Goal: Task Accomplishment & Management: Complete application form

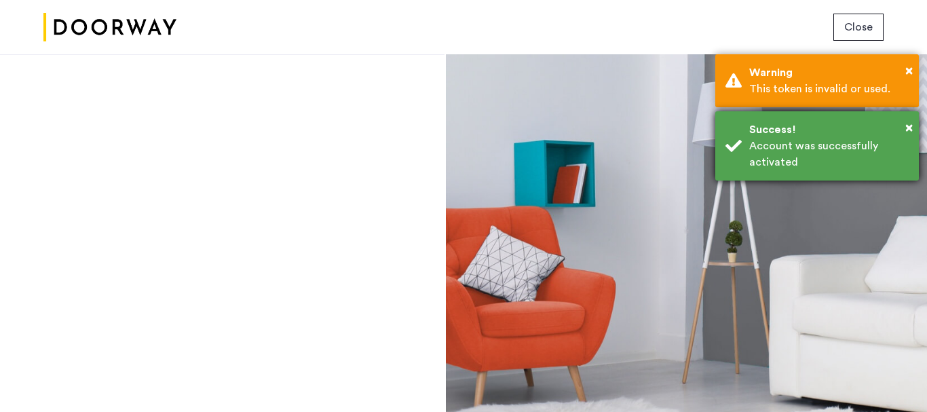
click at [818, 164] on div "Account was successfully activated" at bounding box center [828, 154] width 159 height 33
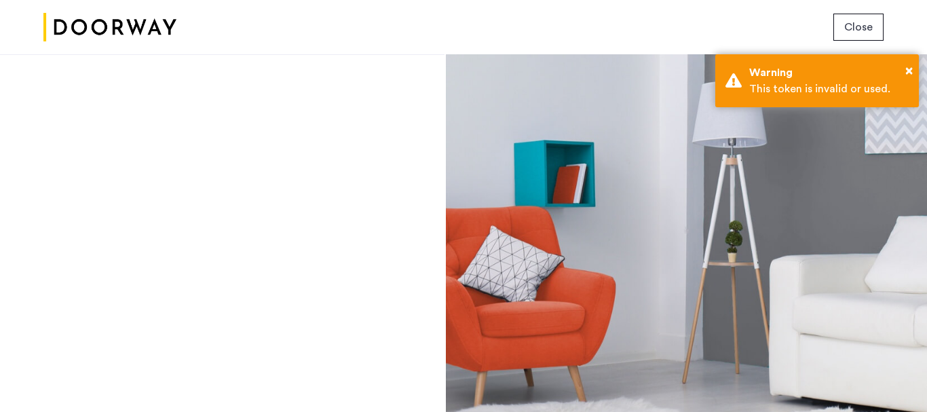
click at [863, 28] on span "Close" at bounding box center [858, 27] width 28 height 16
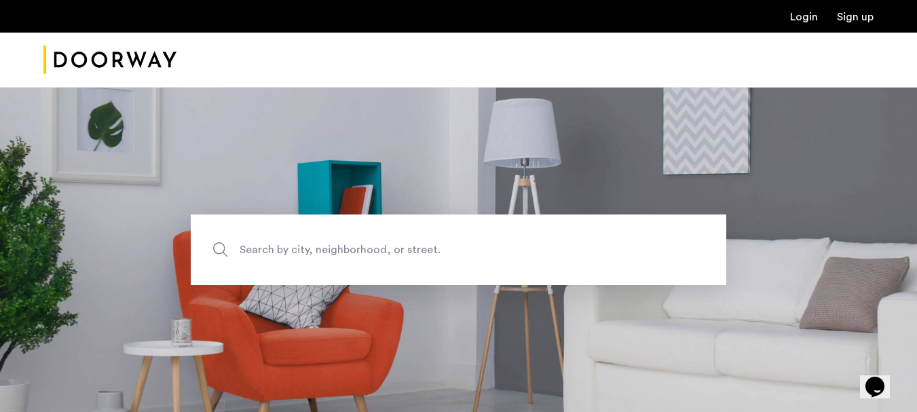
click at [295, 241] on span "Search by city, neighborhood, or street." at bounding box center [427, 249] width 375 height 18
click at [295, 241] on input "Search by city, neighborhood, or street." at bounding box center [458, 249] width 535 height 71
click at [801, 11] on ul "Login Sign up" at bounding box center [458, 16] width 830 height 16
click at [801, 19] on link "Login" at bounding box center [804, 17] width 28 height 11
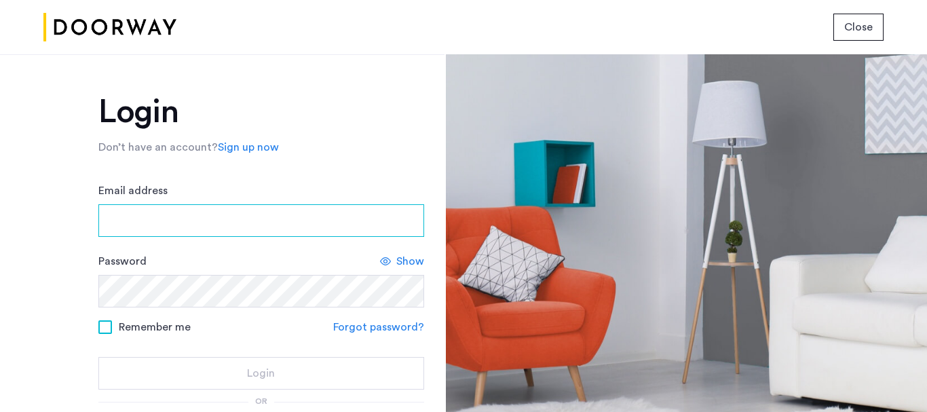
click at [134, 225] on input "Email address" at bounding box center [261, 220] width 326 height 33
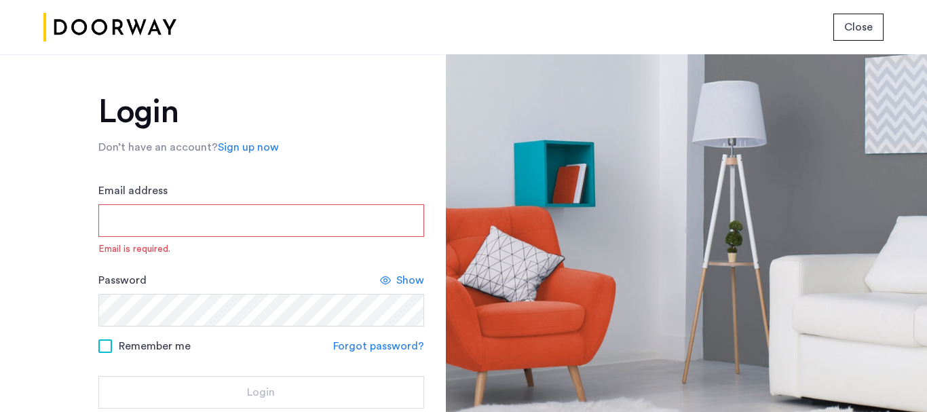
click at [243, 223] on input "Email address" at bounding box center [261, 220] width 326 height 33
paste input "**********"
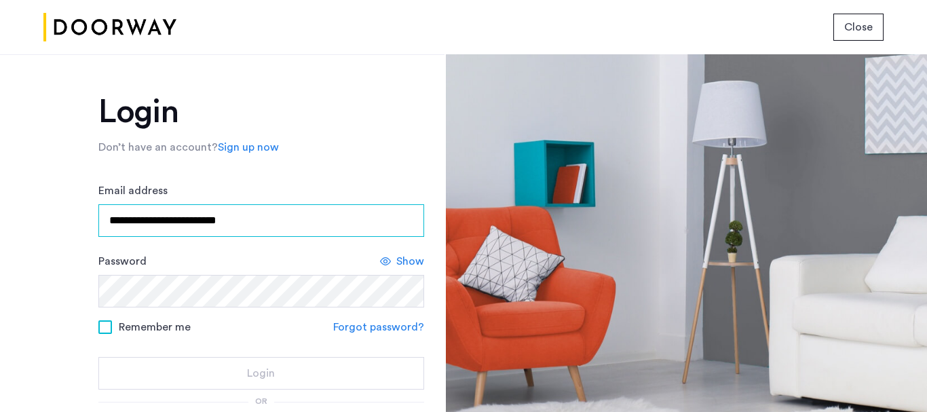
type input "**********"
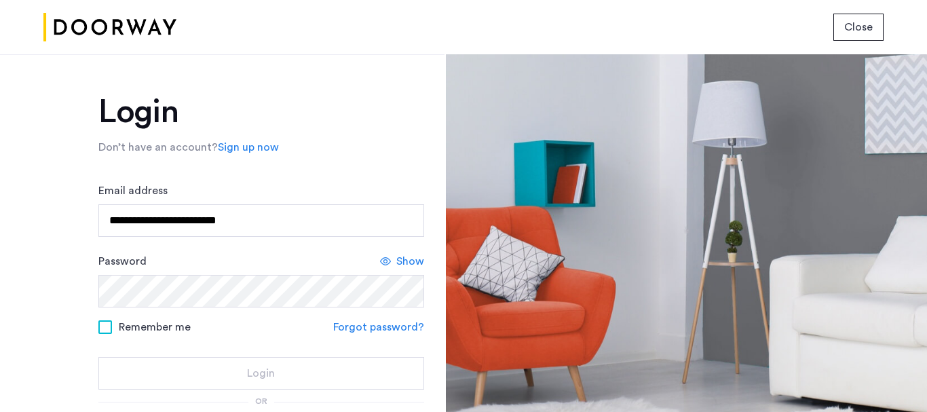
click at [210, 307] on form "**********" at bounding box center [261, 286] width 326 height 207
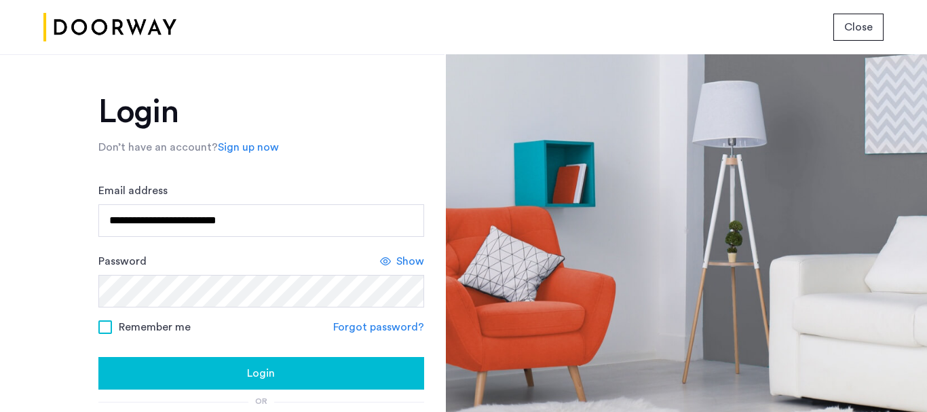
click at [253, 380] on span "Login" at bounding box center [261, 373] width 28 height 16
click at [0, 292] on div "**********" at bounding box center [222, 233] width 444 height 358
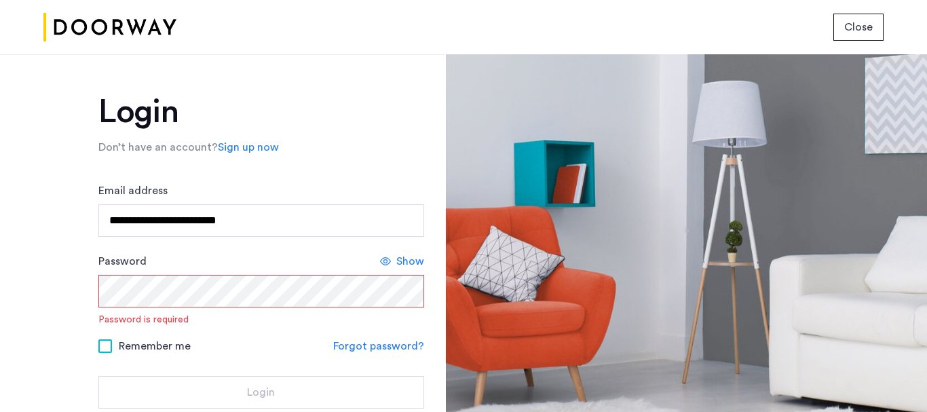
click at [869, 35] on button "Close" at bounding box center [858, 27] width 50 height 27
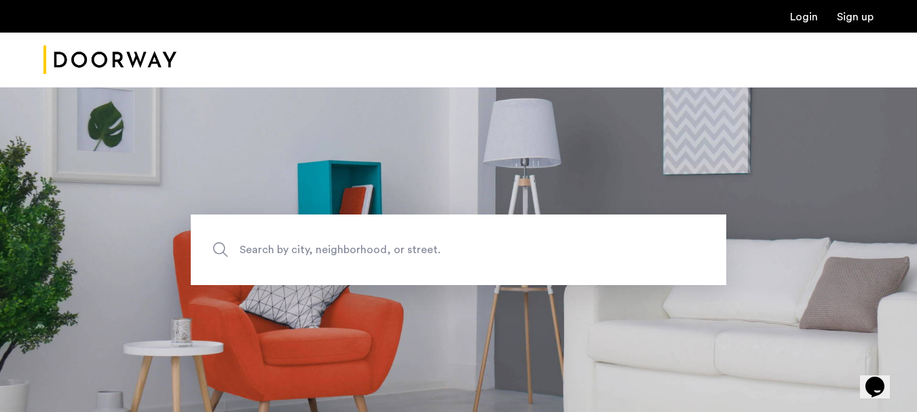
click at [77, 58] on img "Cazamio Logo" at bounding box center [109, 60] width 133 height 51
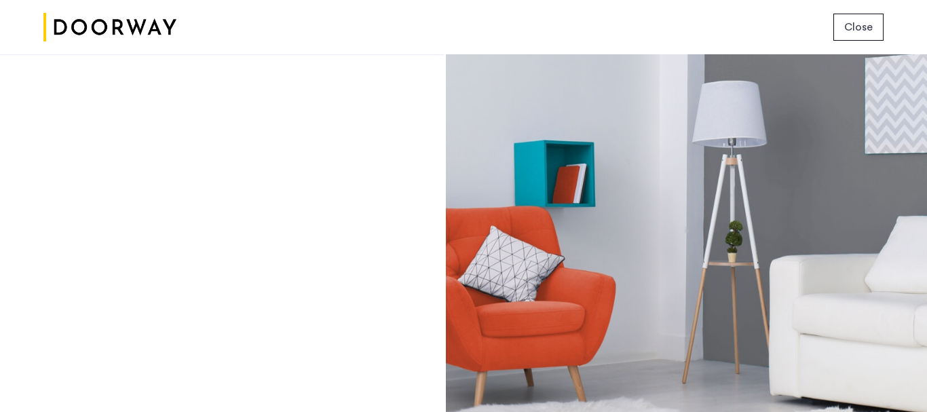
click at [856, 26] on span "Close" at bounding box center [858, 27] width 28 height 16
click at [854, 18] on button "Close" at bounding box center [858, 27] width 50 height 27
click at [845, 24] on span "Close" at bounding box center [858, 27] width 28 height 16
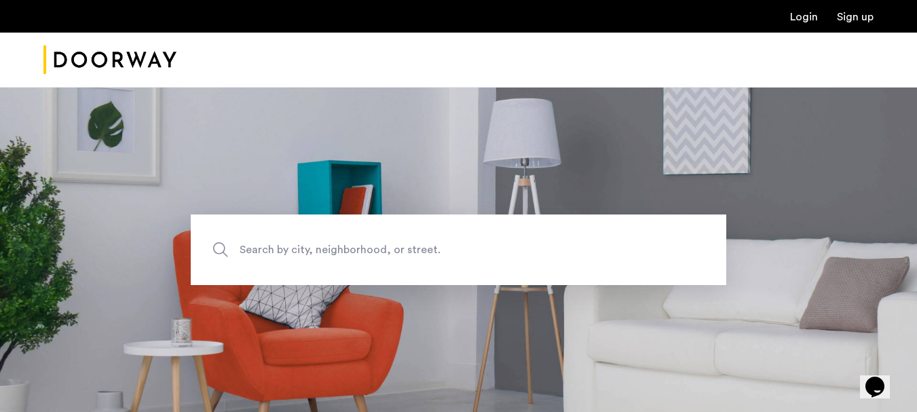
click at [847, 15] on link "Sign up" at bounding box center [855, 17] width 37 height 11
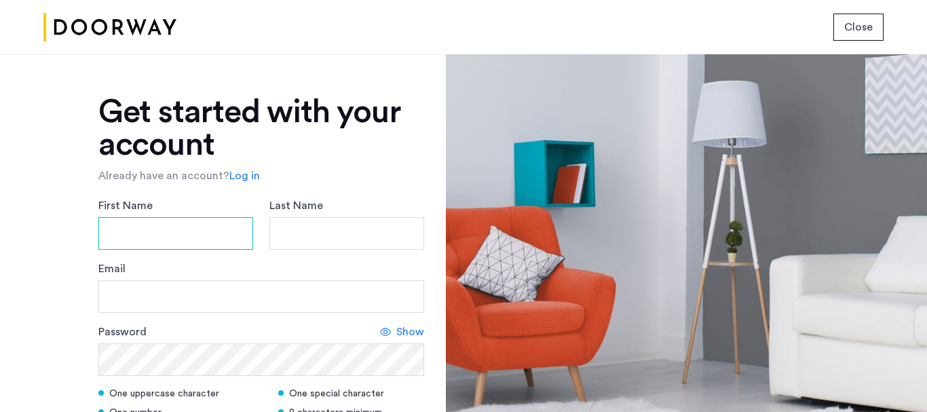
click at [169, 237] on input "First Name" at bounding box center [175, 233] width 155 height 33
click at [244, 174] on link "Log in" at bounding box center [244, 176] width 31 height 16
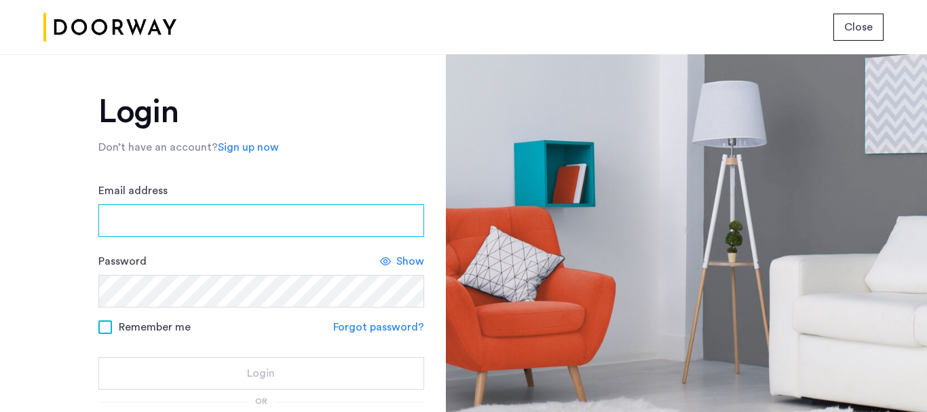
click at [210, 227] on input "Email address" at bounding box center [261, 220] width 326 height 33
type input "**********"
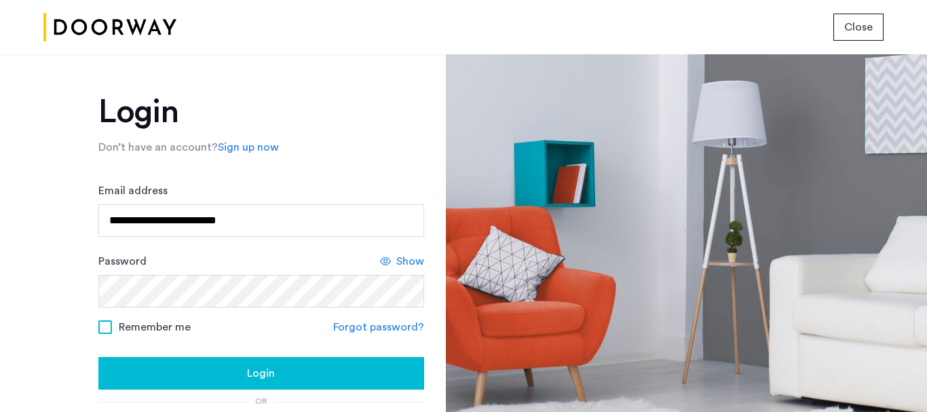
click at [411, 256] on span "Show" at bounding box center [410, 261] width 28 height 16
click at [249, 375] on span "Login" at bounding box center [261, 373] width 28 height 16
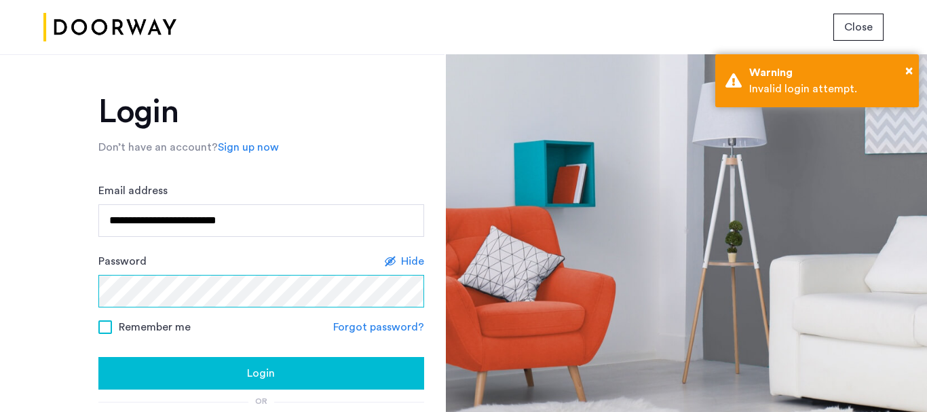
click at [40, 297] on div "**********" at bounding box center [222, 233] width 444 height 358
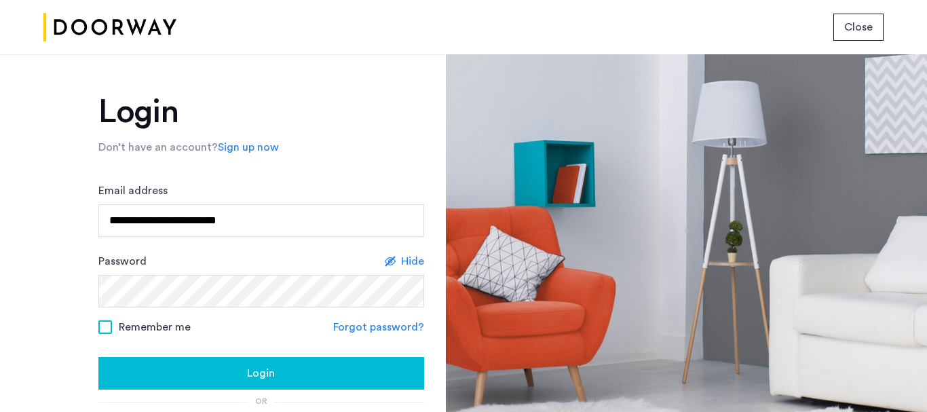
click at [289, 372] on div "Login" at bounding box center [261, 373] width 304 height 16
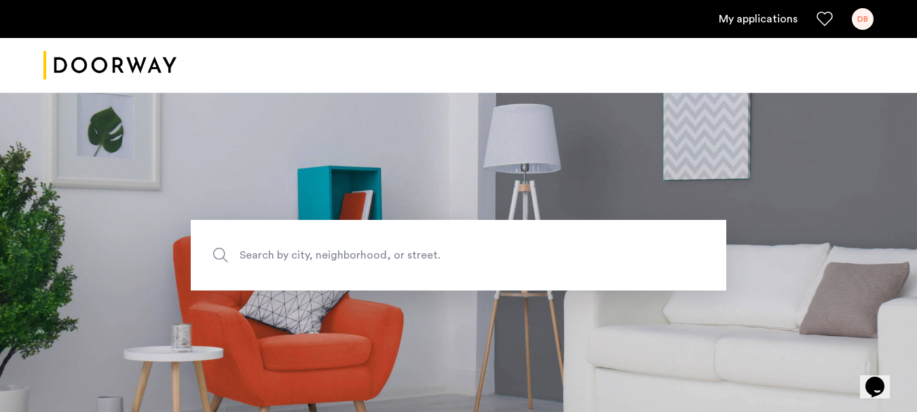
click at [776, 20] on link "My applications" at bounding box center [758, 19] width 79 height 16
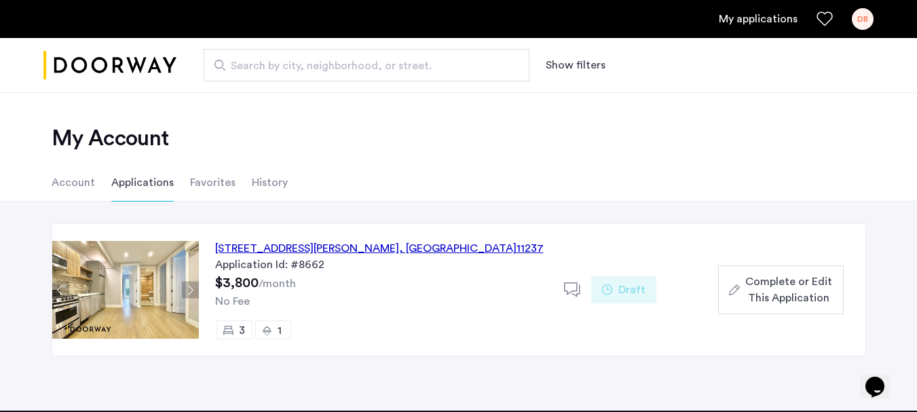
click at [187, 290] on button "Next apartment" at bounding box center [190, 290] width 17 height 17
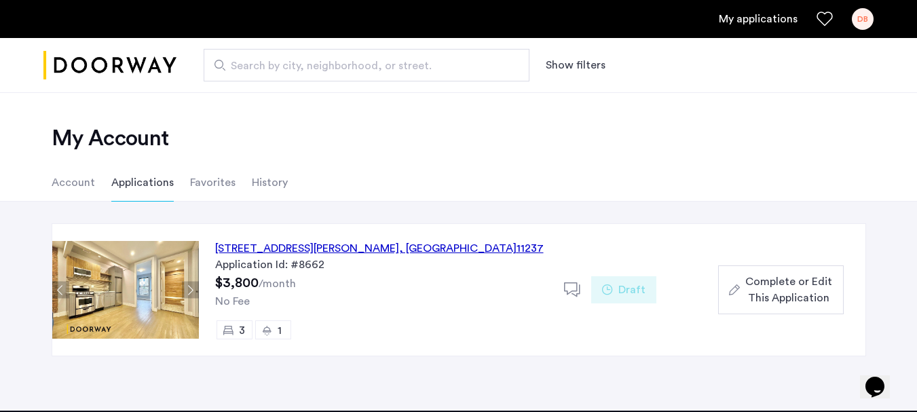
click at [187, 290] on button "Next apartment" at bounding box center [190, 290] width 17 height 17
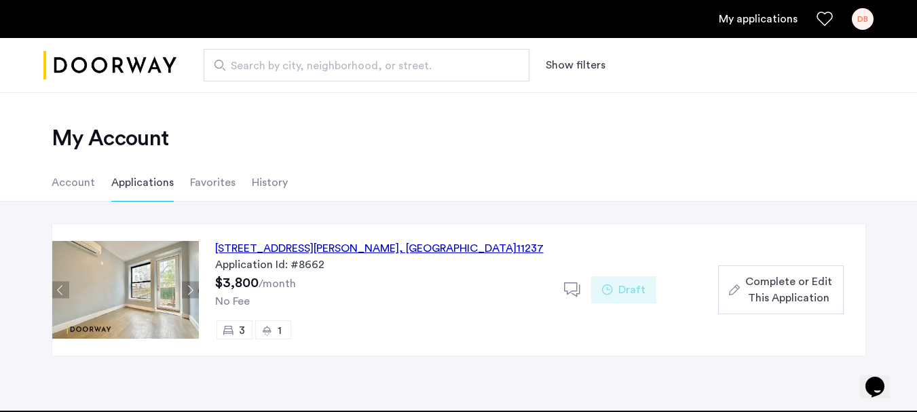
click at [187, 290] on button "Next apartment" at bounding box center [190, 290] width 17 height 17
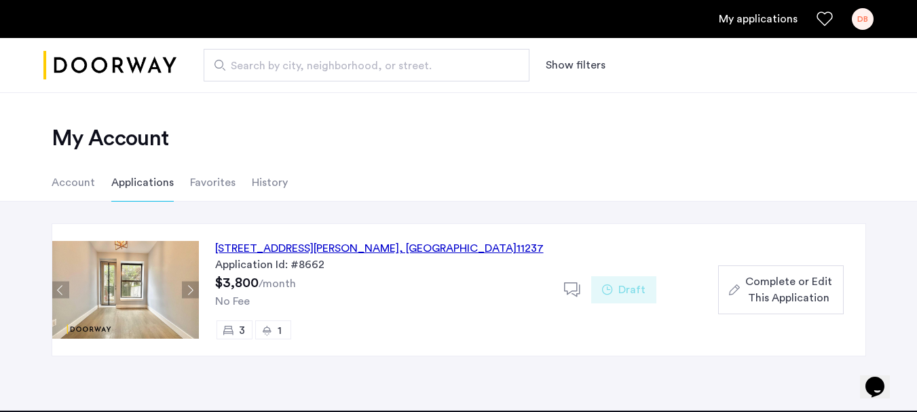
click at [289, 246] on div "484 Harman Street, Unit 2B, Brooklyn , NY 11237" at bounding box center [379, 248] width 328 height 16
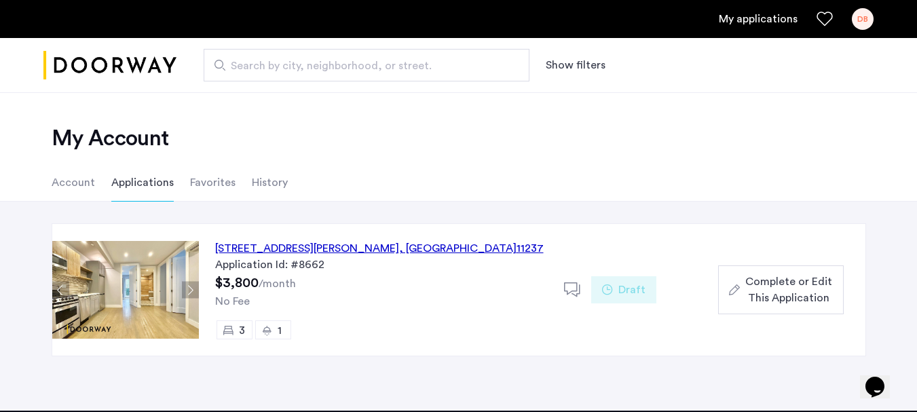
click at [772, 288] on span "Complete or Edit This Application" at bounding box center [788, 289] width 87 height 33
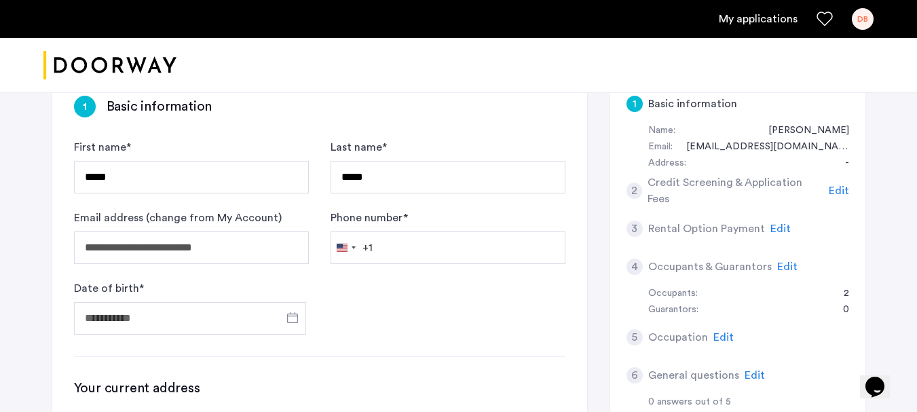
scroll to position [136, 0]
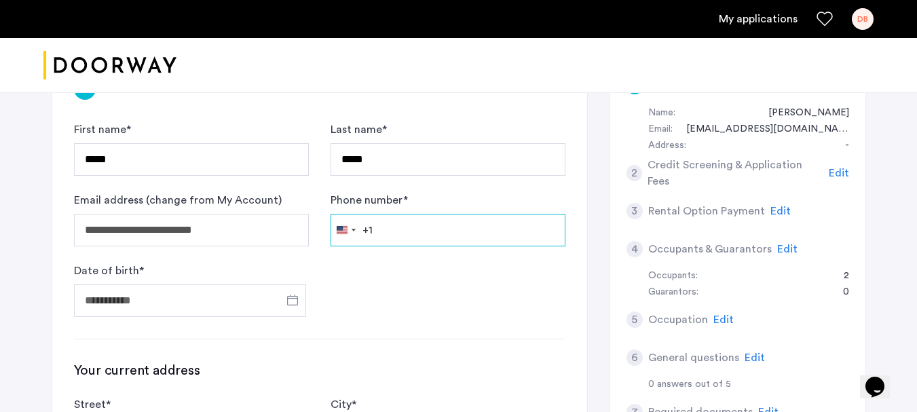
click at [414, 231] on input "Phone number *" at bounding box center [447, 230] width 235 height 33
type input "**********"
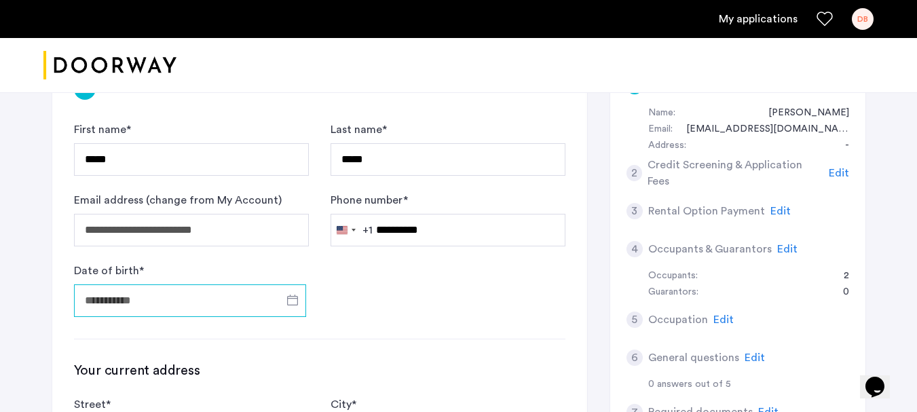
click at [173, 293] on input "Date of birth *" at bounding box center [190, 300] width 232 height 33
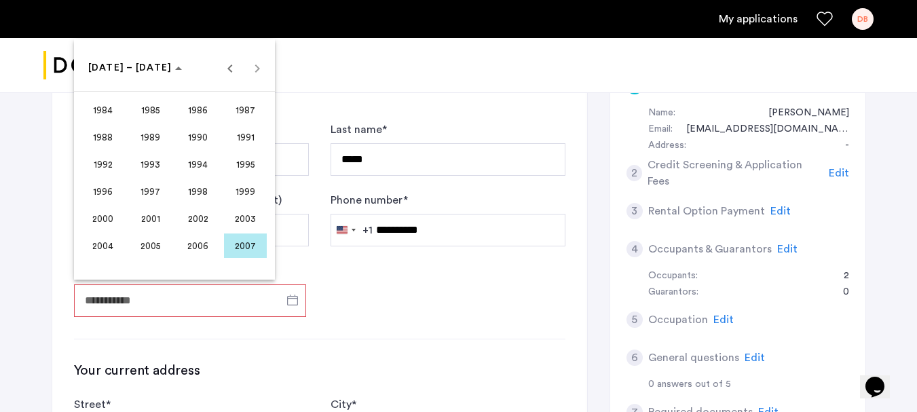
click at [84, 214] on span "2000" at bounding box center [102, 218] width 43 height 24
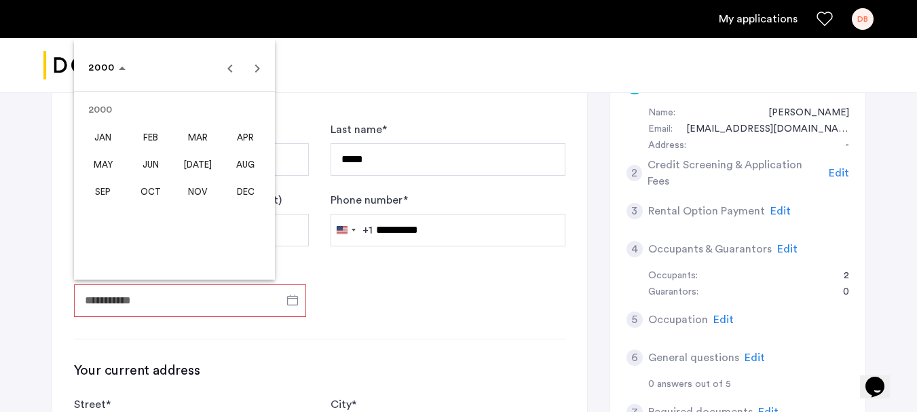
click at [107, 168] on span "MAY" at bounding box center [102, 164] width 43 height 24
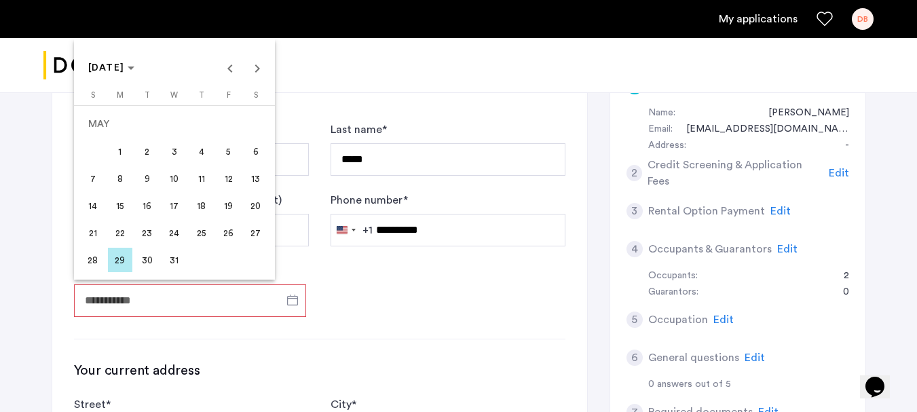
click at [208, 176] on span "11" at bounding box center [201, 178] width 24 height 24
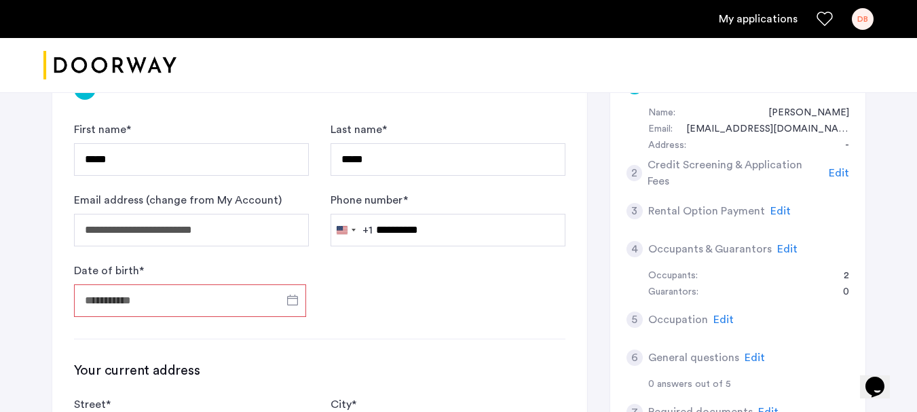
type input "**********"
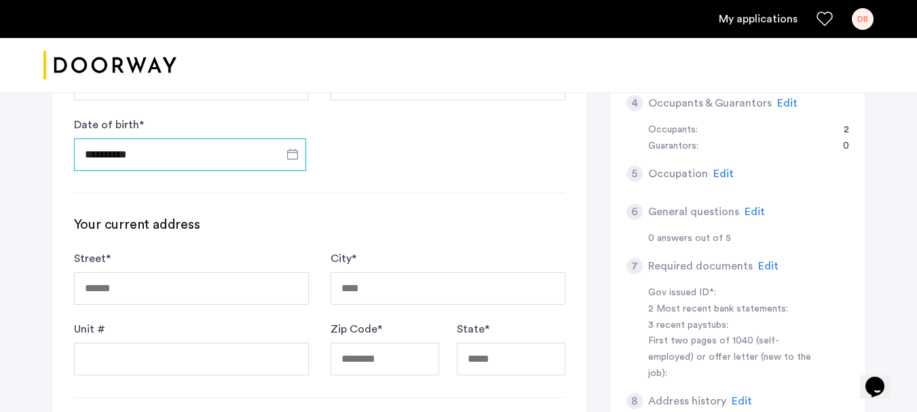
scroll to position [339, 0]
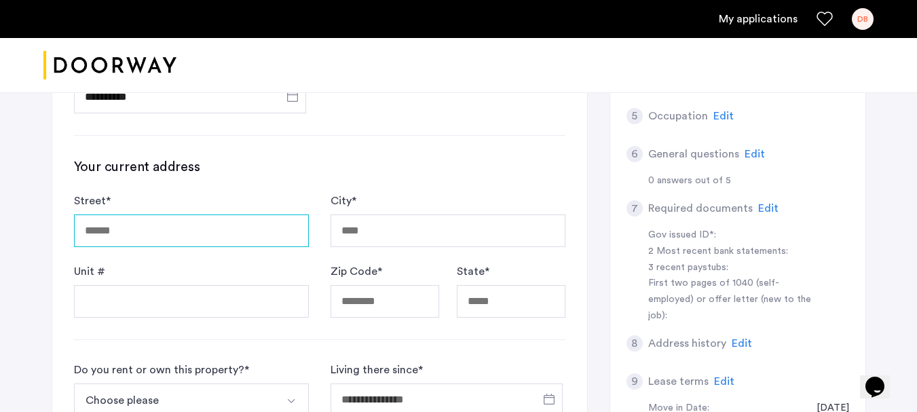
click at [121, 231] on input "Street *" at bounding box center [191, 230] width 235 height 33
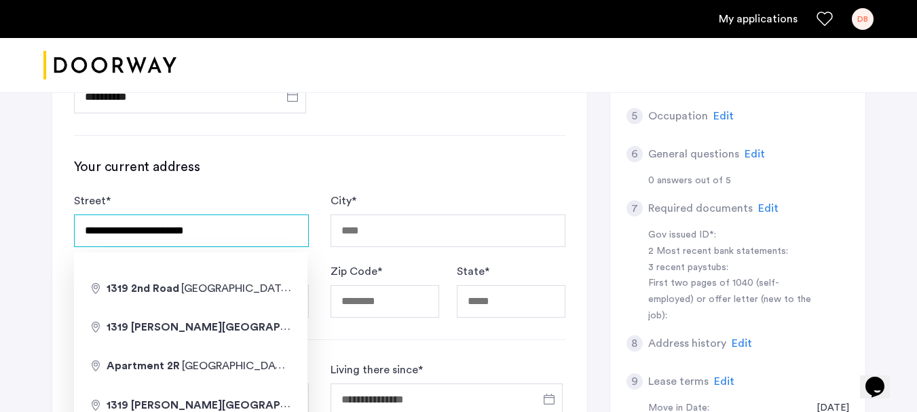
type input "**********"
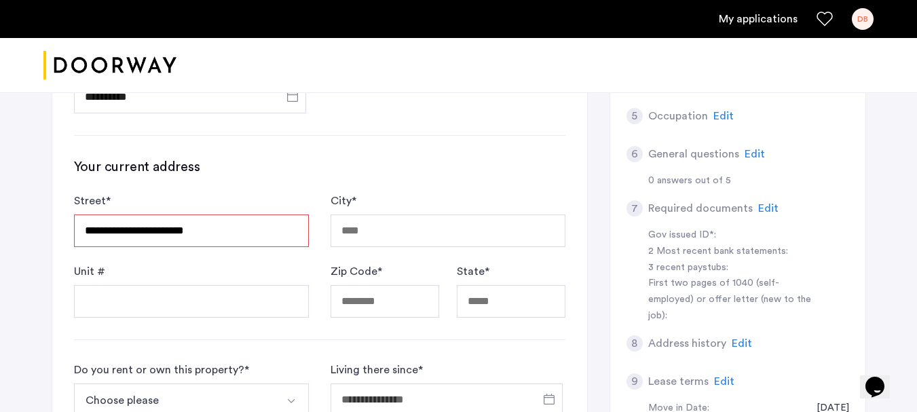
click at [27, 275] on div "**********" at bounding box center [458, 252] width 917 height 999
click at [442, 226] on input "City *" at bounding box center [447, 230] width 235 height 33
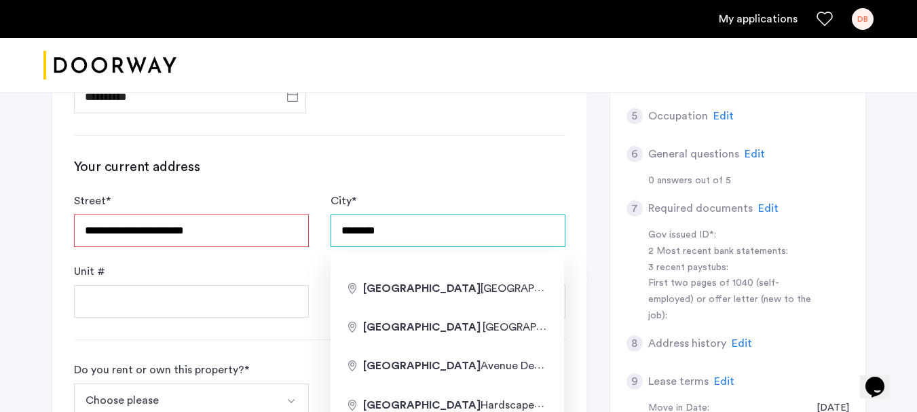
type input "********"
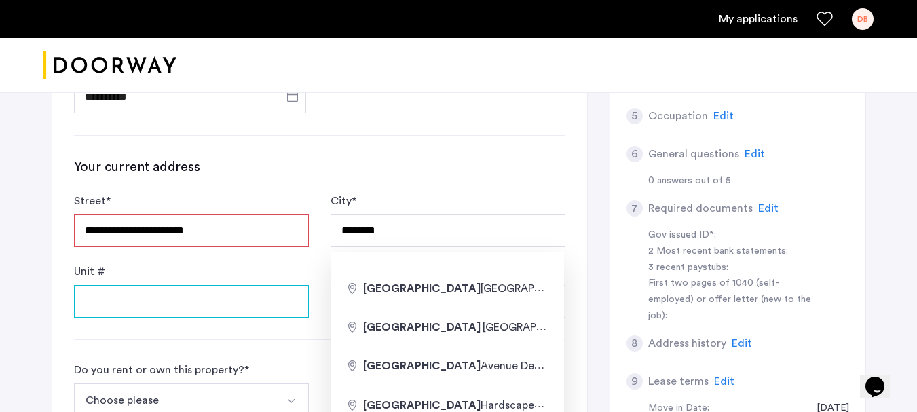
click at [103, 296] on input "Unit #" at bounding box center [191, 301] width 235 height 33
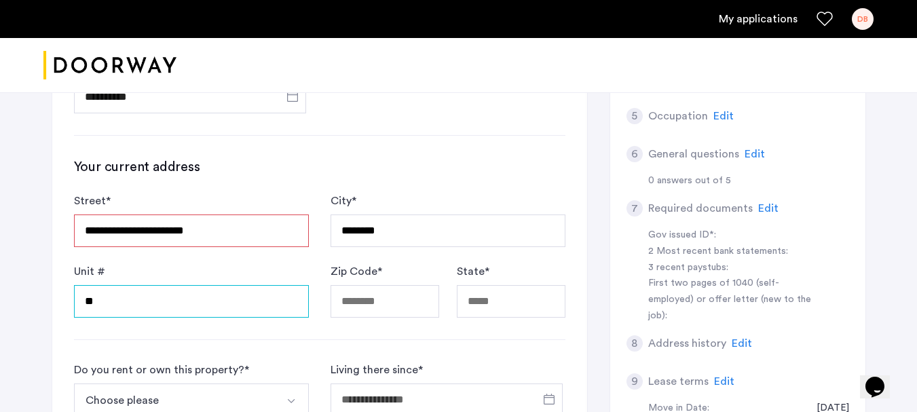
type input "**"
click at [236, 230] on input "**********" at bounding box center [191, 230] width 235 height 33
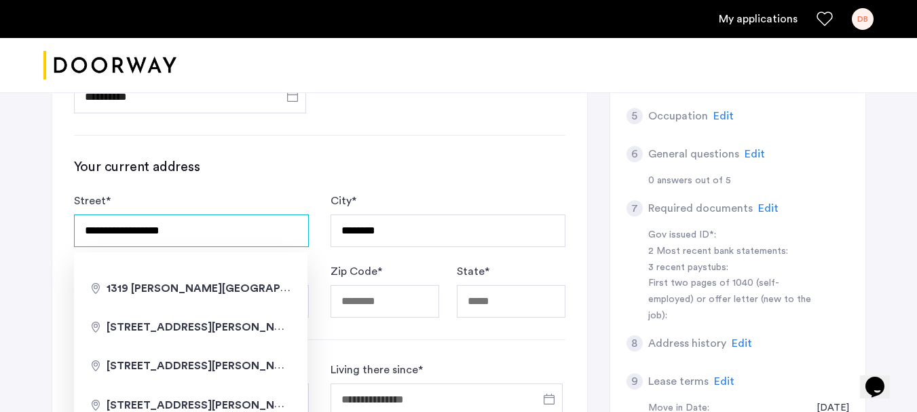
type input "**********"
click at [17, 233] on div "**********" at bounding box center [458, 252] width 917 height 999
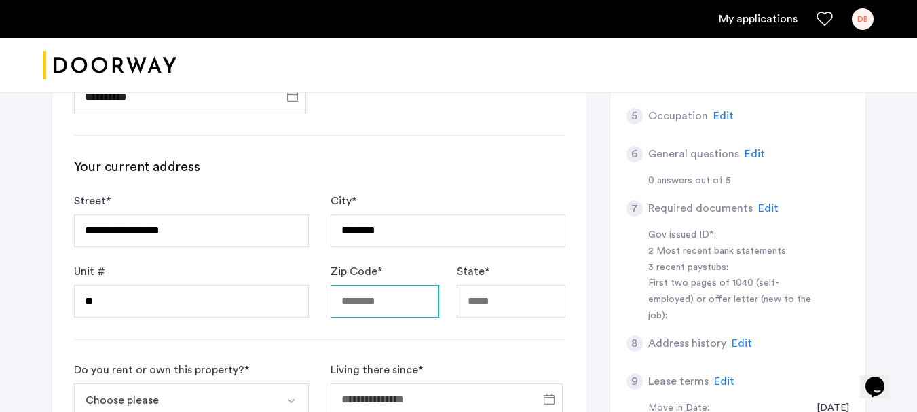
click at [415, 297] on input "Zip Code *" at bounding box center [384, 301] width 109 height 33
type input "*****"
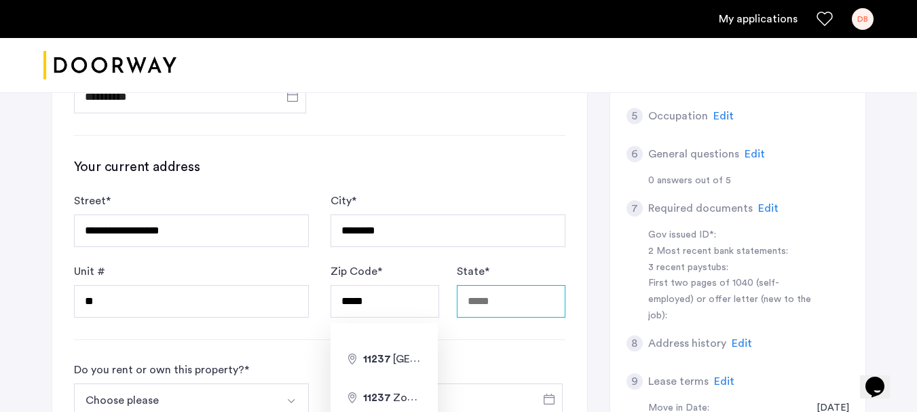
click at [491, 303] on input "State *" at bounding box center [511, 301] width 109 height 33
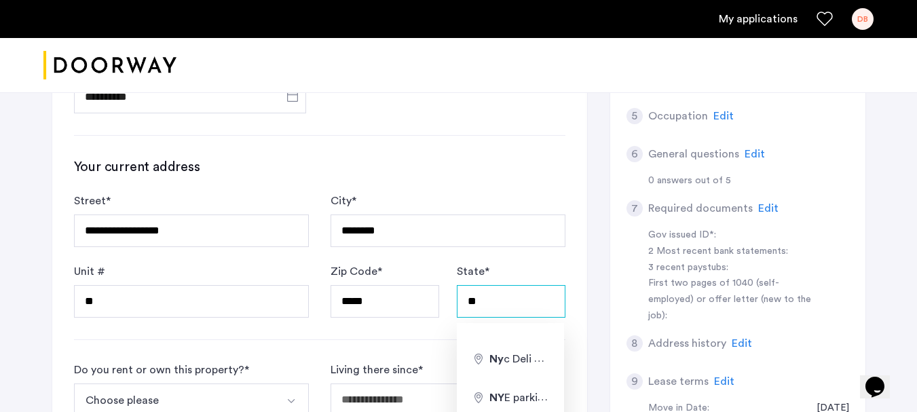
type input "**"
click at [35, 240] on div "**********" at bounding box center [458, 252] width 855 height 999
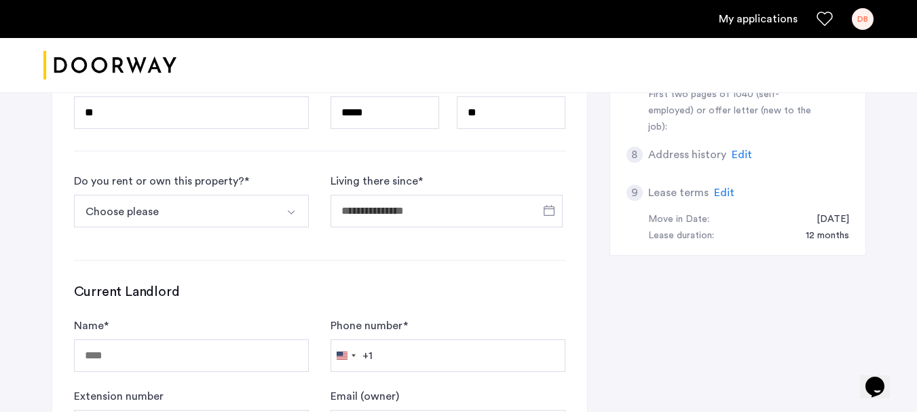
scroll to position [543, 0]
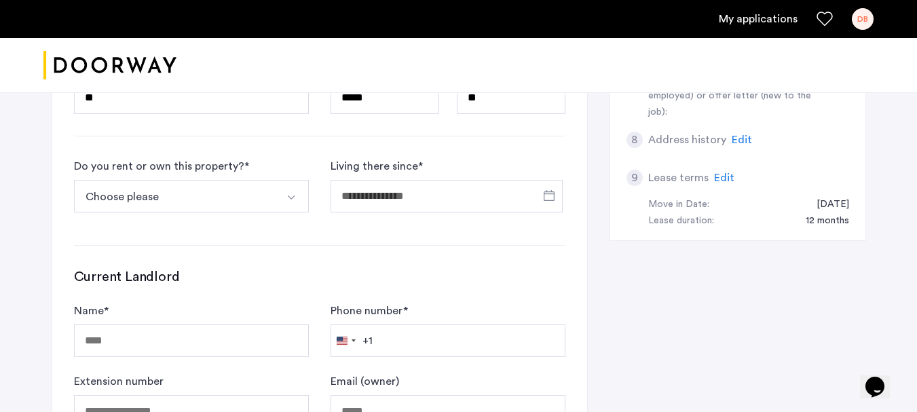
click at [130, 201] on button "Choose please" at bounding box center [175, 196] width 203 height 33
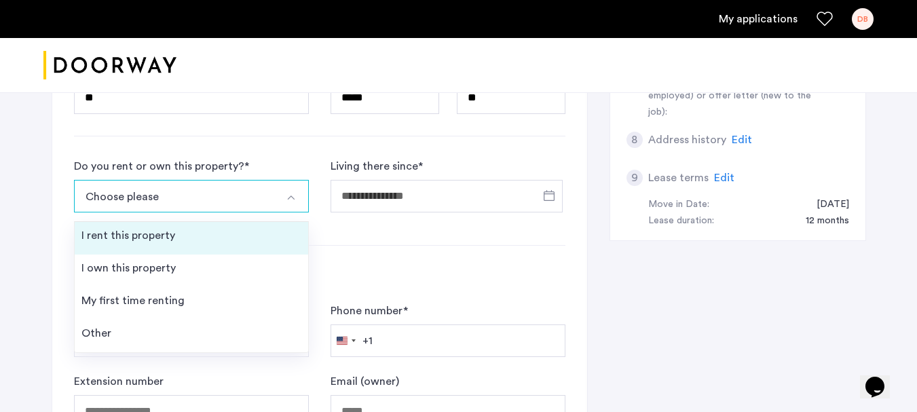
click at [129, 235] on div "I rent this property" at bounding box center [128, 235] width 94 height 16
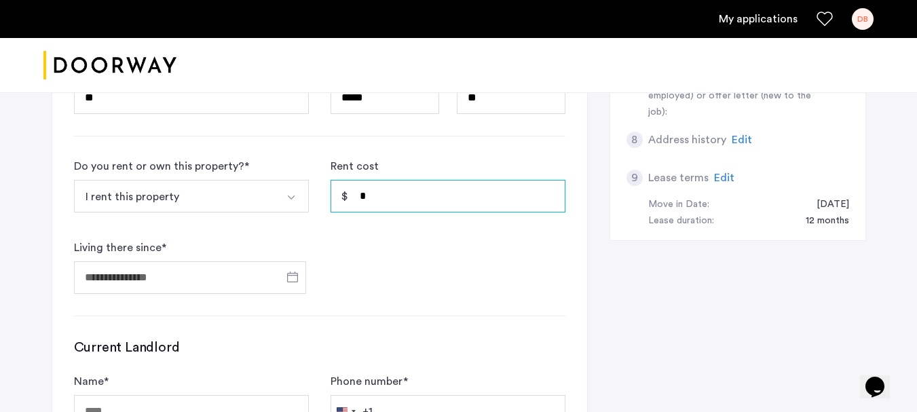
click at [419, 197] on input "*" at bounding box center [447, 196] width 235 height 33
click at [290, 272] on span "Open calendar" at bounding box center [292, 277] width 33 height 33
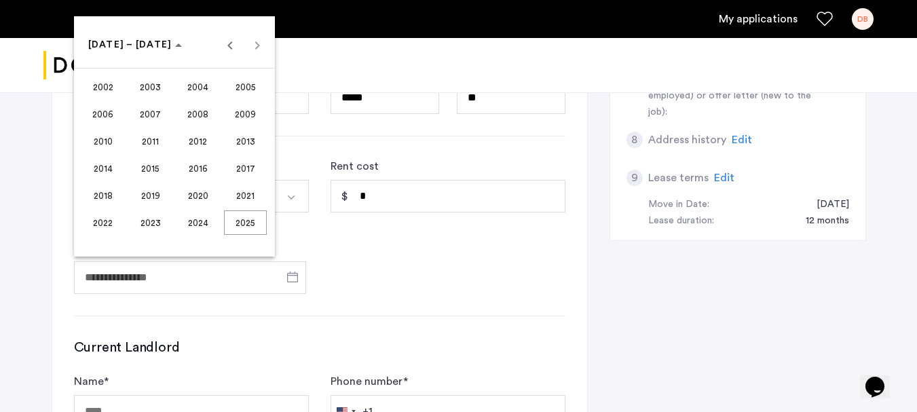
click at [140, 226] on span "2023" at bounding box center [150, 222] width 43 height 24
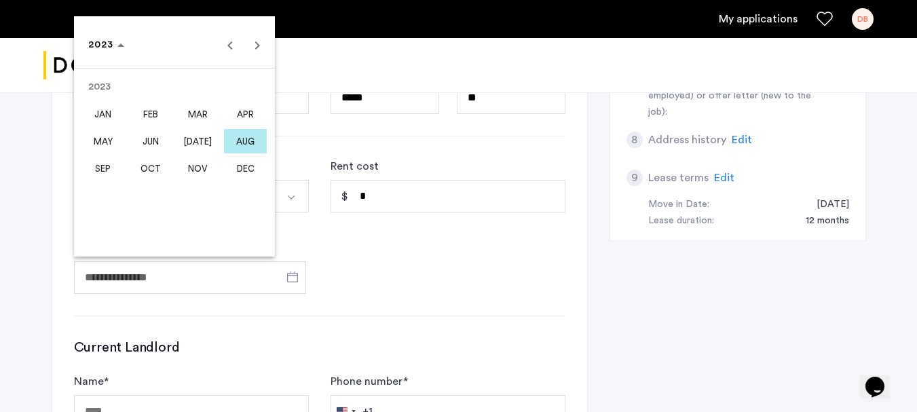
click at [422, 204] on div at bounding box center [458, 206] width 917 height 412
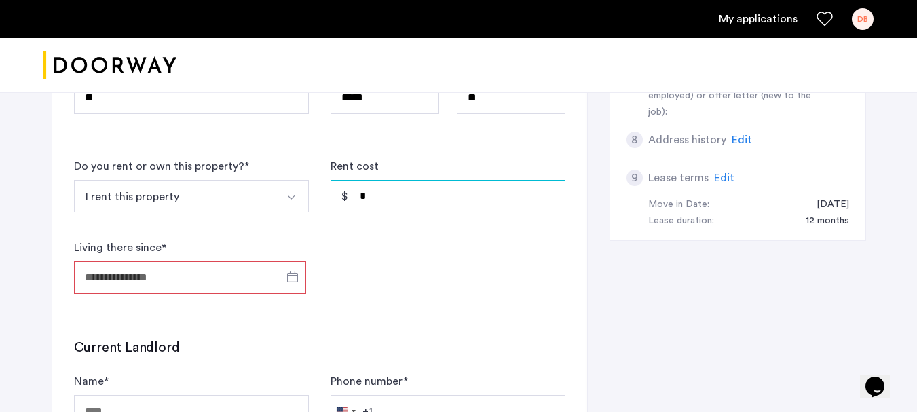
click at [422, 194] on input "*" at bounding box center [447, 196] width 235 height 33
click at [294, 275] on span "Open calendar" at bounding box center [292, 277] width 33 height 33
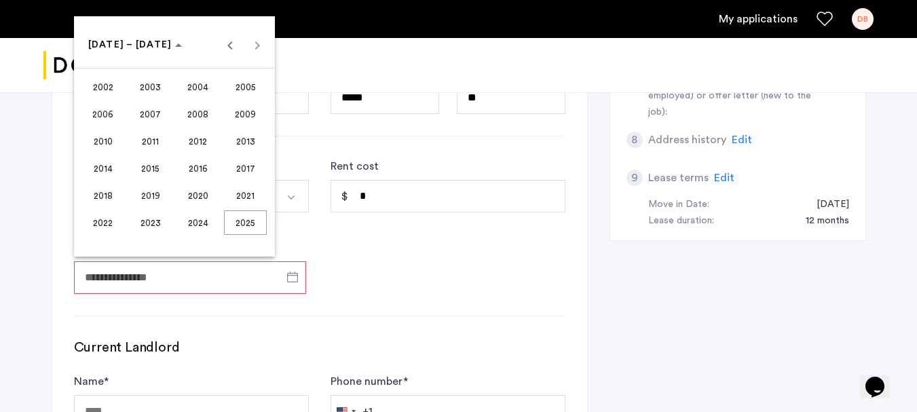
click at [157, 225] on span "2023" at bounding box center [150, 222] width 43 height 24
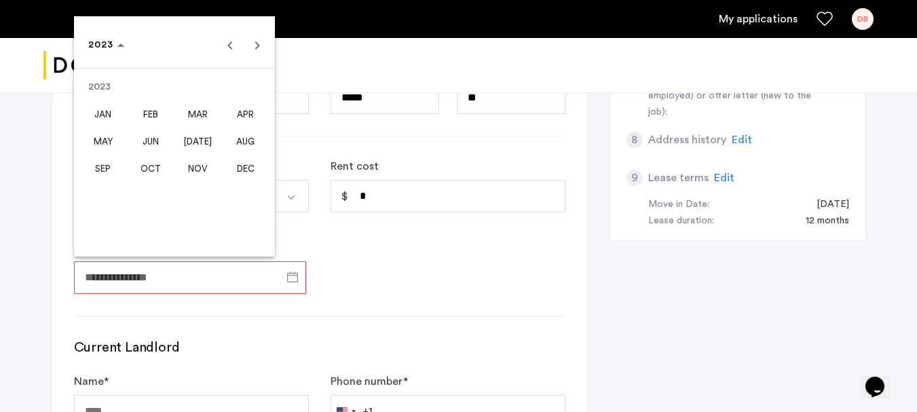
click at [35, 216] on div at bounding box center [458, 206] width 917 height 412
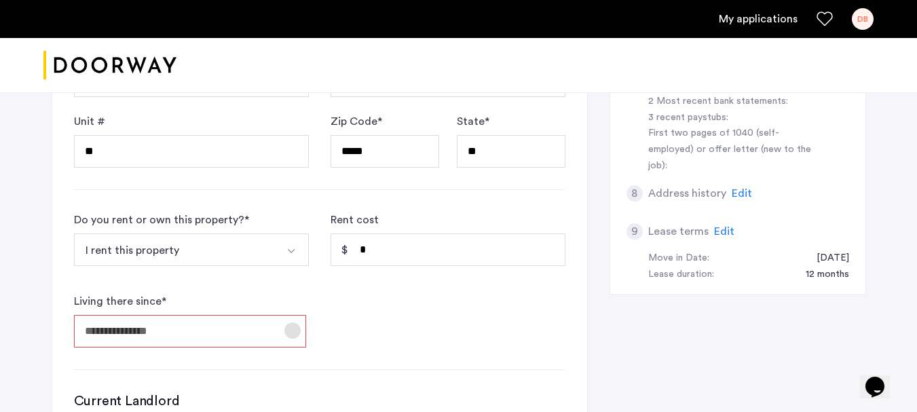
scroll to position [407, 0]
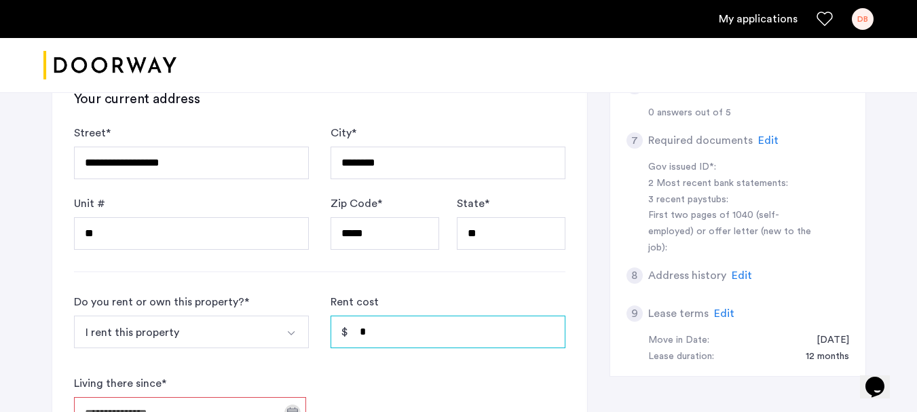
click at [402, 335] on input "*" at bounding box center [447, 332] width 235 height 33
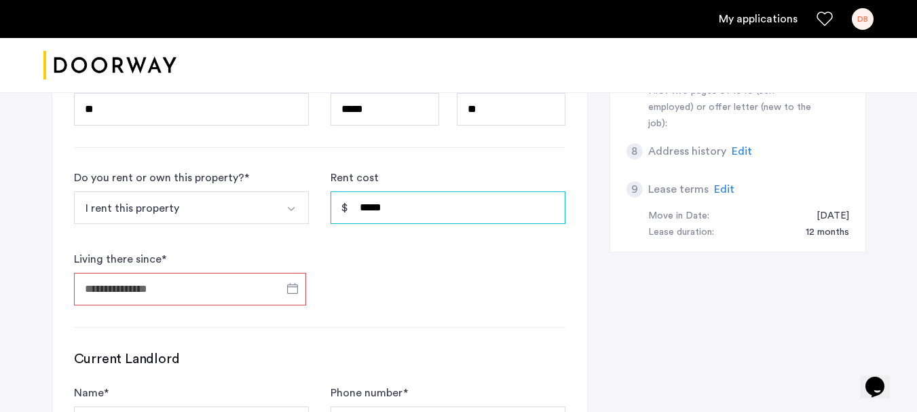
scroll to position [543, 0]
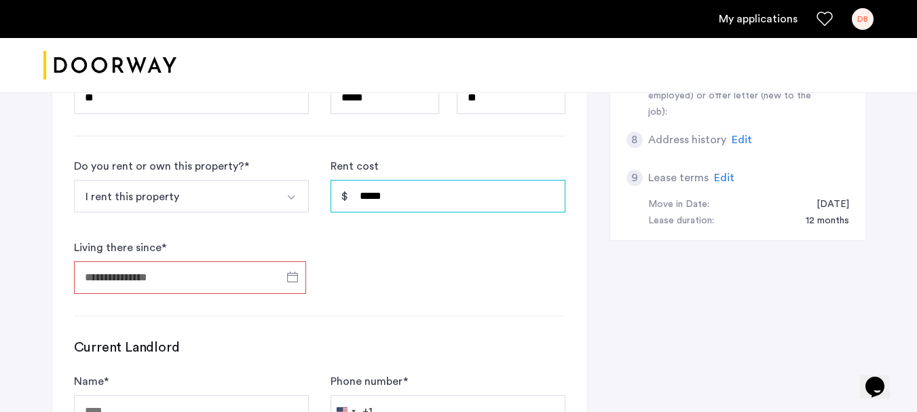
type input "*****"
click at [153, 278] on input "Living there since *" at bounding box center [190, 277] width 232 height 33
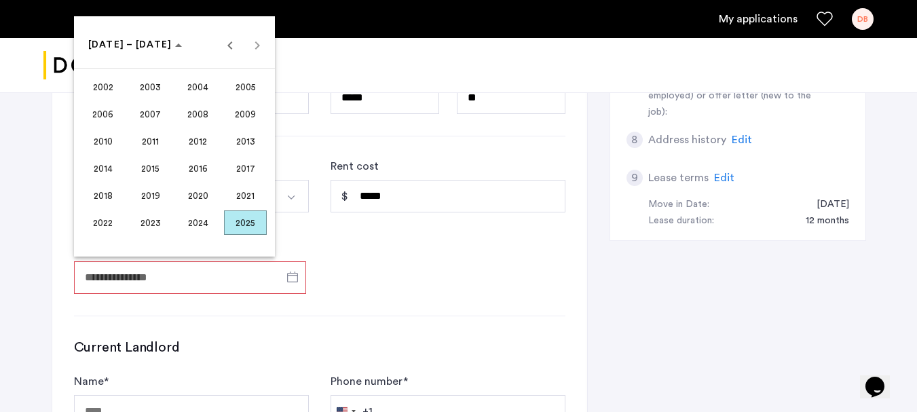
click at [201, 228] on span "2024" at bounding box center [197, 222] width 43 height 24
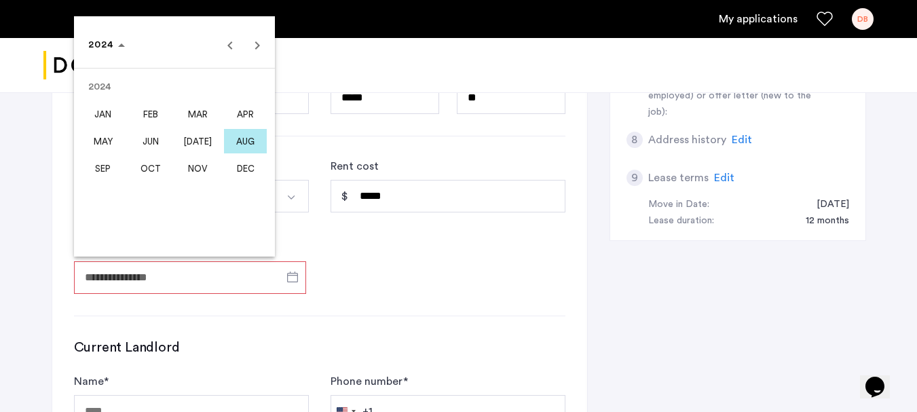
click at [250, 140] on span "AUG" at bounding box center [245, 141] width 43 height 24
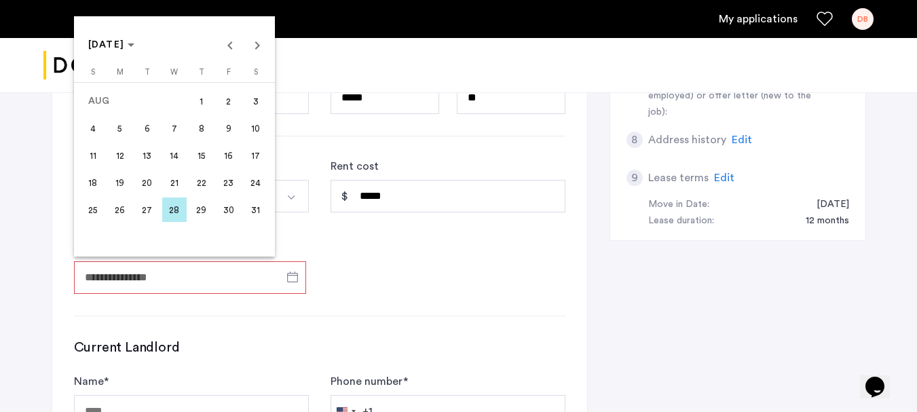
click at [204, 100] on span "1" at bounding box center [201, 101] width 24 height 24
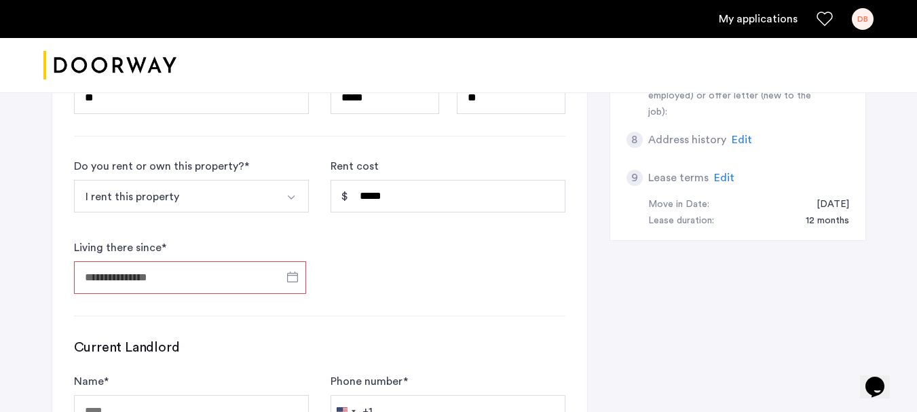
type input "**********"
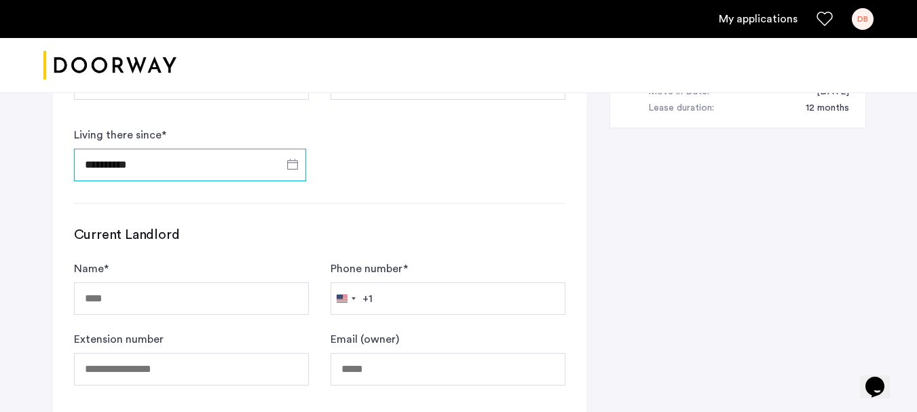
scroll to position [746, 0]
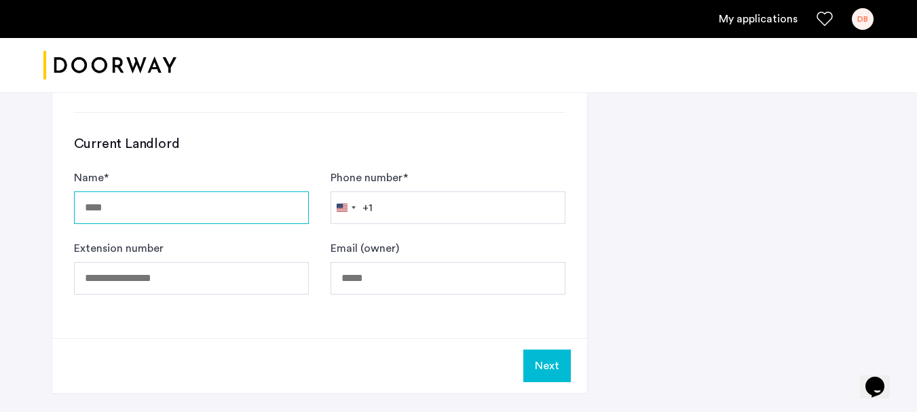
click at [139, 212] on input "Name *" at bounding box center [191, 207] width 235 height 33
click at [131, 199] on input "Name *" at bounding box center [191, 207] width 235 height 33
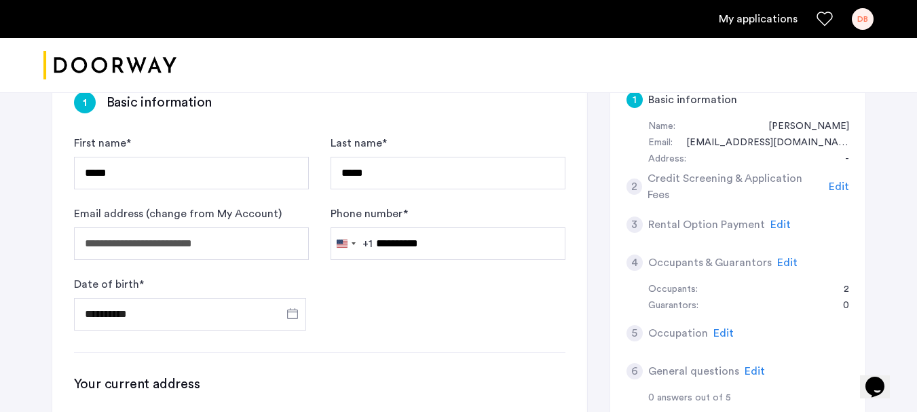
scroll to position [136, 0]
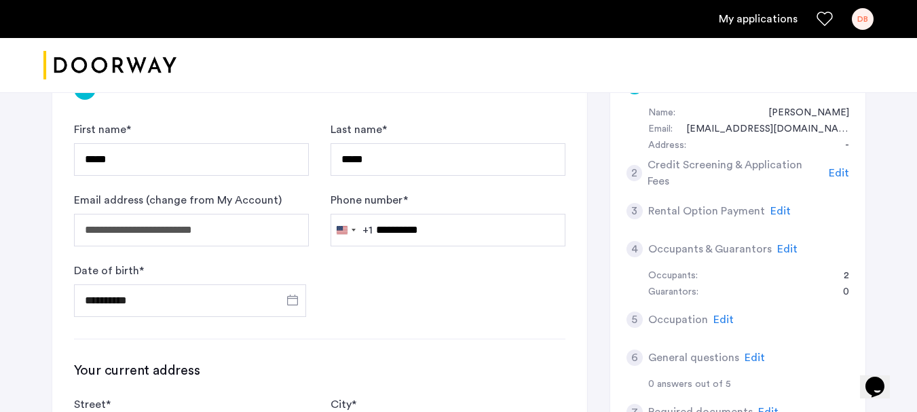
click at [785, 248] on span "Edit" at bounding box center [787, 249] width 20 height 11
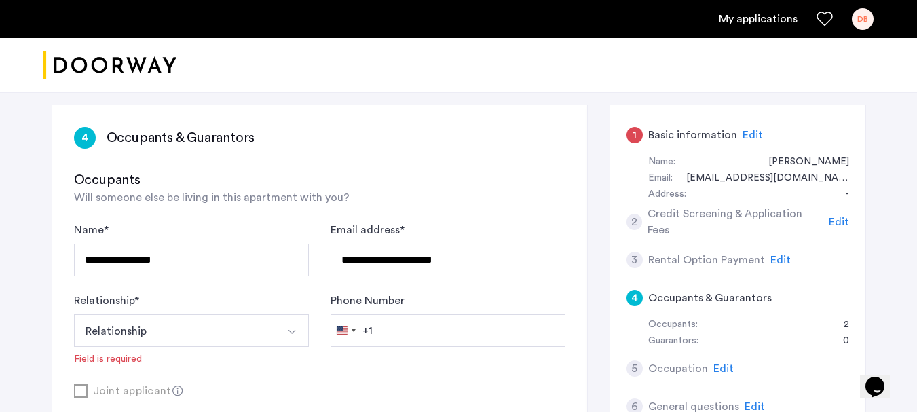
scroll to position [0, 0]
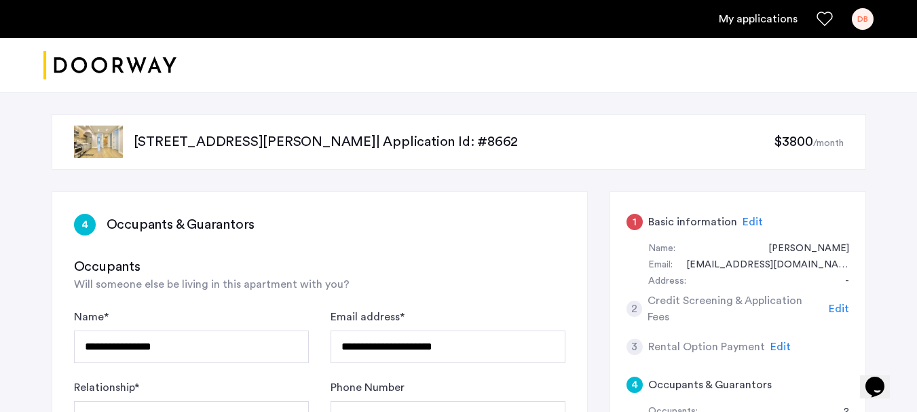
click at [750, 222] on span "Edit" at bounding box center [752, 221] width 20 height 11
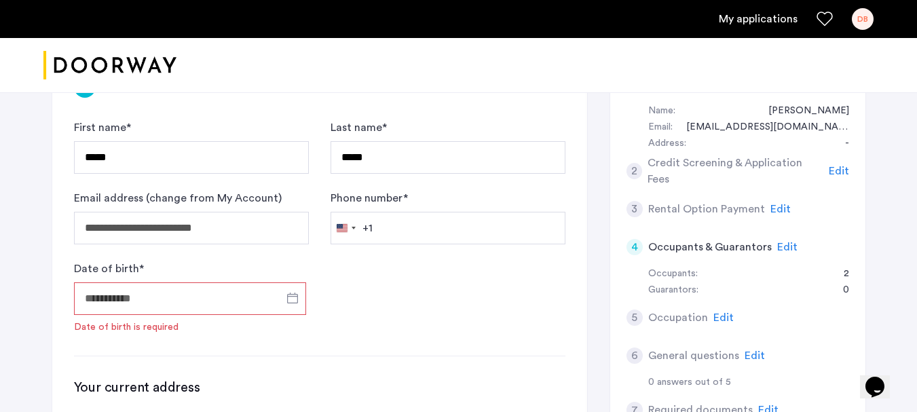
scroll to position [204, 0]
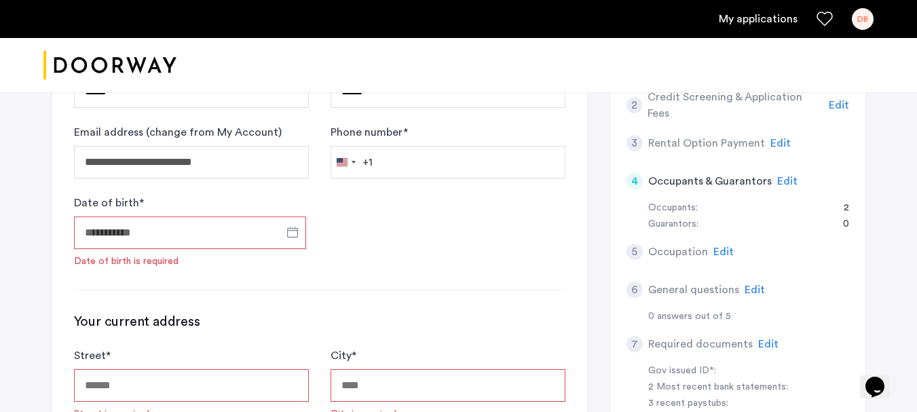
click at [139, 231] on input "Date of birth *" at bounding box center [190, 232] width 232 height 33
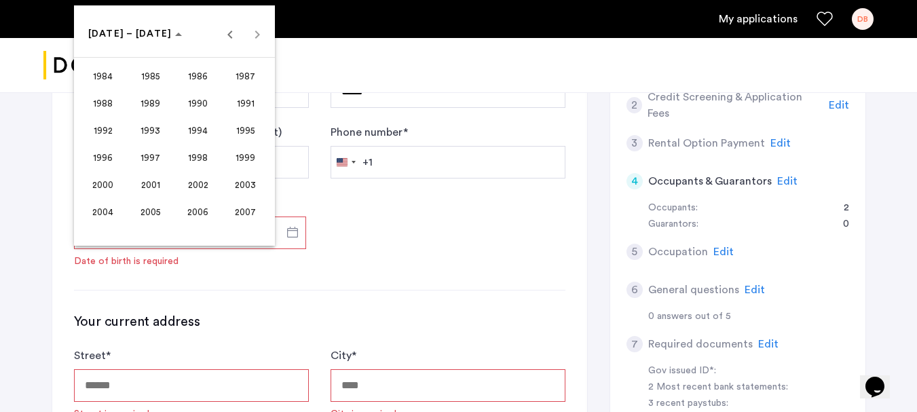
click at [104, 190] on span "2000" at bounding box center [102, 184] width 43 height 24
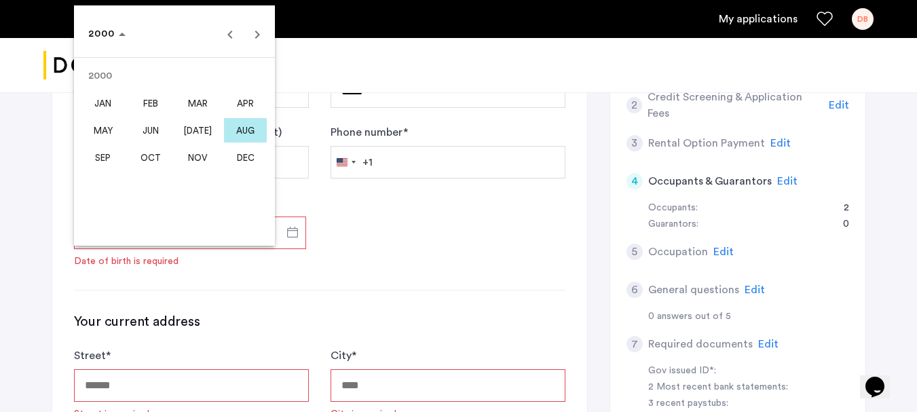
click at [108, 131] on span "MAY" at bounding box center [102, 130] width 43 height 24
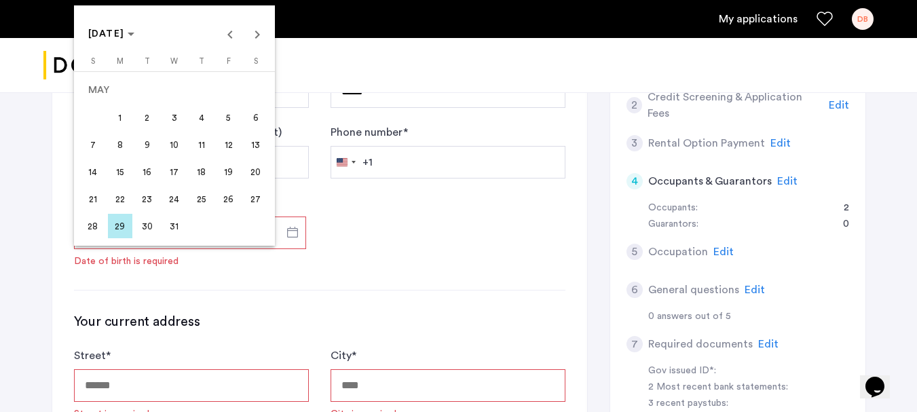
click at [208, 143] on span "11" at bounding box center [201, 144] width 24 height 24
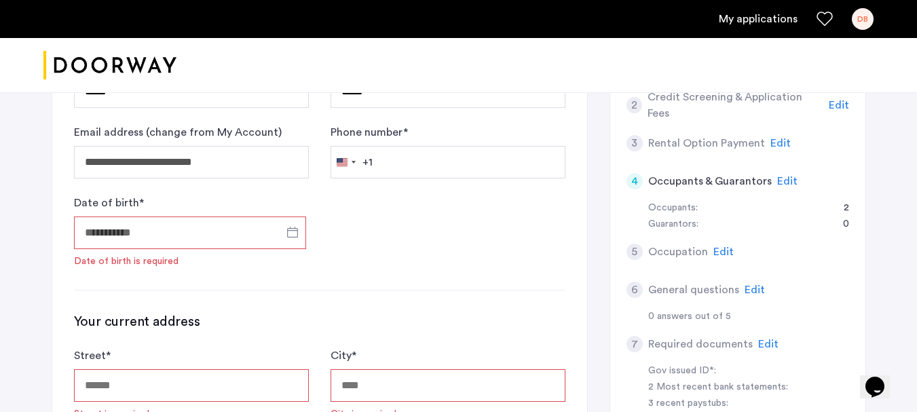
type input "**********"
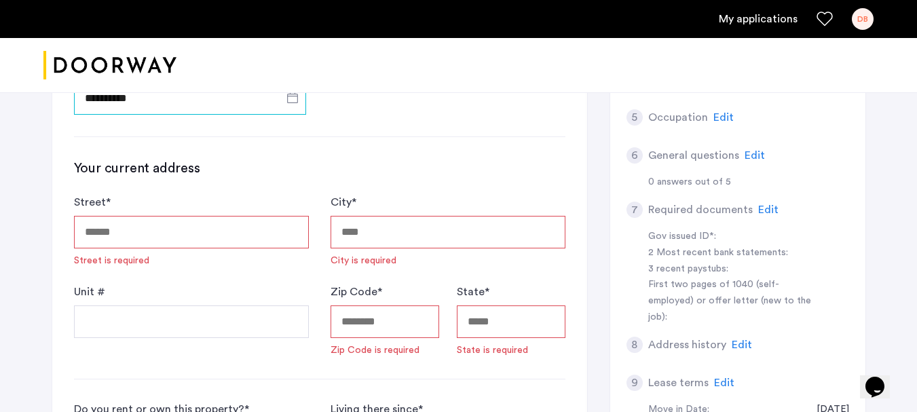
scroll to position [339, 0]
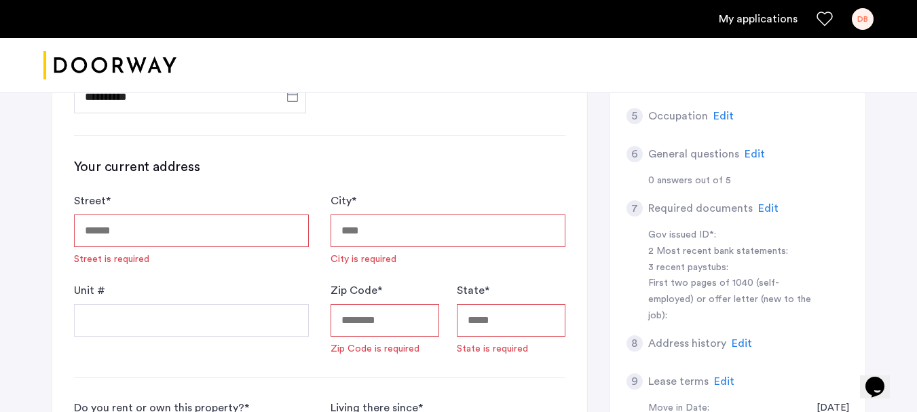
click at [120, 228] on input "Street *" at bounding box center [191, 230] width 235 height 33
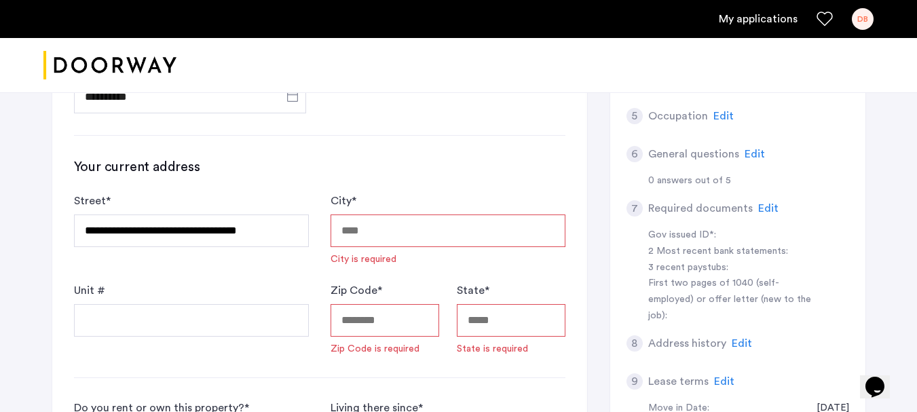
type input "**********"
type input "********"
type input "*****"
type input "**"
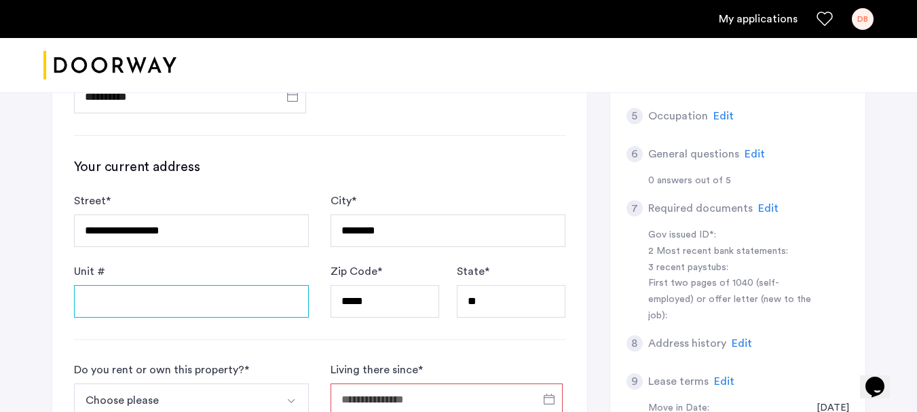
click at [167, 299] on input "Unit #" at bounding box center [191, 301] width 235 height 33
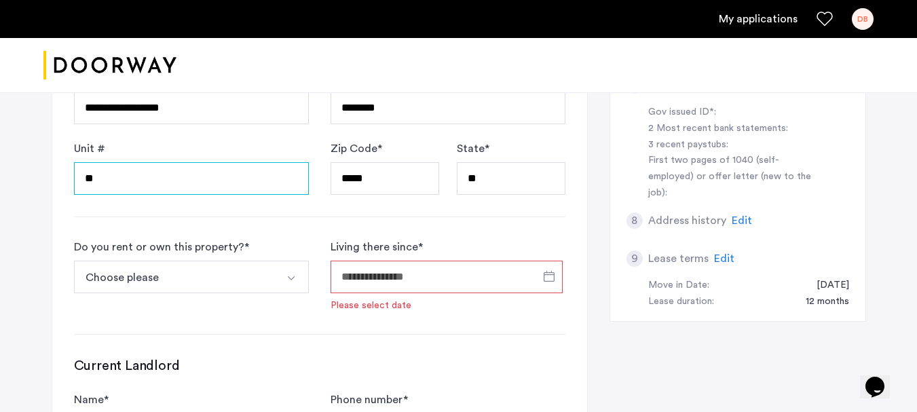
scroll to position [543, 0]
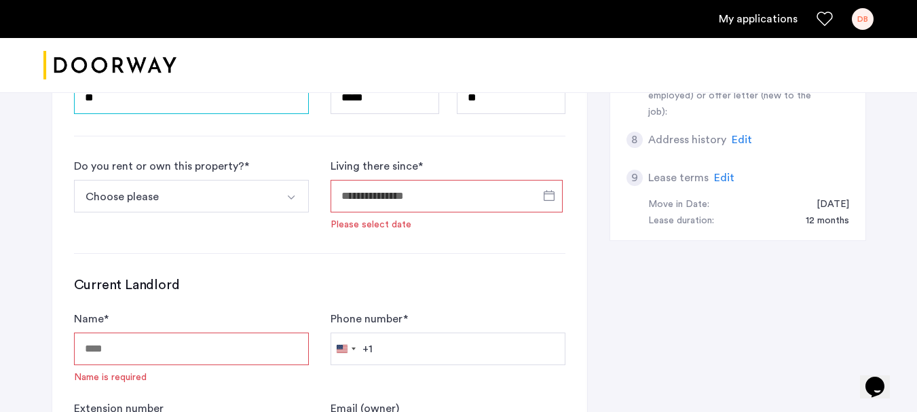
type input "**"
click at [463, 187] on input "Living there since *" at bounding box center [446, 196] width 232 height 33
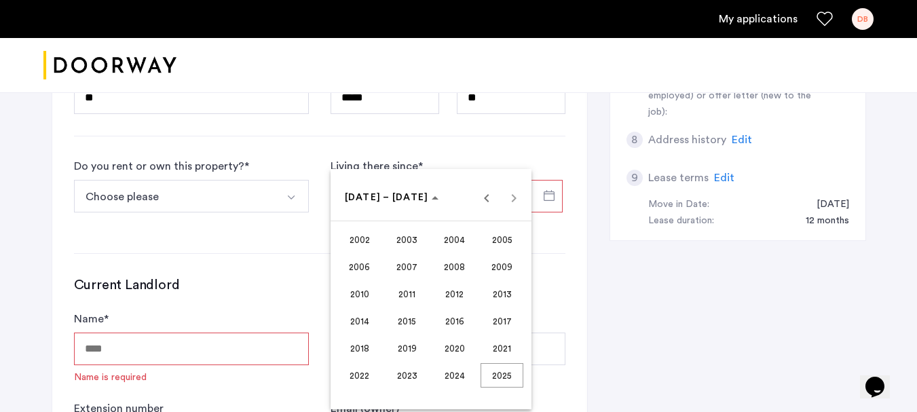
click at [449, 377] on span "2024" at bounding box center [454, 375] width 43 height 24
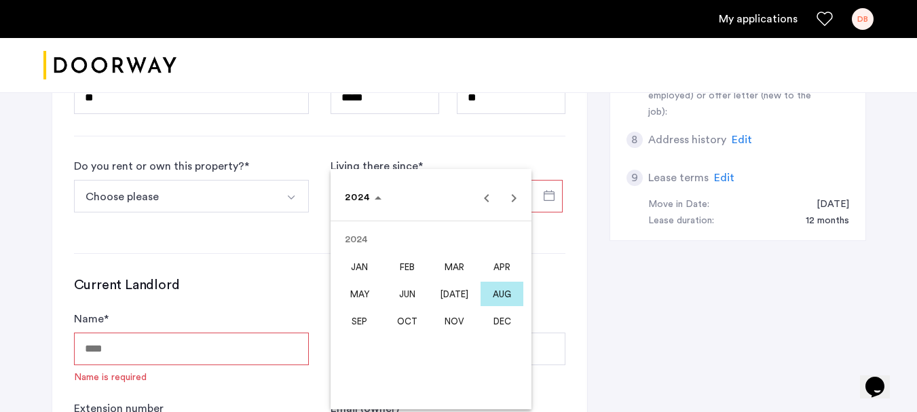
click at [505, 290] on span "AUG" at bounding box center [501, 294] width 43 height 24
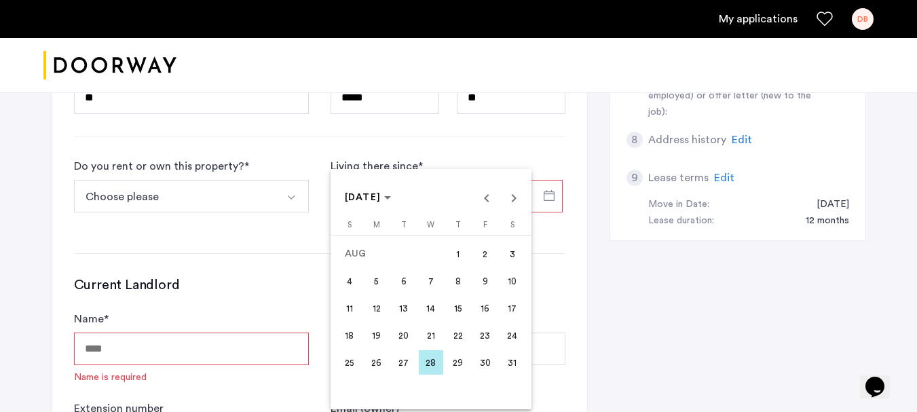
click at [455, 252] on span "1" at bounding box center [458, 254] width 24 height 24
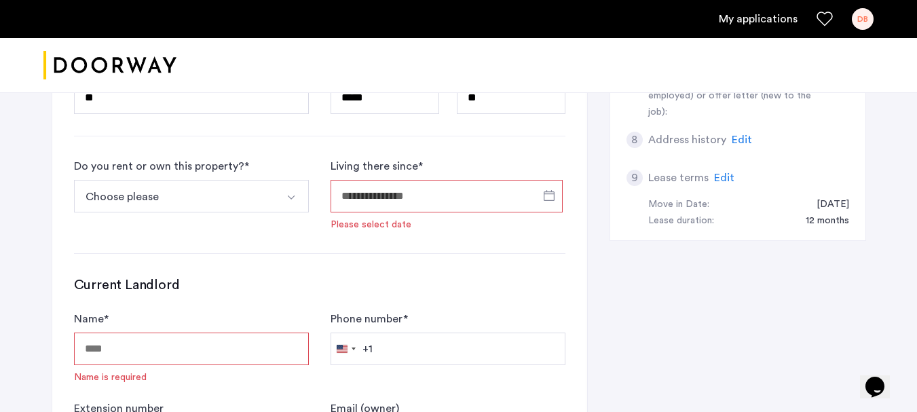
type input "**********"
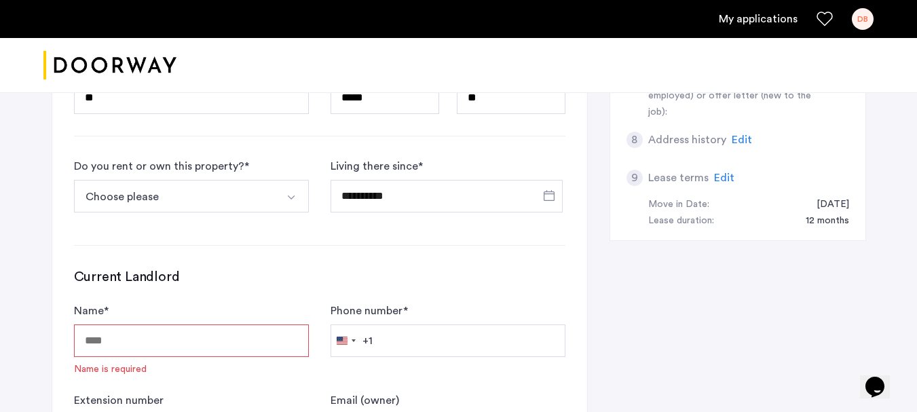
click at [179, 202] on button "Choose please" at bounding box center [175, 196] width 203 height 33
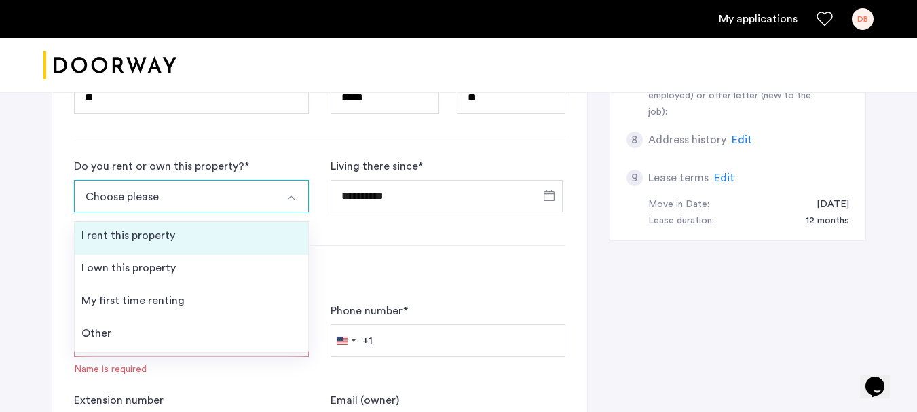
click at [163, 231] on div "I rent this property" at bounding box center [128, 235] width 94 height 16
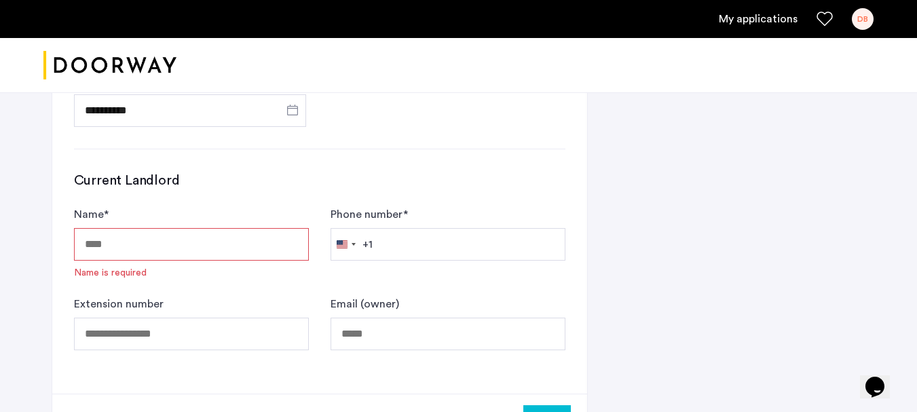
scroll to position [746, 0]
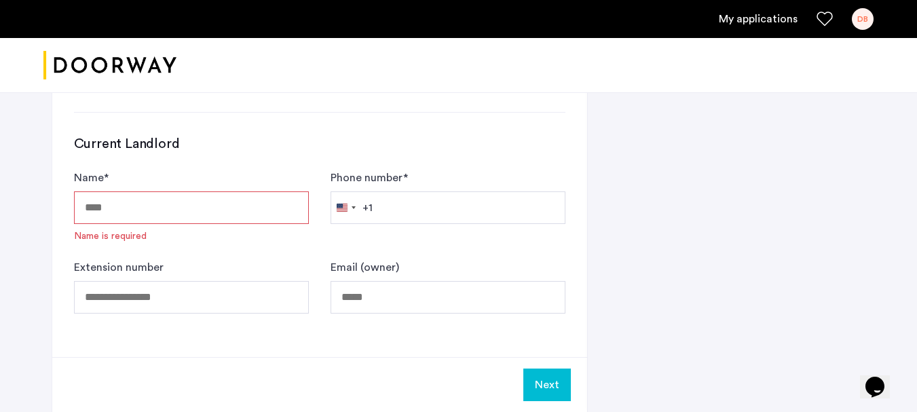
click at [153, 208] on input "Name *" at bounding box center [191, 207] width 235 height 33
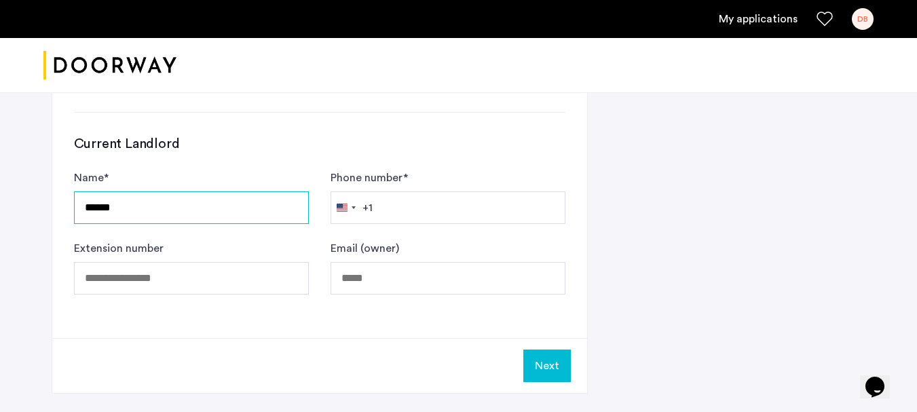
type input "******"
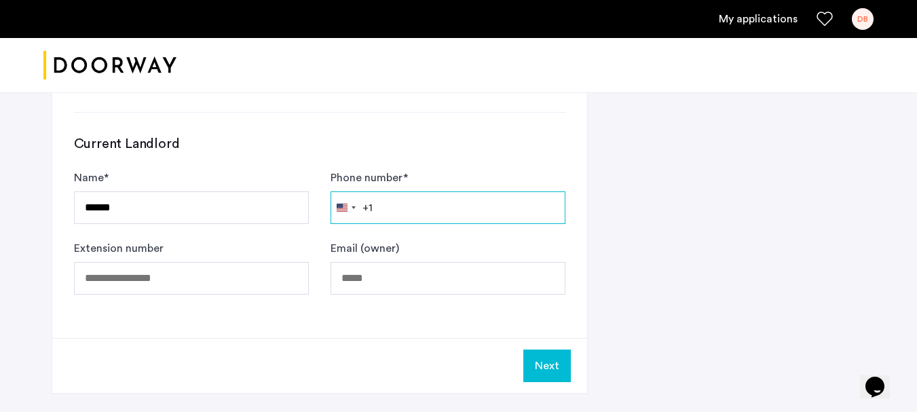
click at [445, 210] on input "Phone number *" at bounding box center [447, 207] width 235 height 33
type input "**********"
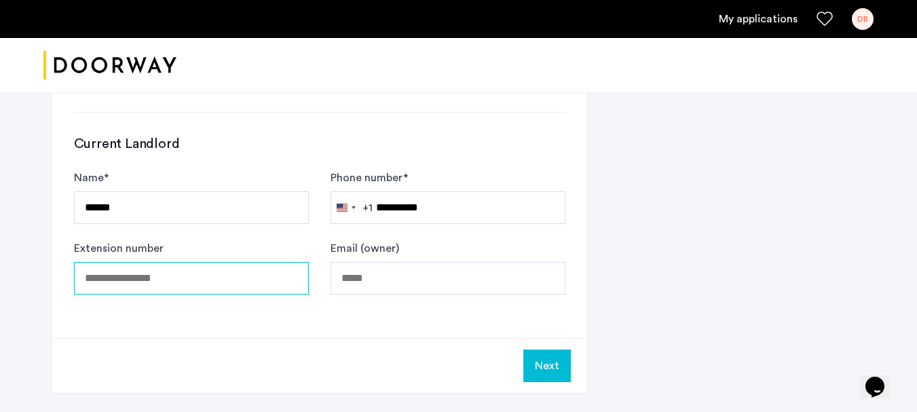
click at [247, 271] on input "Extension number" at bounding box center [191, 278] width 235 height 33
type input "***"
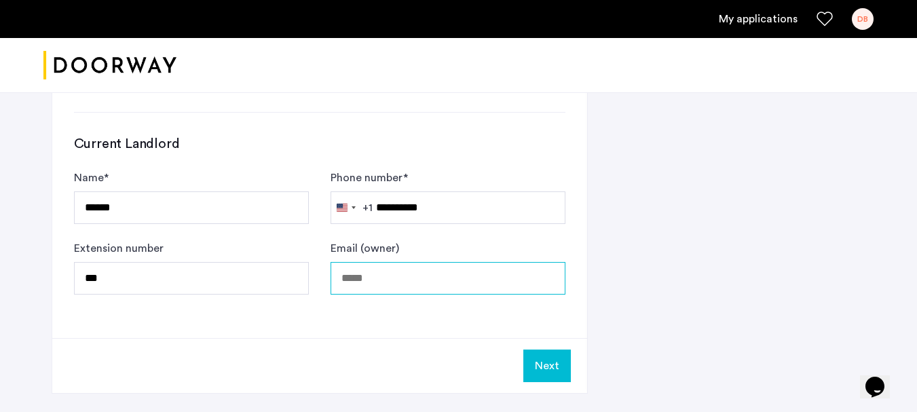
click at [468, 278] on input "Email (owner)" at bounding box center [447, 278] width 235 height 33
type input "**********"
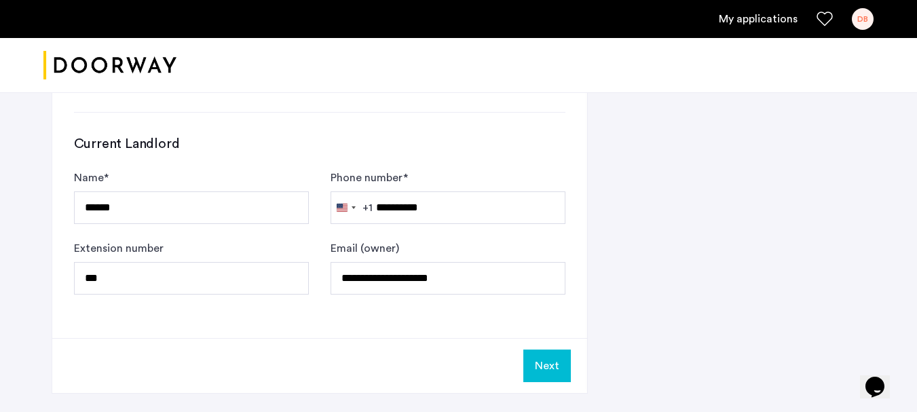
click at [555, 359] on button "Next" at bounding box center [546, 365] width 47 height 33
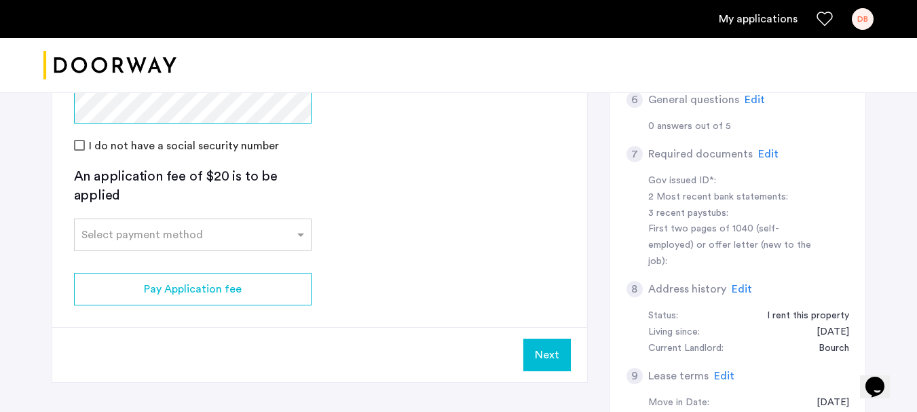
scroll to position [407, 0]
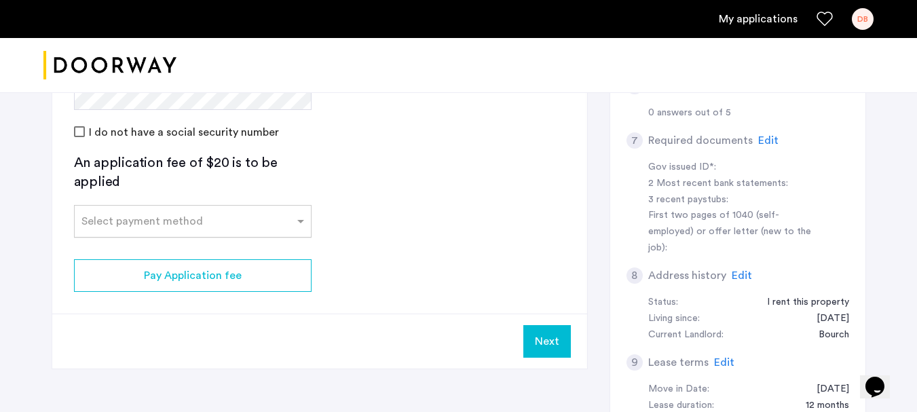
click at [110, 225] on div at bounding box center [193, 217] width 236 height 16
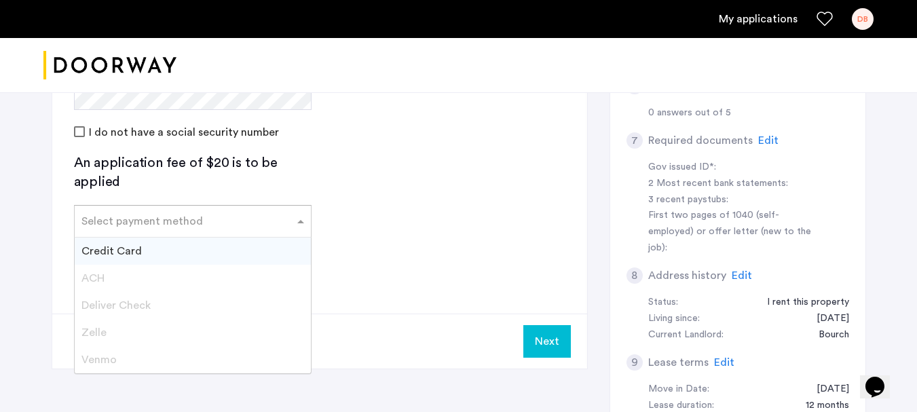
click at [115, 252] on span "Credit Card" at bounding box center [111, 251] width 60 height 11
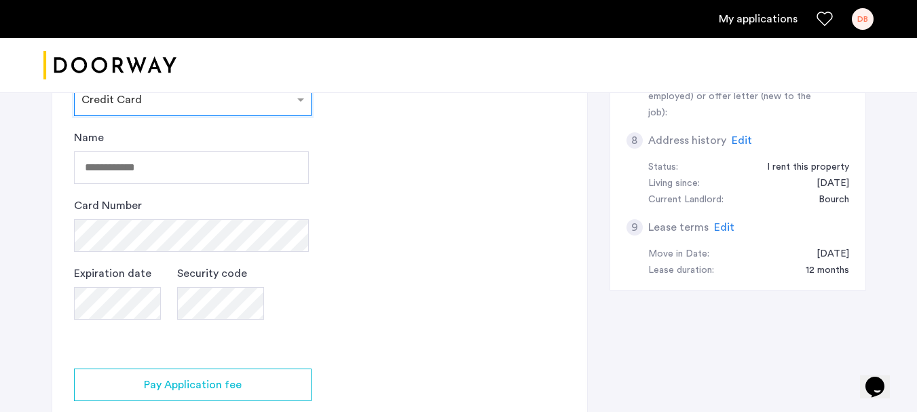
scroll to position [475, 0]
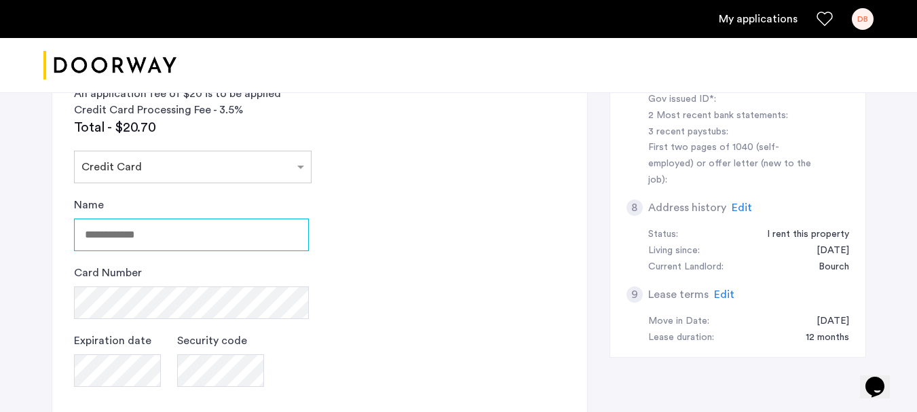
click at [184, 228] on input "Name" at bounding box center [191, 234] width 235 height 33
type input "**********"
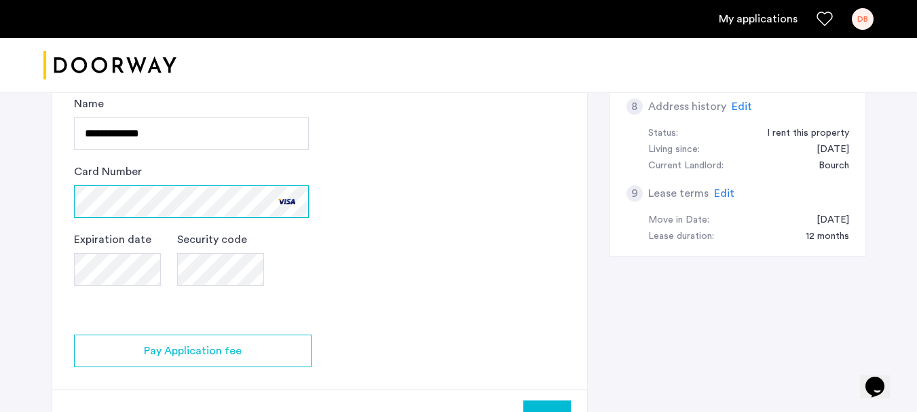
scroll to position [611, 0]
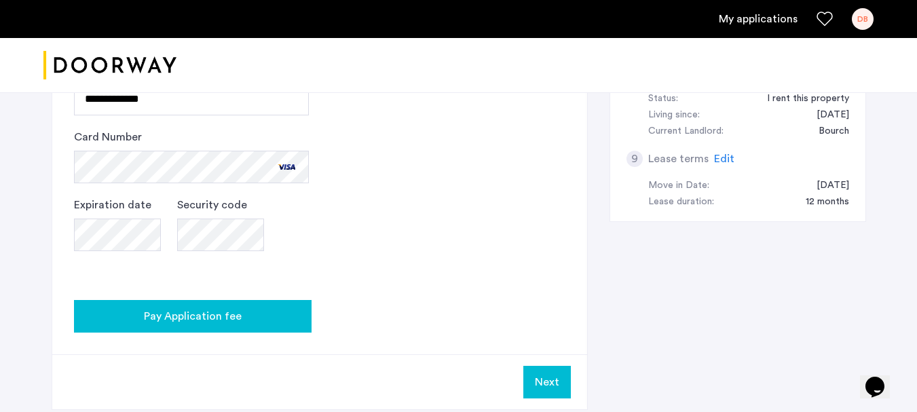
click at [229, 310] on span "Pay Application fee" at bounding box center [193, 316] width 98 height 16
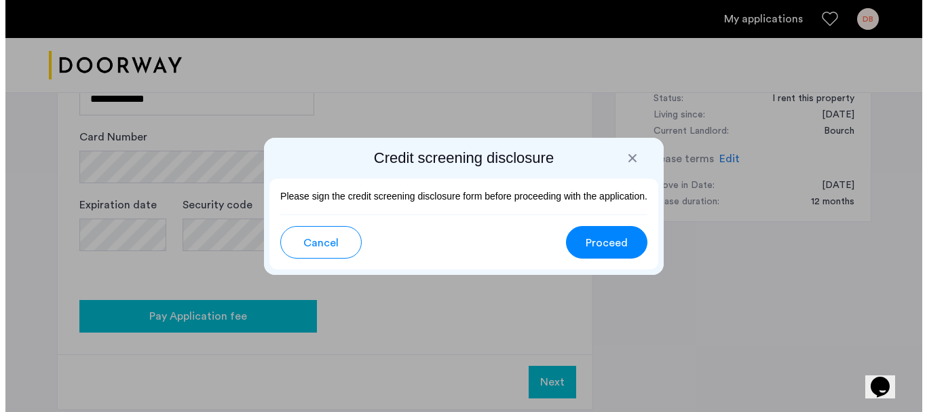
scroll to position [0, 0]
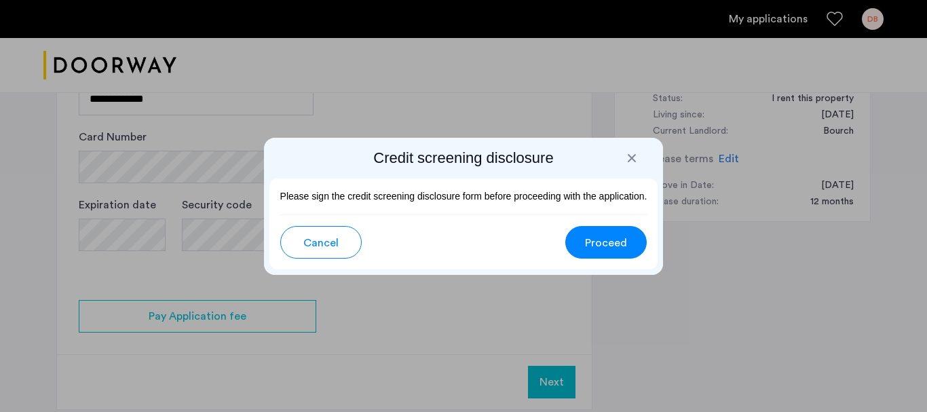
click at [586, 244] on span "Proceed" at bounding box center [606, 243] width 42 height 16
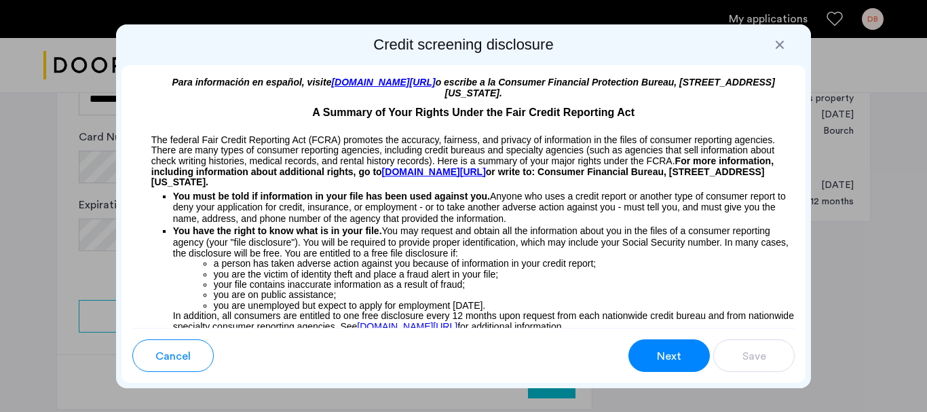
click at [648, 356] on button "Next" at bounding box center [668, 355] width 81 height 33
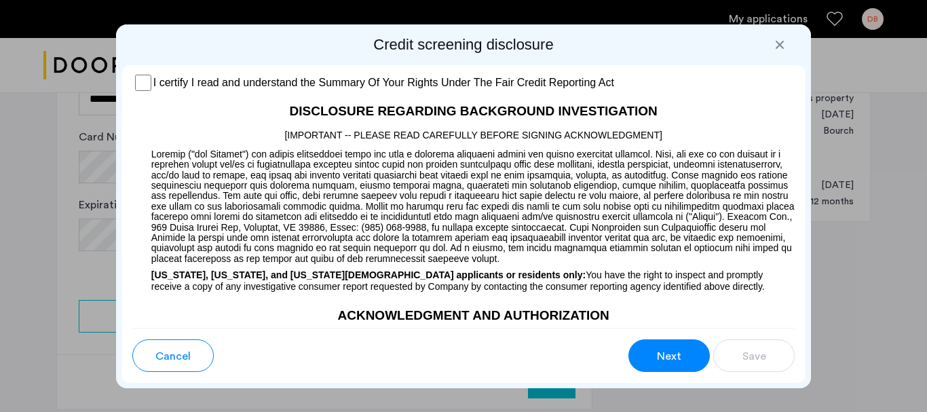
click at [670, 361] on span "Next" at bounding box center [669, 356] width 24 height 16
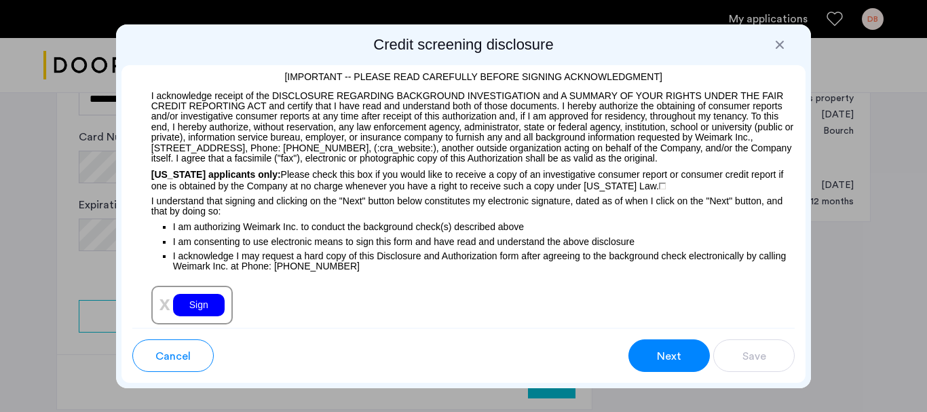
click at [670, 361] on span "Next" at bounding box center [669, 356] width 24 height 16
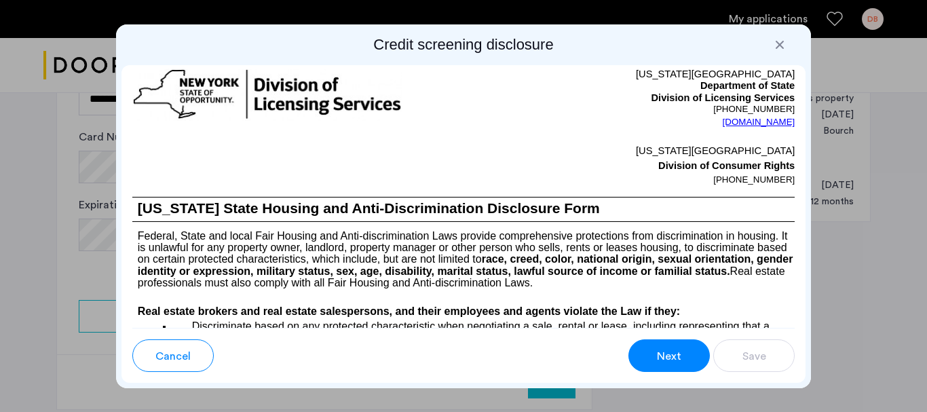
click at [670, 361] on span "Next" at bounding box center [669, 356] width 24 height 16
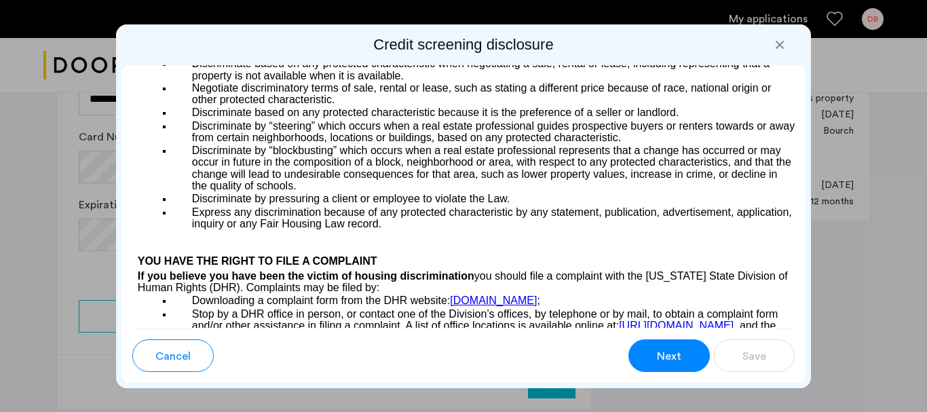
click at [670, 361] on span "Next" at bounding box center [669, 356] width 24 height 16
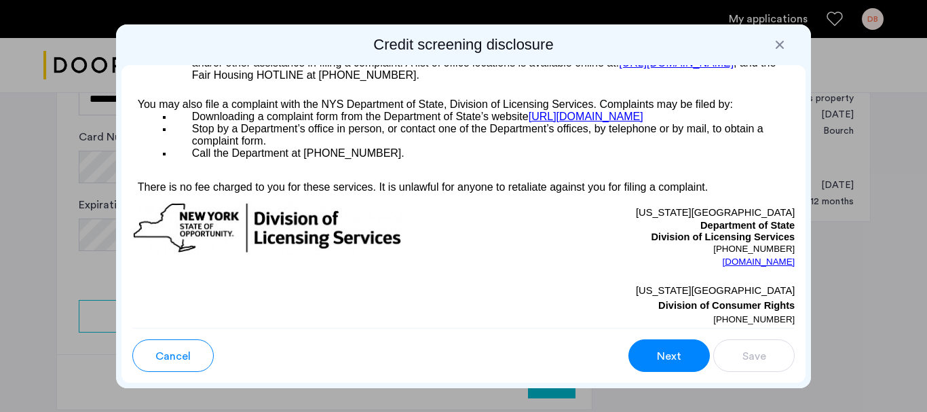
click at [670, 361] on span "Next" at bounding box center [669, 356] width 24 height 16
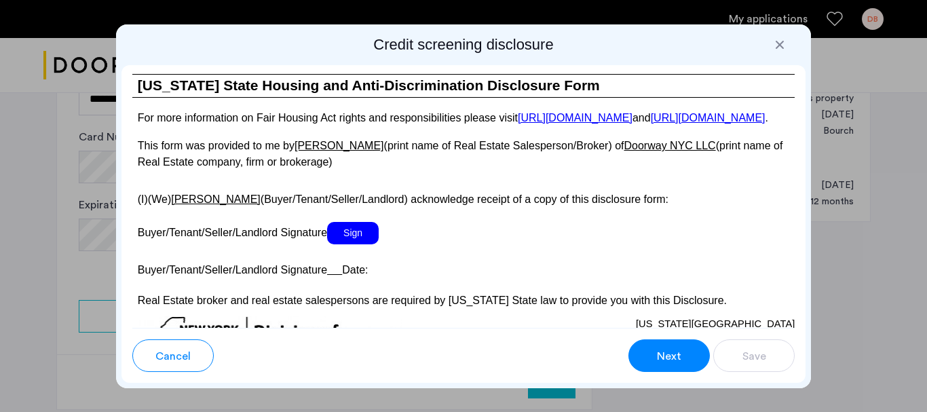
click at [356, 244] on span "Sign" at bounding box center [353, 233] width 52 height 22
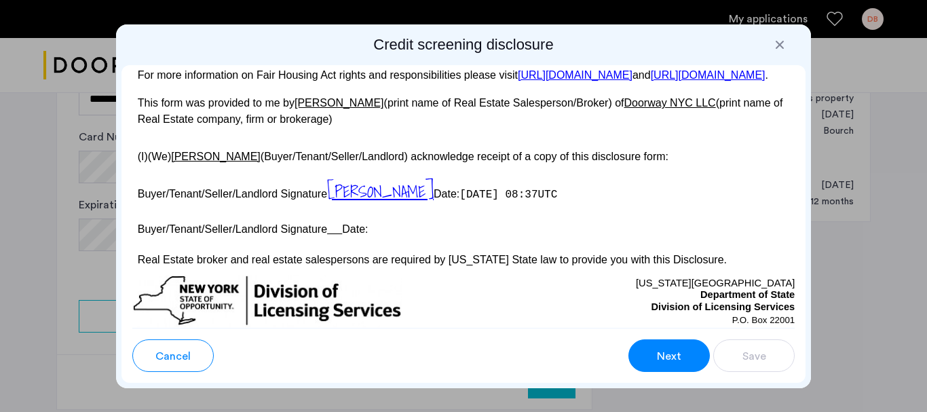
scroll to position [2661, 0]
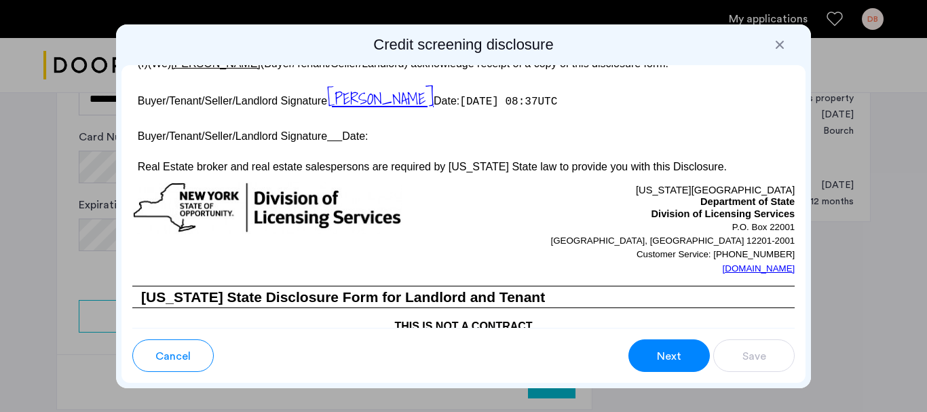
click at [670, 350] on span "Next" at bounding box center [669, 356] width 24 height 16
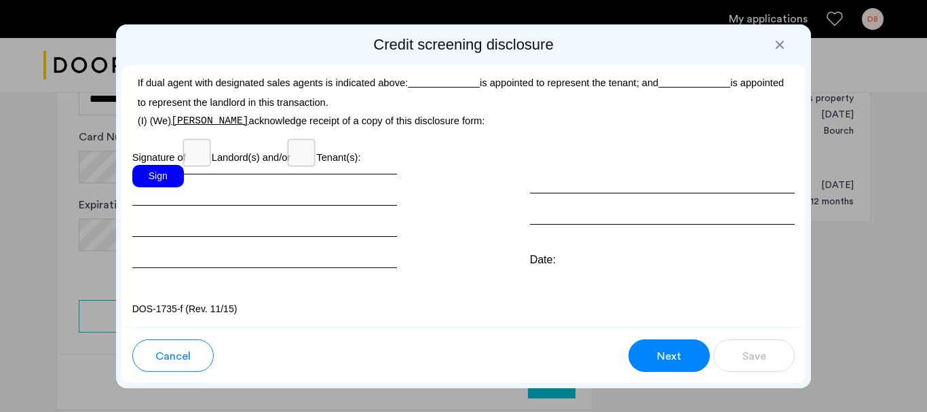
scroll to position [4213, 0]
click at [668, 356] on span "Next" at bounding box center [669, 356] width 24 height 16
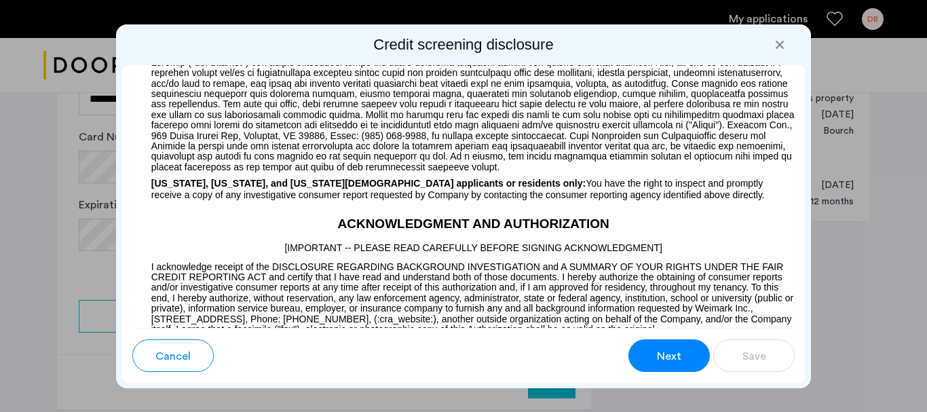
scroll to position [1132, 0]
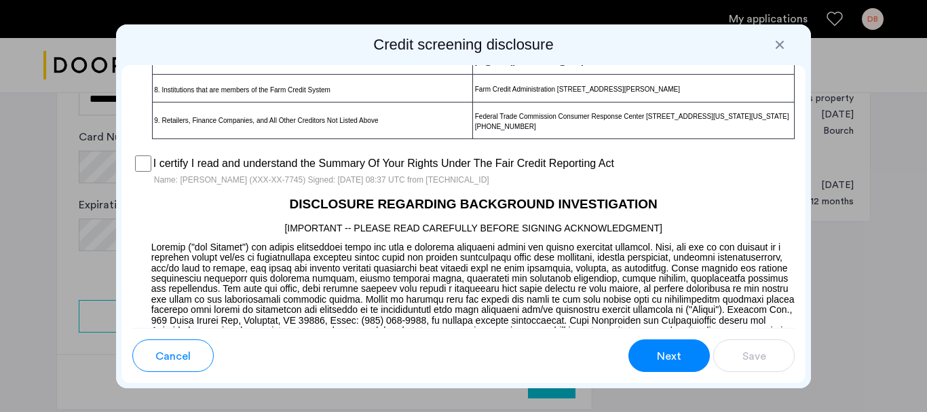
click at [677, 347] on button "Next" at bounding box center [668, 355] width 81 height 33
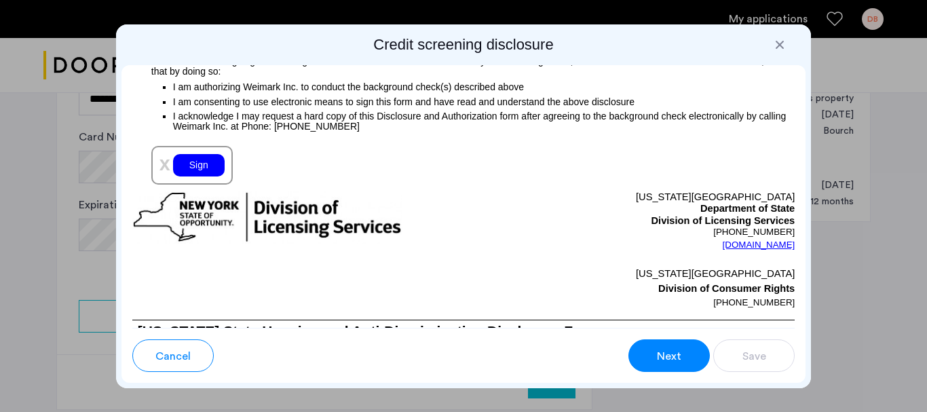
scroll to position [1629, 0]
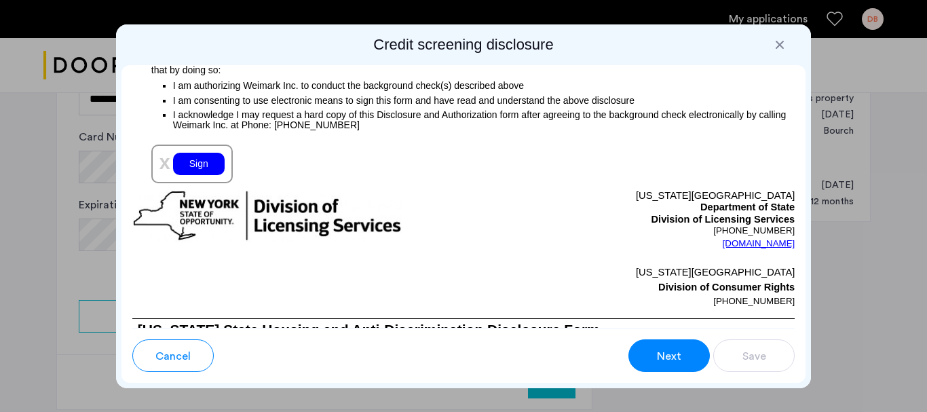
click at [200, 175] on div "Sign" at bounding box center [199, 164] width 52 height 22
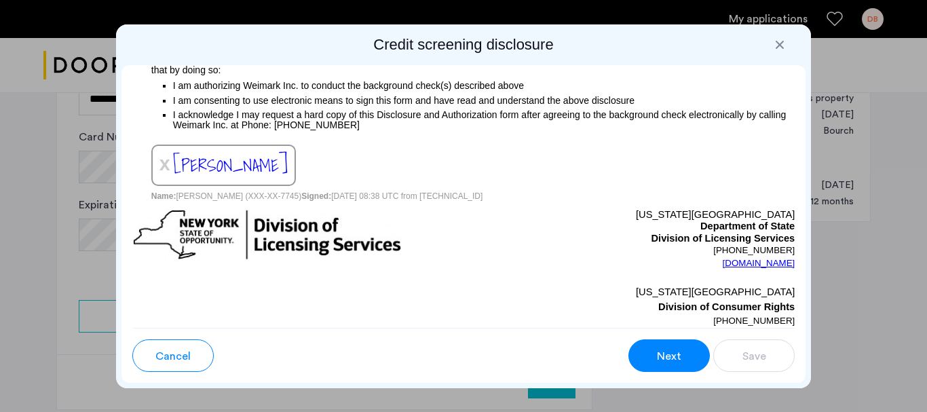
click at [650, 354] on button "Next" at bounding box center [668, 355] width 81 height 33
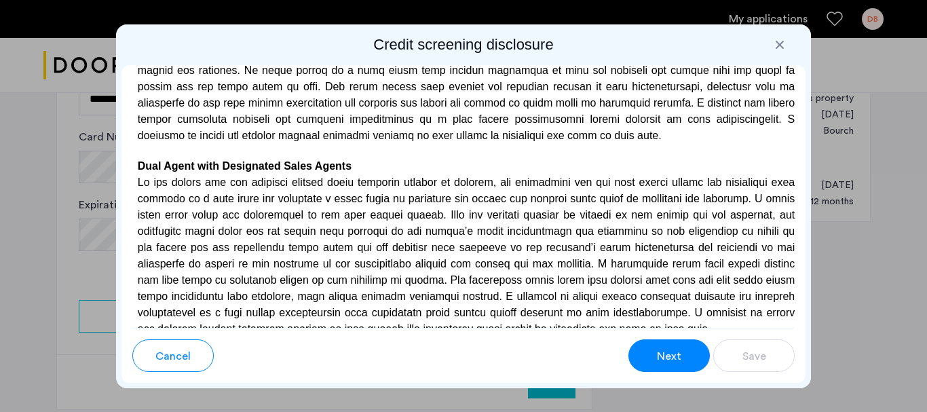
scroll to position [4225, 0]
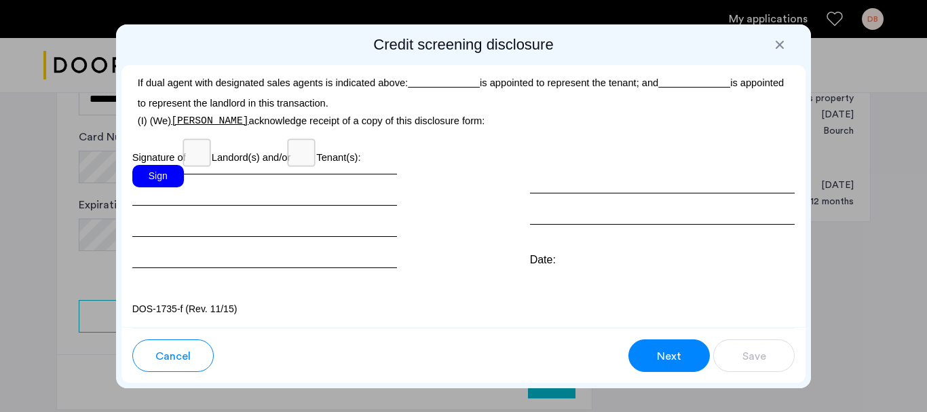
click at [142, 187] on div "Sign" at bounding box center [158, 176] width 52 height 22
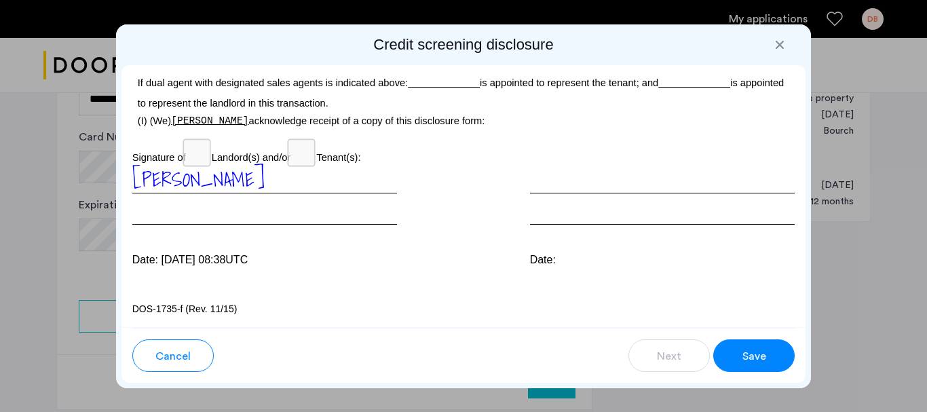
click at [745, 349] on span "Save" at bounding box center [754, 356] width 24 height 16
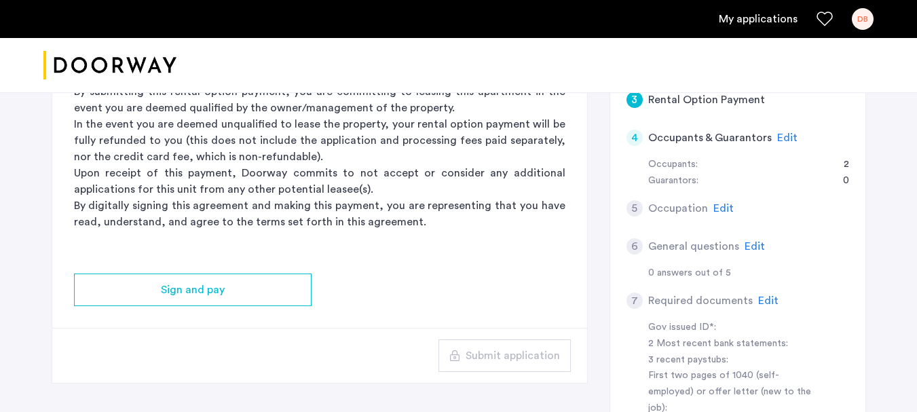
scroll to position [204, 0]
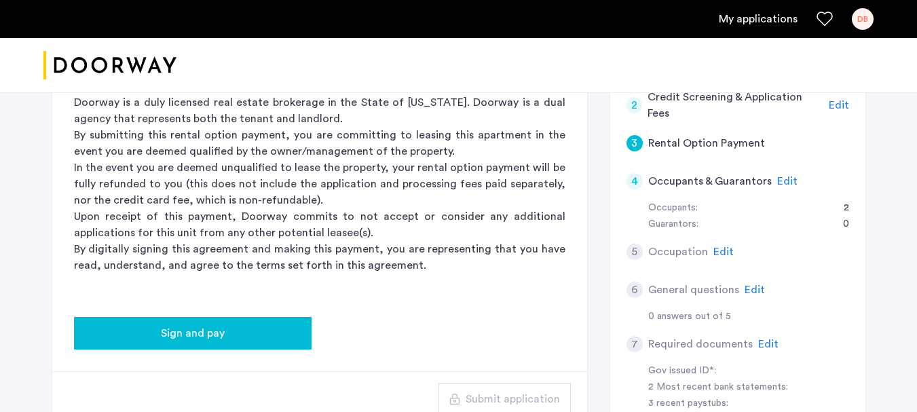
click at [201, 343] on button "Sign and pay" at bounding box center [192, 333] width 237 height 33
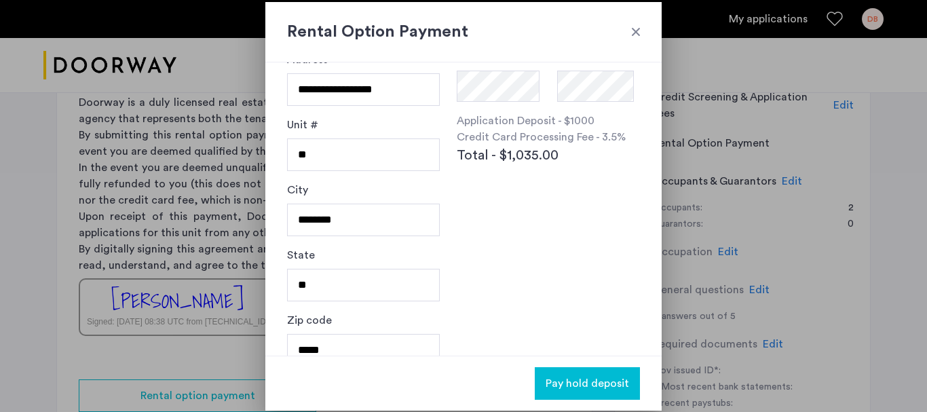
scroll to position [185, 0]
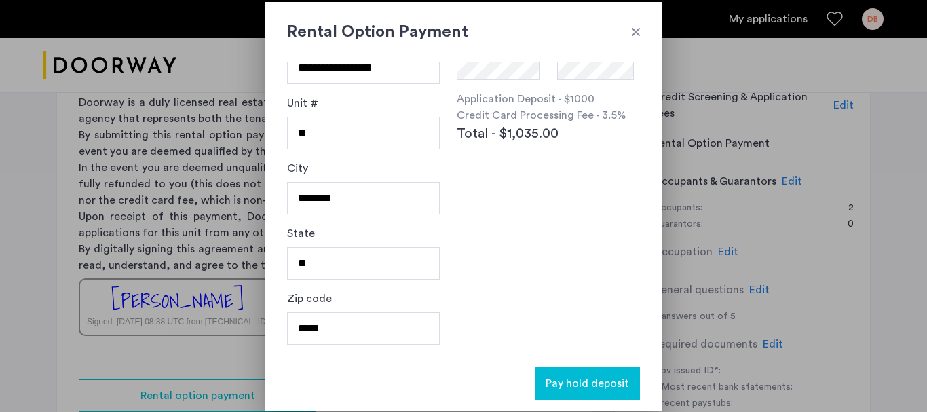
click at [634, 34] on div at bounding box center [636, 32] width 14 height 14
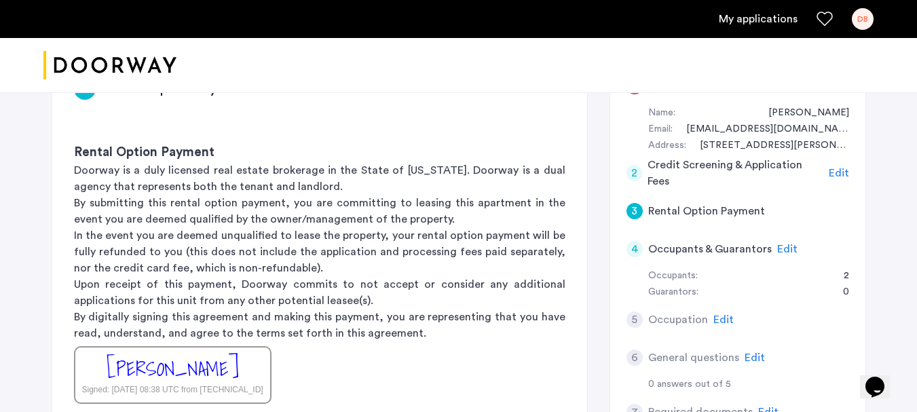
scroll to position [204, 0]
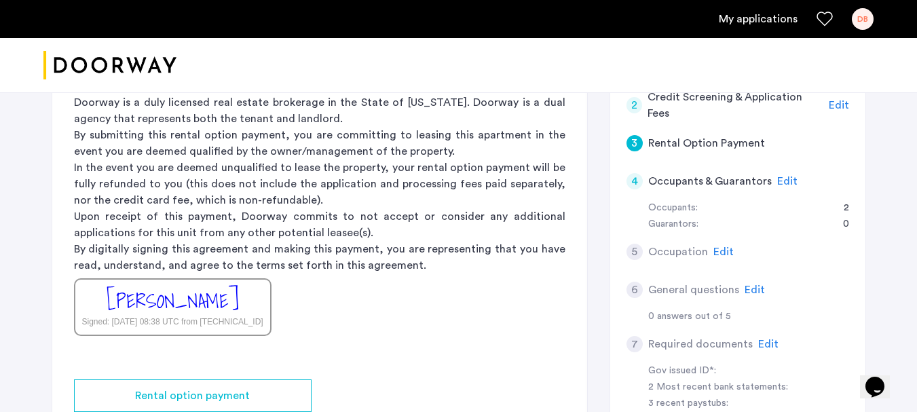
click at [784, 183] on span "Edit" at bounding box center [787, 181] width 20 height 11
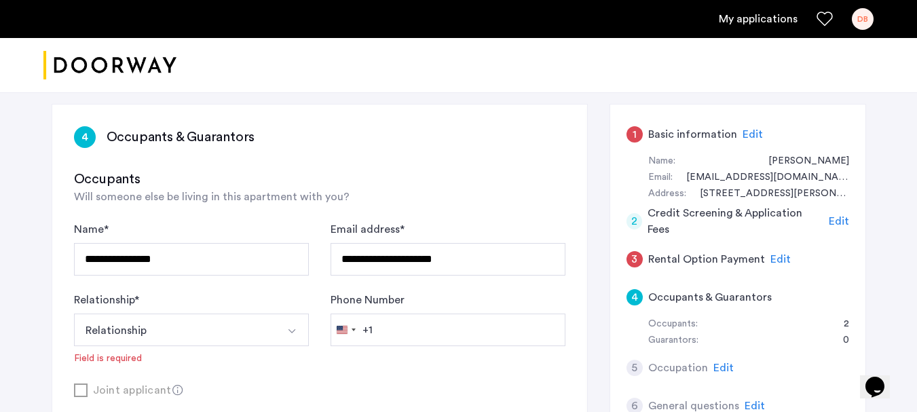
scroll to position [136, 0]
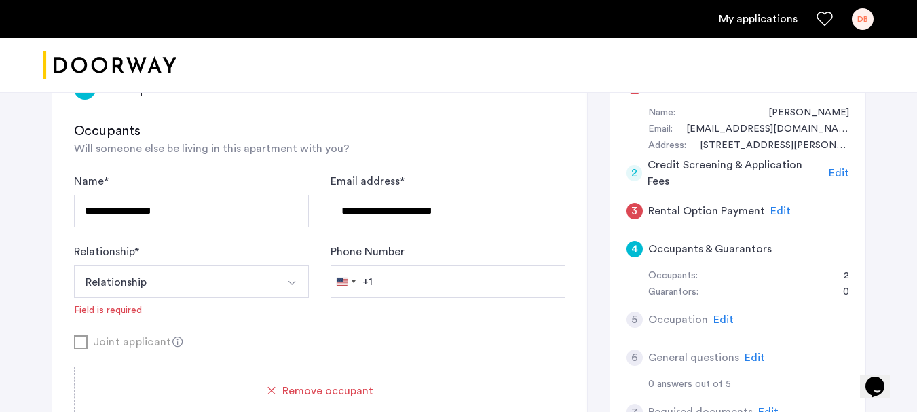
click at [724, 320] on span "Edit" at bounding box center [723, 319] width 20 height 11
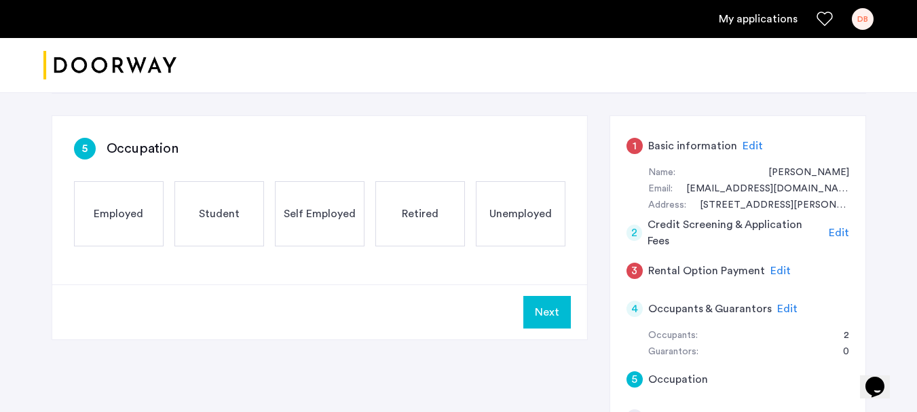
scroll to position [0, 0]
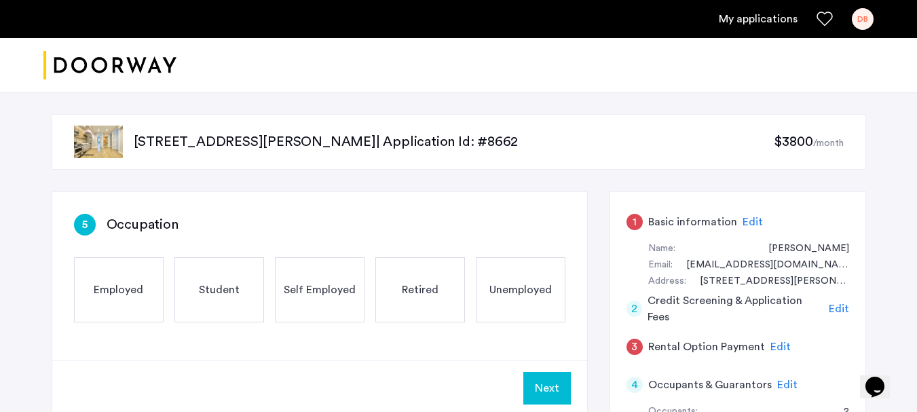
click at [133, 284] on span "Employed" at bounding box center [119, 290] width 50 height 16
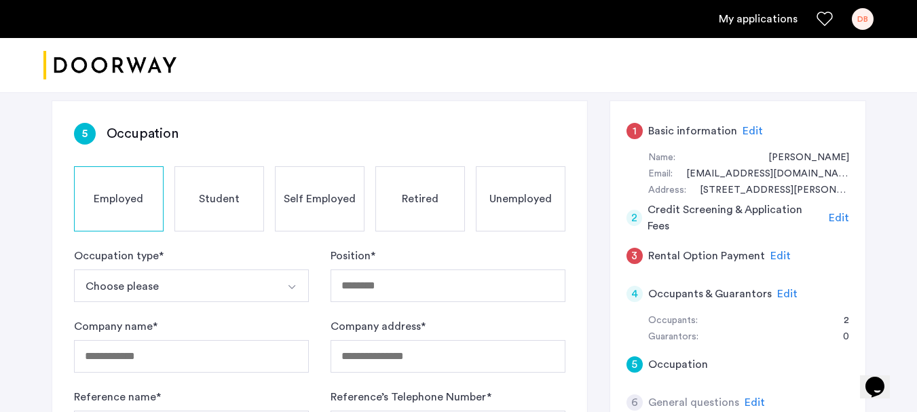
scroll to position [136, 0]
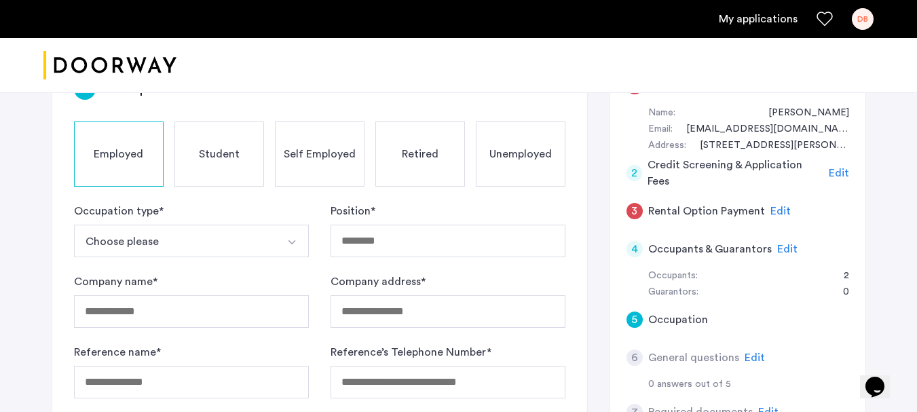
click at [124, 239] on button "Choose please" at bounding box center [175, 241] width 203 height 33
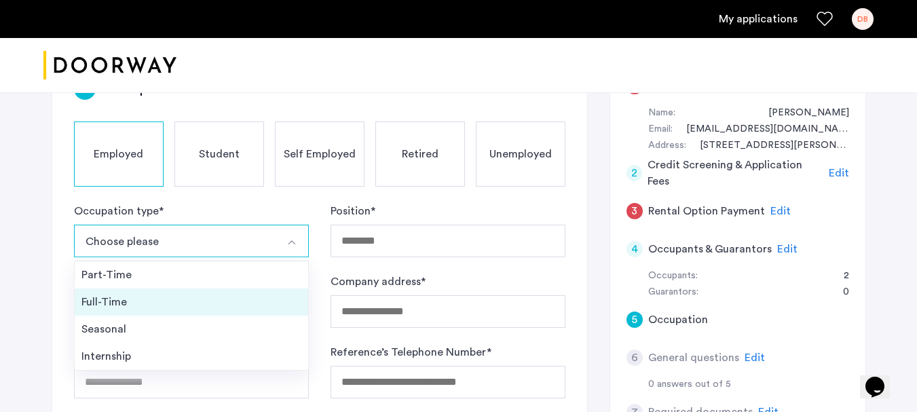
click at [120, 303] on div "Full-Time" at bounding box center [191, 302] width 220 height 16
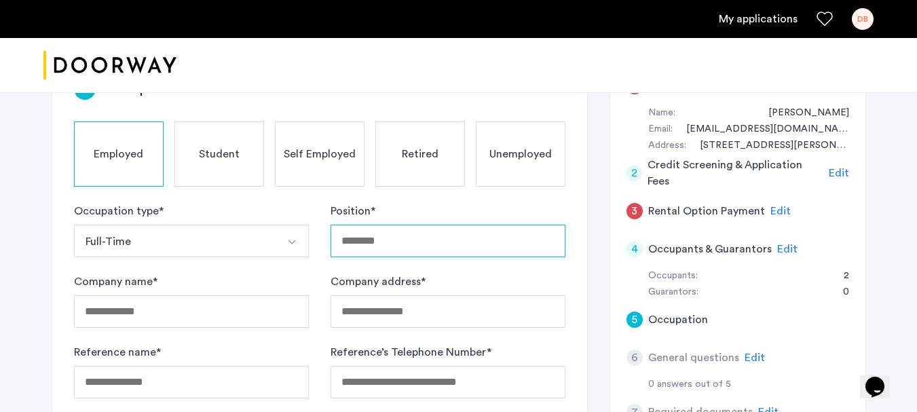
click at [389, 237] on input "Position *" at bounding box center [447, 241] width 235 height 33
type input "**********"
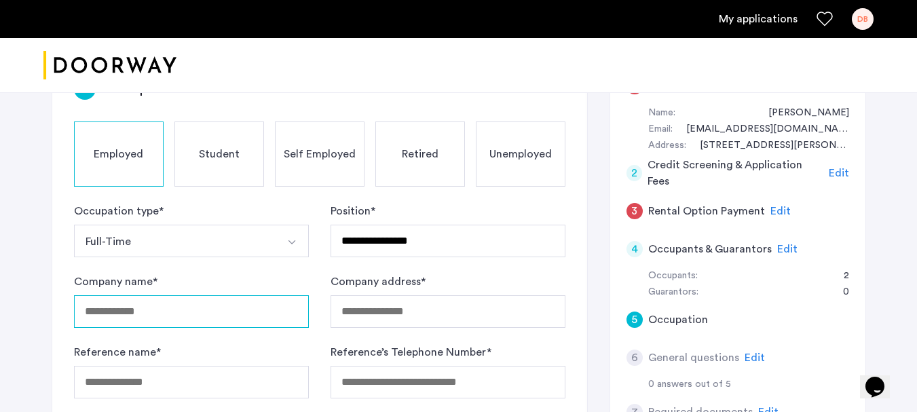
click at [90, 314] on input "Company name *" at bounding box center [191, 311] width 235 height 33
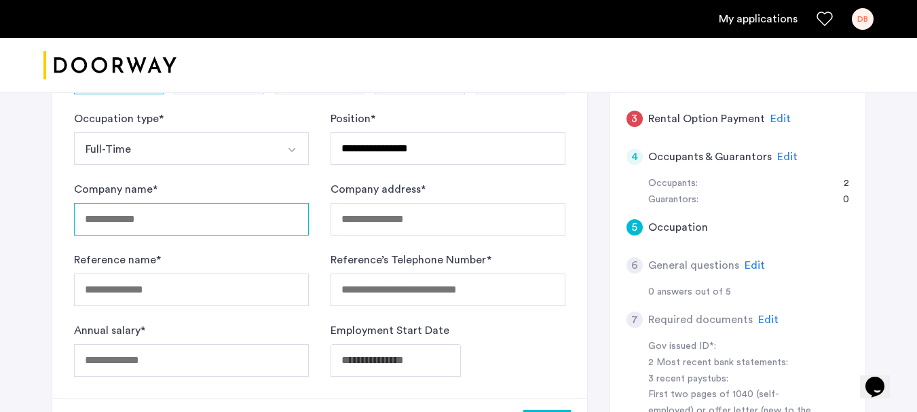
scroll to position [204, 0]
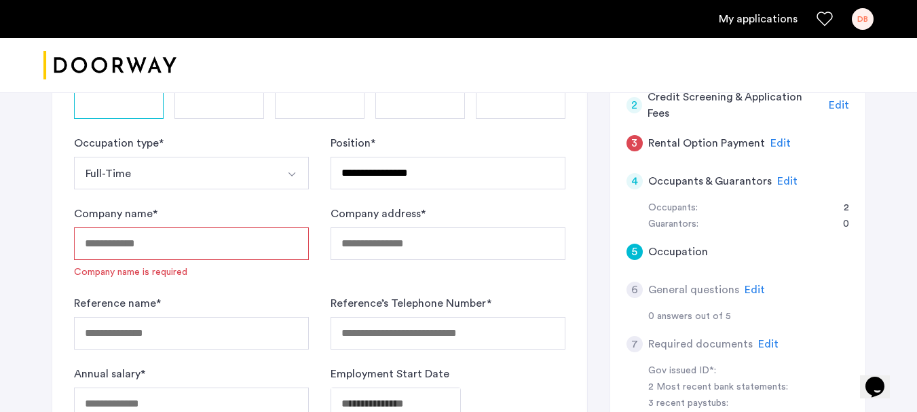
click at [754, 290] on span "Edit" at bounding box center [754, 289] width 20 height 11
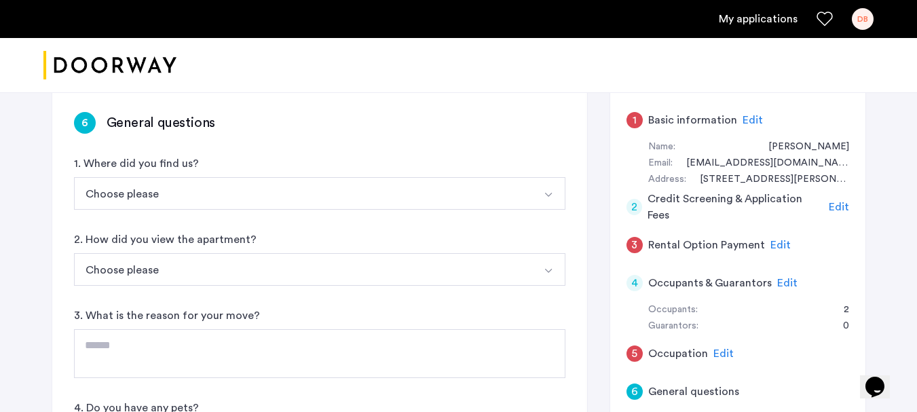
scroll to position [136, 0]
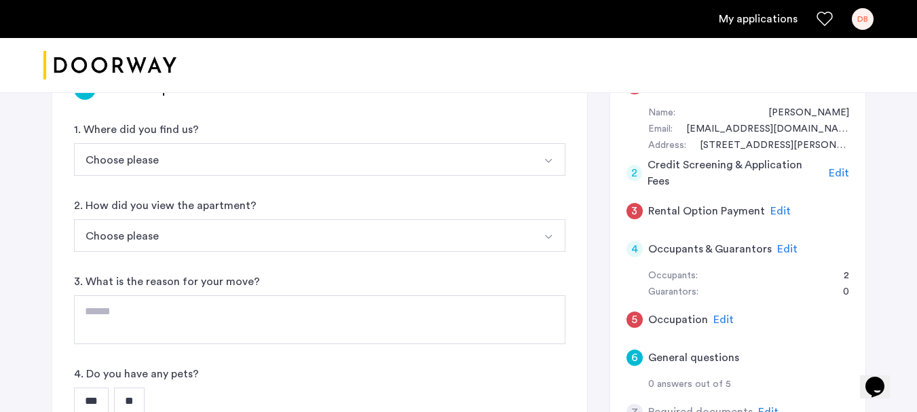
click at [123, 161] on button "Choose please" at bounding box center [303, 159] width 459 height 33
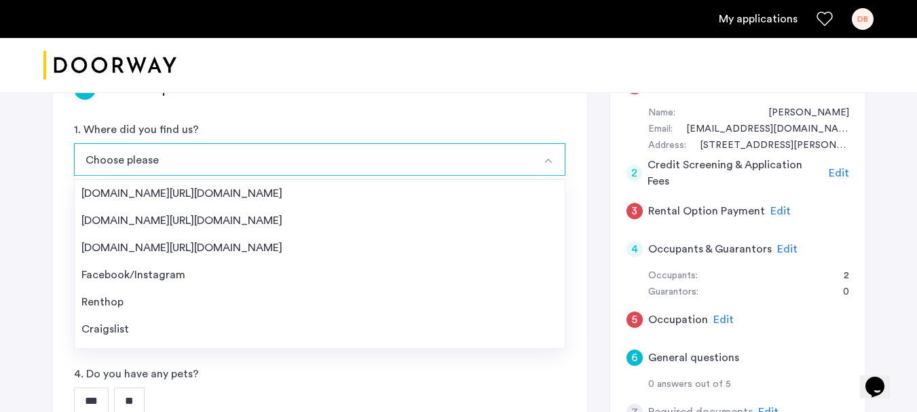
click at [35, 214] on div "[STREET_ADDRESS][PERSON_NAME] | Application Id: #8662 $3800 /month 6 General qu…" at bounding box center [458, 338] width 855 height 762
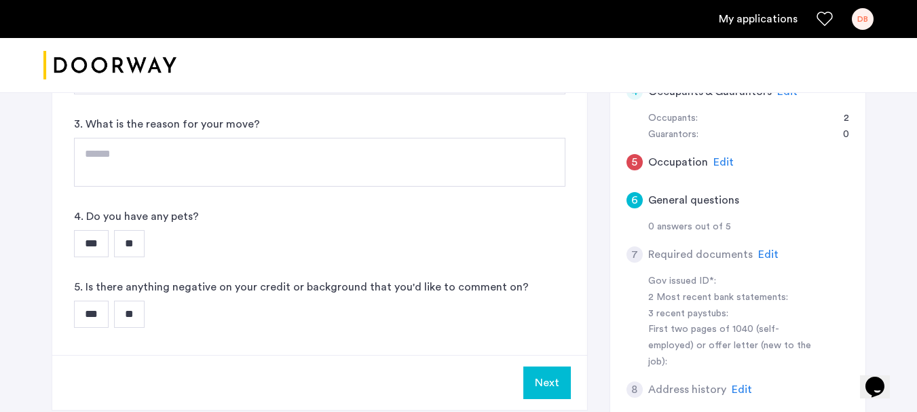
scroll to position [339, 0]
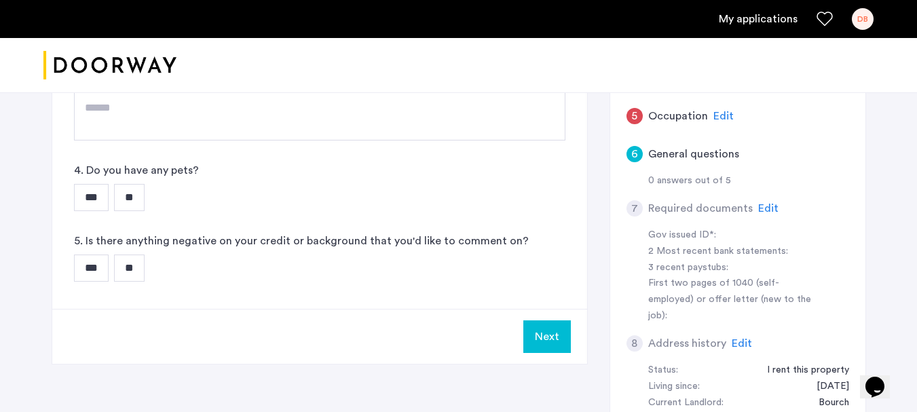
click at [761, 207] on span "Edit" at bounding box center [768, 208] width 20 height 11
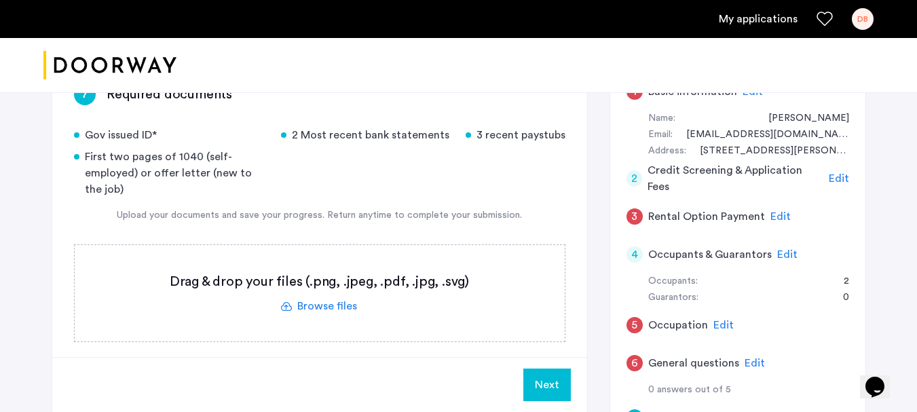
scroll to position [136, 0]
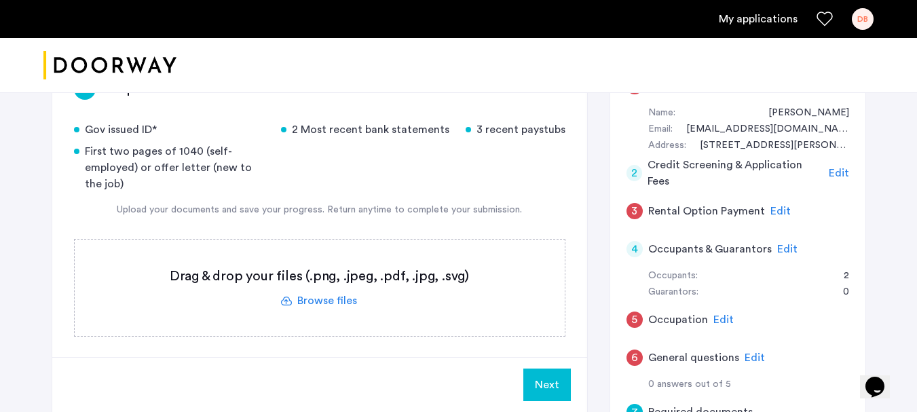
click at [319, 301] on label at bounding box center [320, 288] width 490 height 96
click at [0, 0] on input "file" at bounding box center [0, 0] width 0 height 0
click at [323, 300] on label at bounding box center [320, 288] width 490 height 96
click at [0, 0] on input "file" at bounding box center [0, 0] width 0 height 0
click at [327, 300] on label at bounding box center [320, 288] width 490 height 96
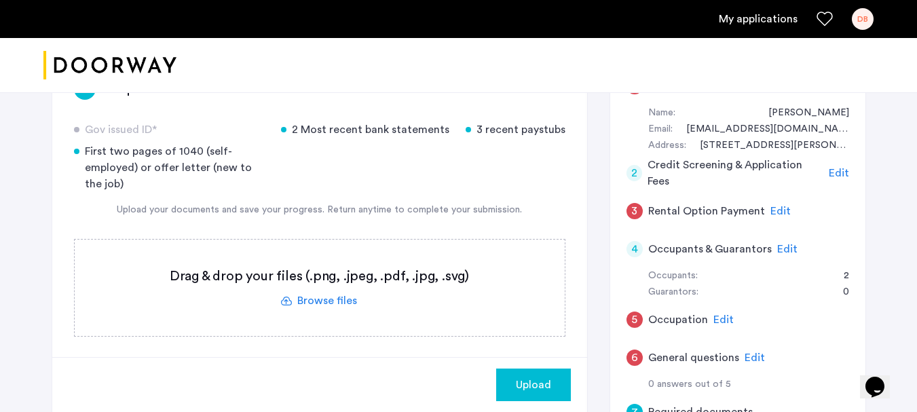
click at [0, 0] on input "file" at bounding box center [0, 0] width 0 height 0
click at [323, 300] on label at bounding box center [320, 288] width 490 height 96
click at [0, 0] on input "file" at bounding box center [0, 0] width 0 height 0
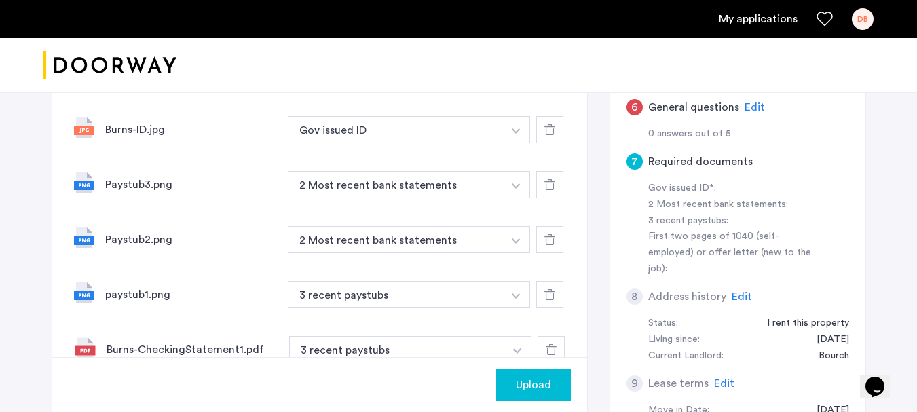
scroll to position [407, 0]
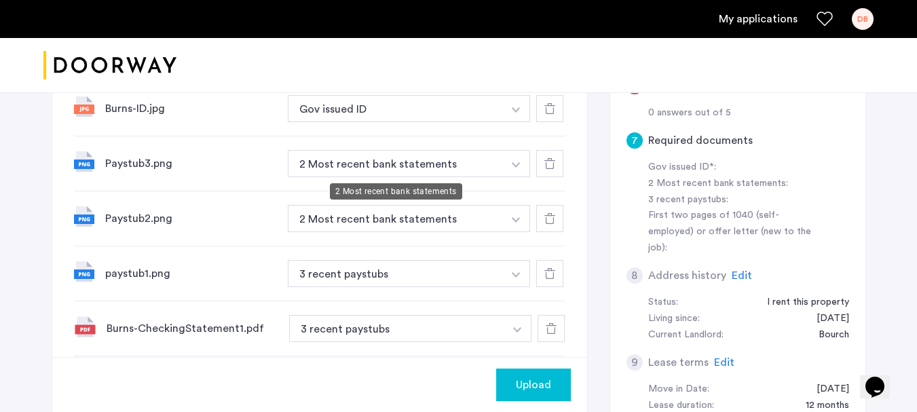
click at [339, 169] on button "2 Most recent bank statements" at bounding box center [396, 163] width 216 height 27
click at [514, 161] on button "button" at bounding box center [516, 163] width 28 height 27
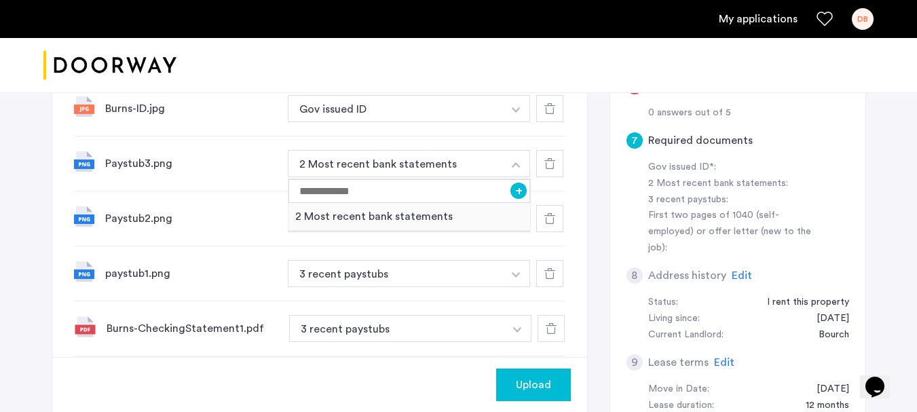
click at [25, 191] on div "[STREET_ADDRESS][PERSON_NAME] | Application Id: #8662 $3800 /month 7 Required d…" at bounding box center [458, 128] width 917 height 886
click at [552, 169] on div at bounding box center [549, 163] width 27 height 27
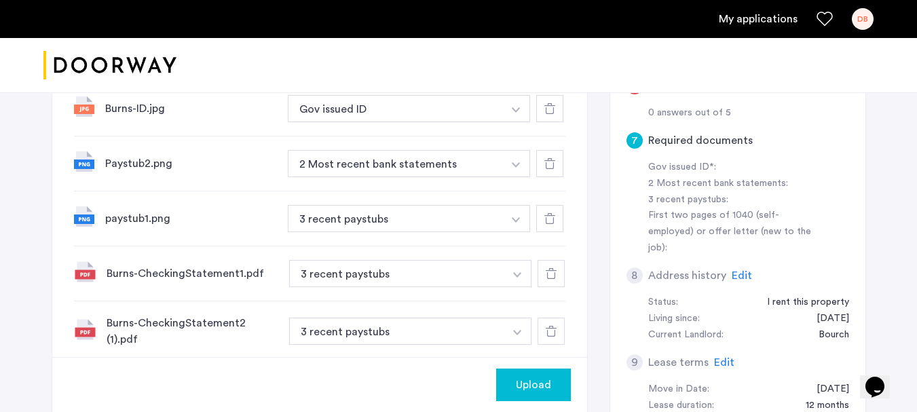
click at [552, 169] on div at bounding box center [549, 163] width 27 height 27
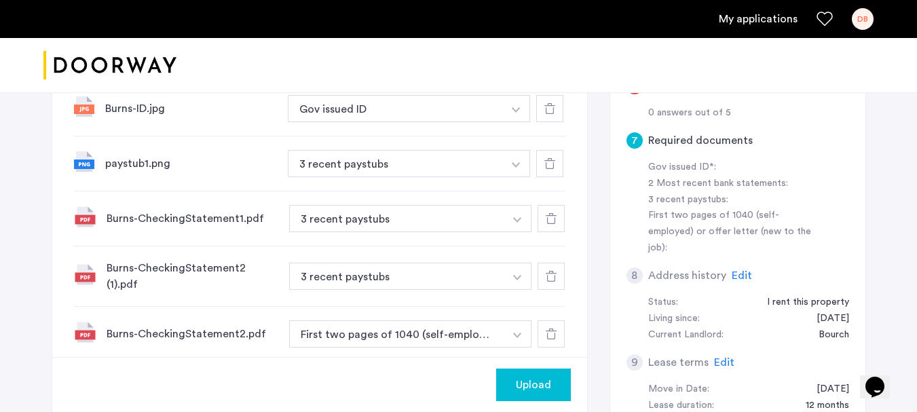
click at [552, 169] on div at bounding box center [549, 163] width 27 height 27
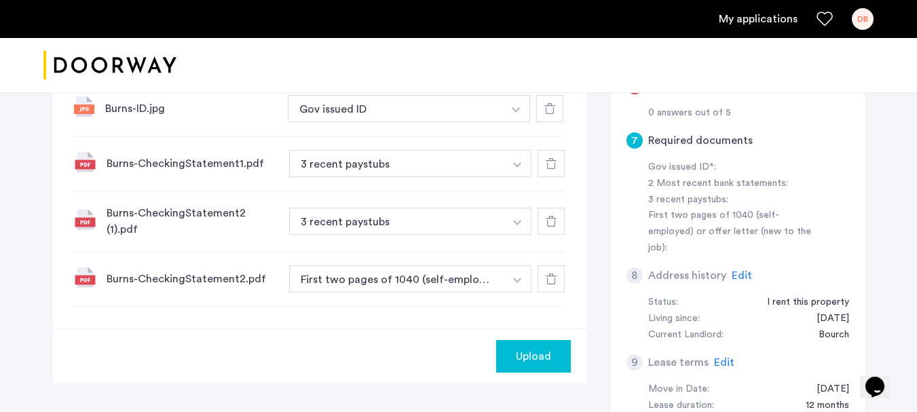
click at [552, 169] on div at bounding box center [550, 163] width 27 height 27
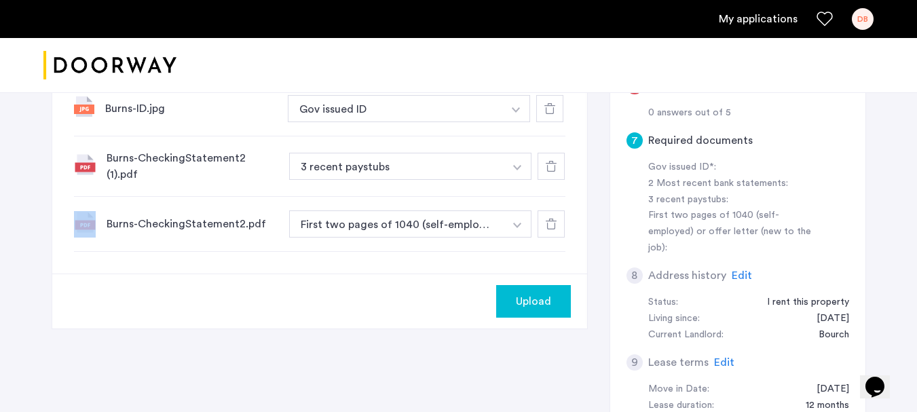
click at [552, 169] on div at bounding box center [550, 166] width 27 height 27
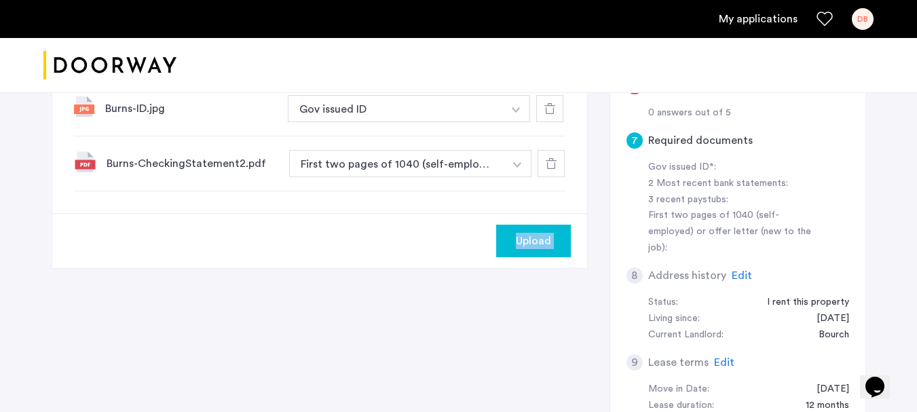
click at [552, 169] on div at bounding box center [550, 163] width 27 height 27
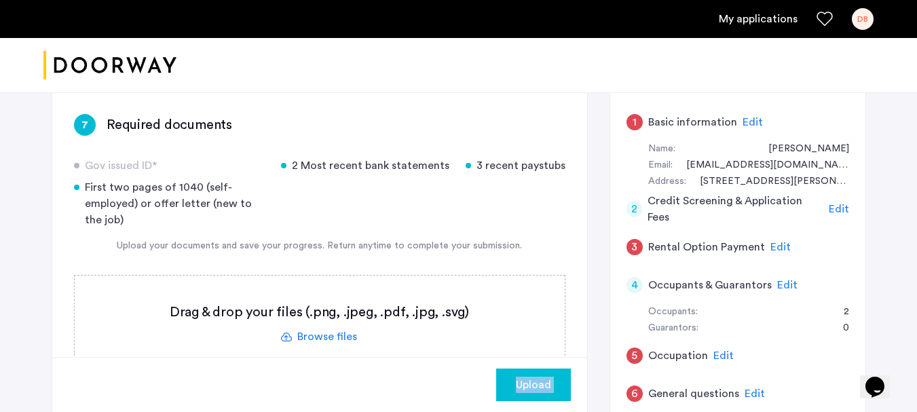
scroll to position [68, 0]
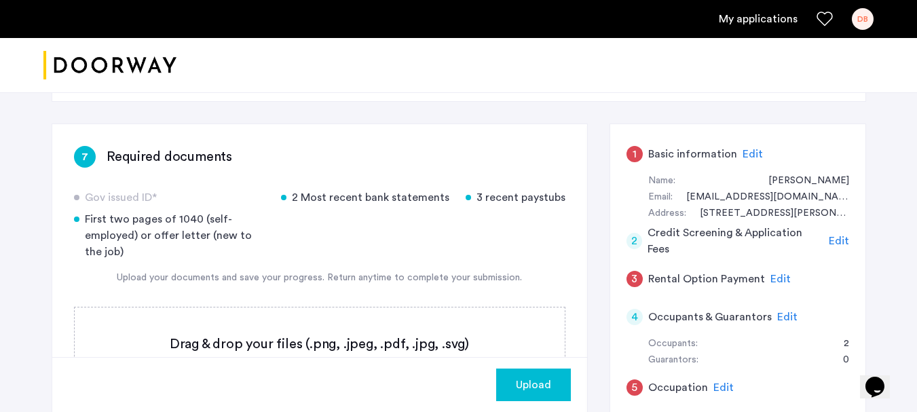
click at [18, 305] on div "[STREET_ADDRESS][PERSON_NAME] | Application Id: #8662 $3800 /month 7 Required d…" at bounding box center [458, 405] width 917 height 762
click at [514, 381] on div "Upload" at bounding box center [533, 385] width 53 height 16
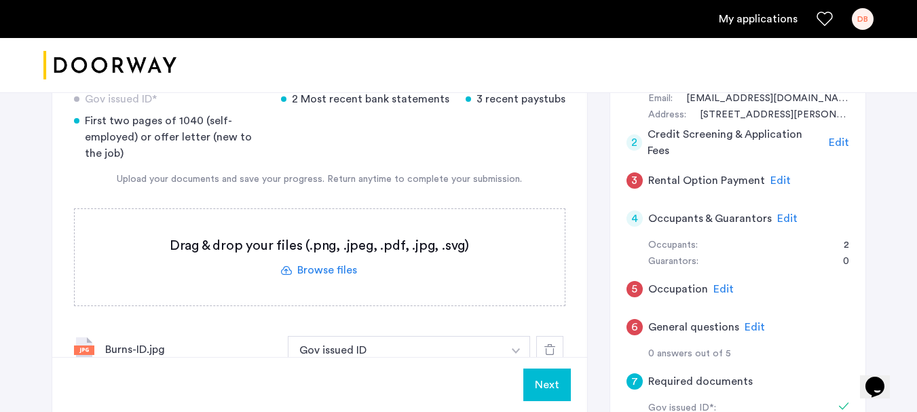
scroll to position [136, 0]
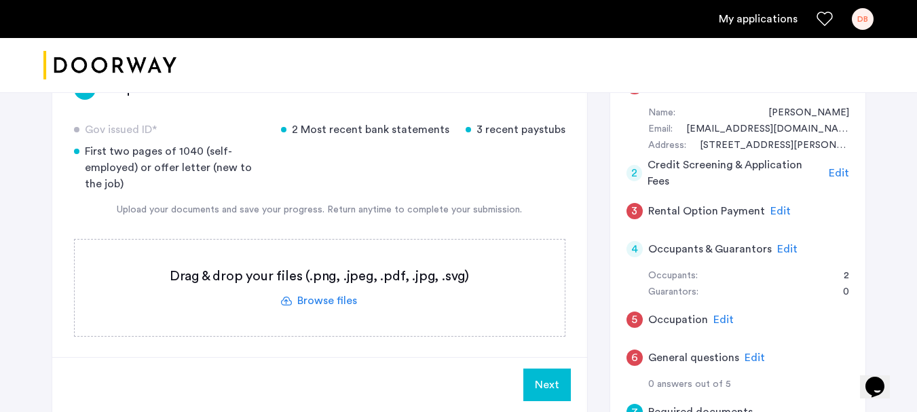
click at [322, 301] on label at bounding box center [320, 288] width 490 height 96
click at [0, 0] on input "file" at bounding box center [0, 0] width 0 height 0
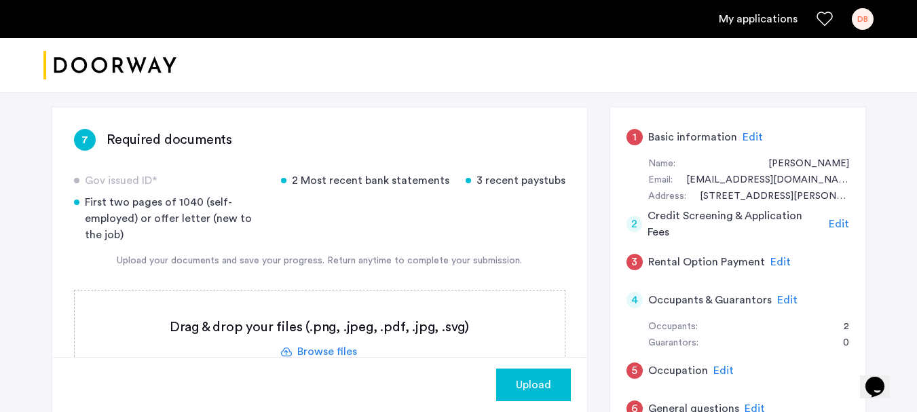
scroll to position [204, 0]
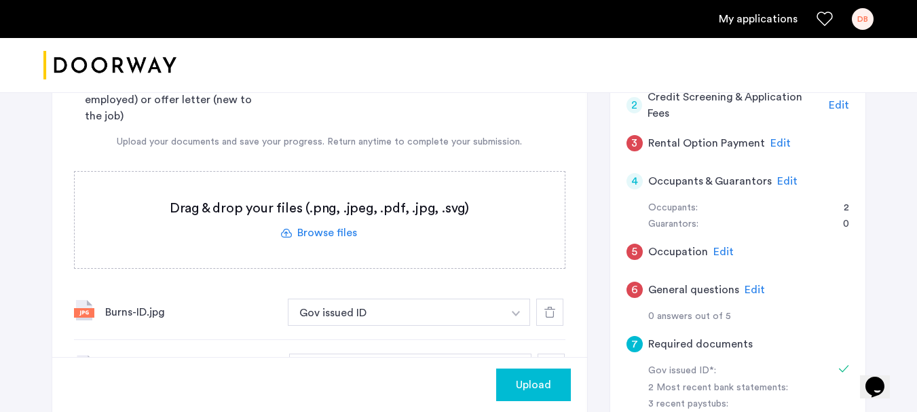
click at [318, 235] on label at bounding box center [320, 220] width 490 height 96
click at [0, 0] on input "file" at bounding box center [0, 0] width 0 height 0
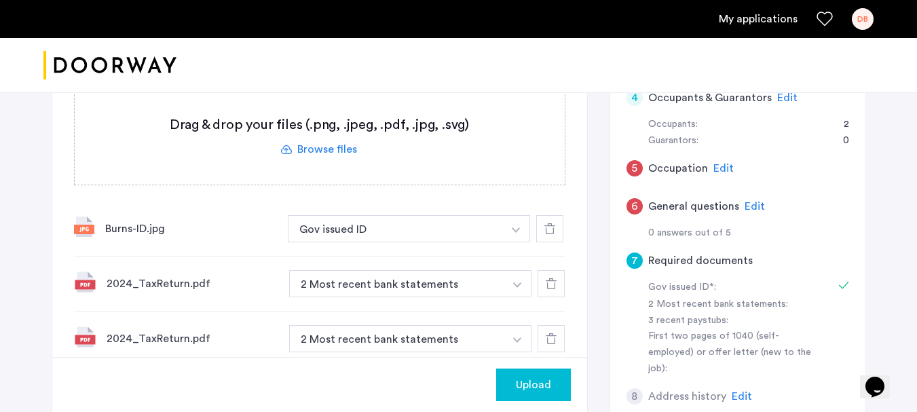
scroll to position [339, 0]
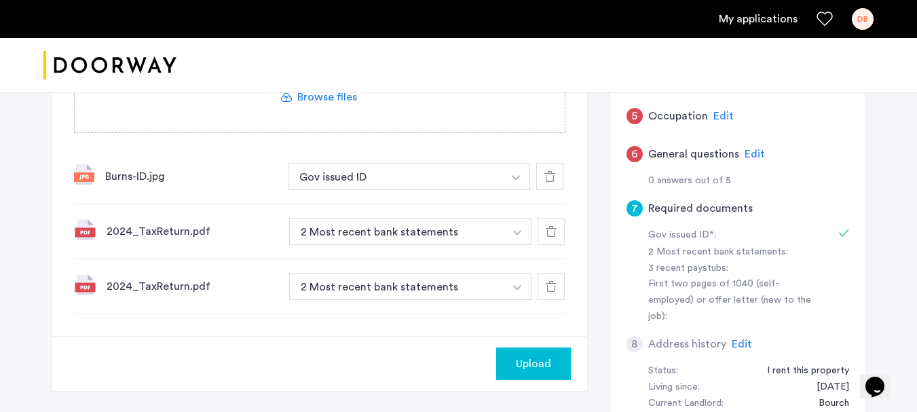
click at [554, 283] on use at bounding box center [551, 286] width 11 height 11
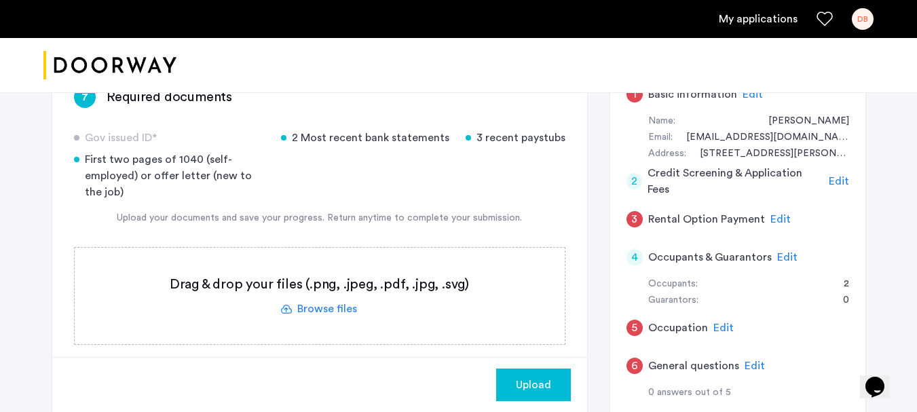
scroll to position [136, 0]
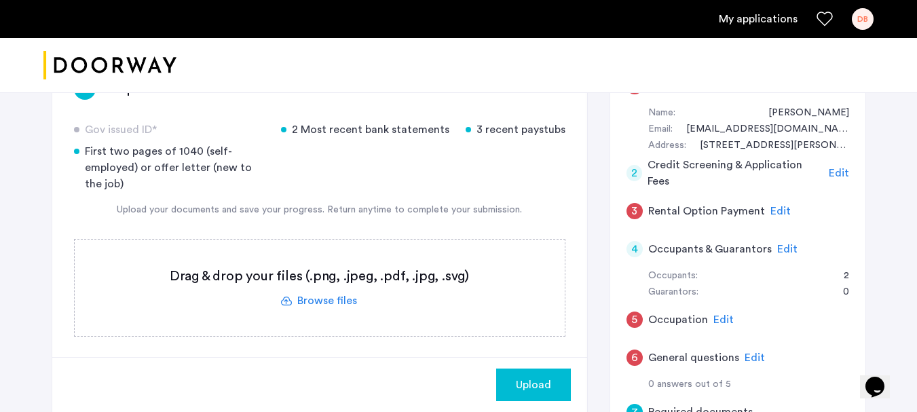
click at [327, 301] on label at bounding box center [320, 288] width 490 height 96
click at [0, 0] on input "file" at bounding box center [0, 0] width 0 height 0
click at [318, 279] on label at bounding box center [320, 288] width 490 height 96
click at [0, 0] on input "file" at bounding box center [0, 0] width 0 height 0
click at [322, 306] on label at bounding box center [320, 288] width 490 height 96
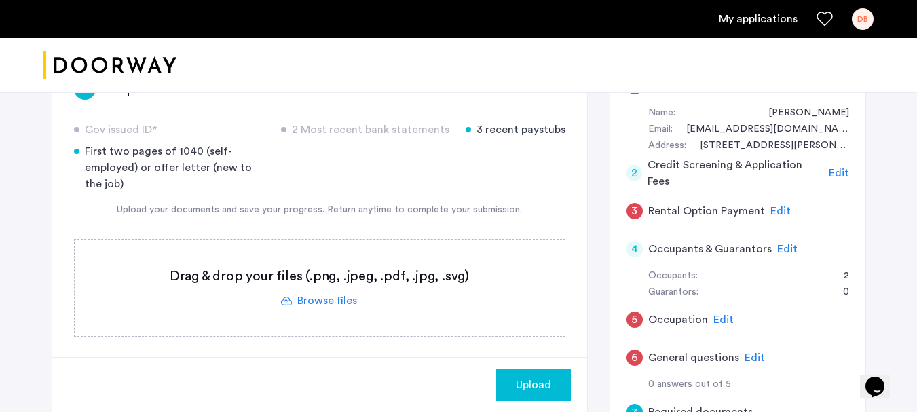
click at [0, 0] on input "file" at bounding box center [0, 0] width 0 height 0
click at [318, 298] on label at bounding box center [320, 288] width 490 height 96
click at [0, 0] on input "file" at bounding box center [0, 0] width 0 height 0
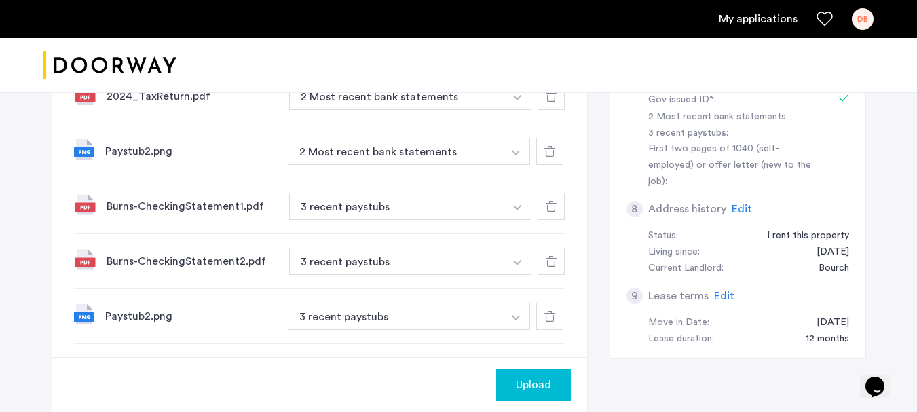
scroll to position [475, 0]
click at [550, 317] on icon at bounding box center [549, 315] width 11 height 11
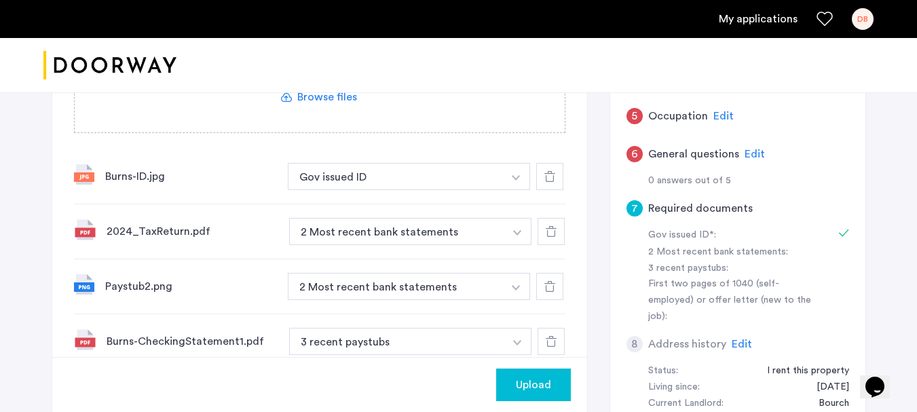
scroll to position [407, 0]
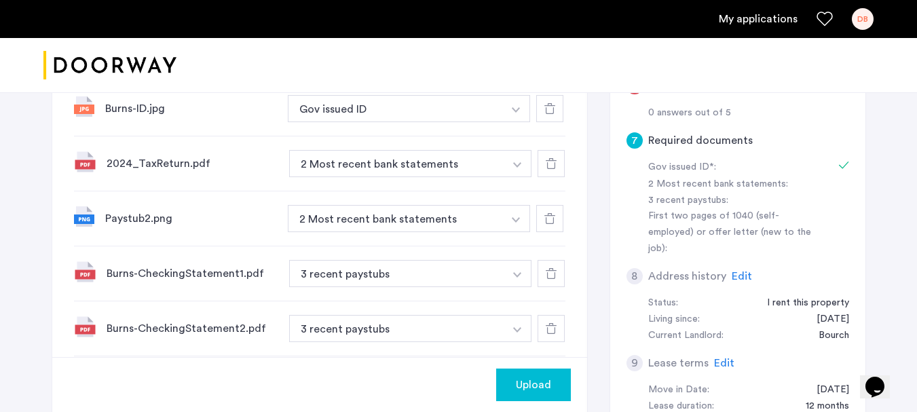
click at [518, 223] on button "button" at bounding box center [516, 218] width 28 height 27
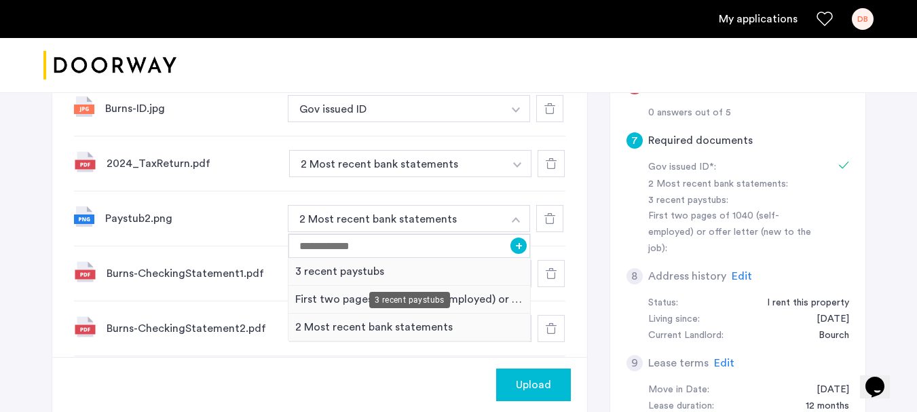
click at [318, 277] on div "3 recent paystubs" at bounding box center [409, 272] width 242 height 28
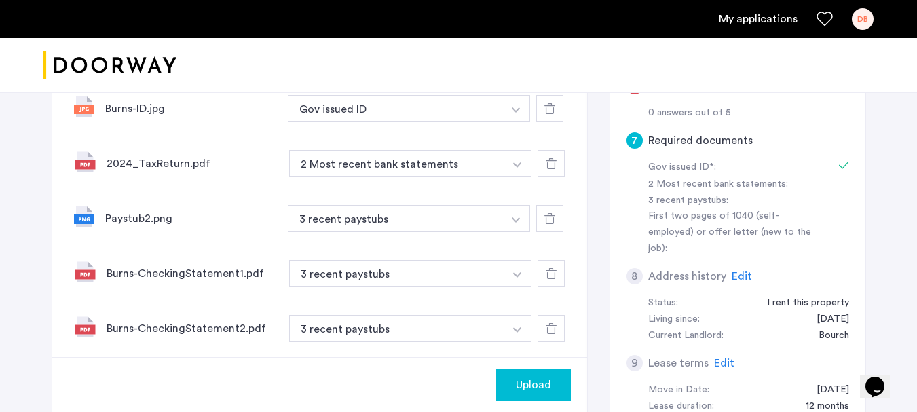
click at [515, 273] on img "button" at bounding box center [517, 274] width 8 height 5
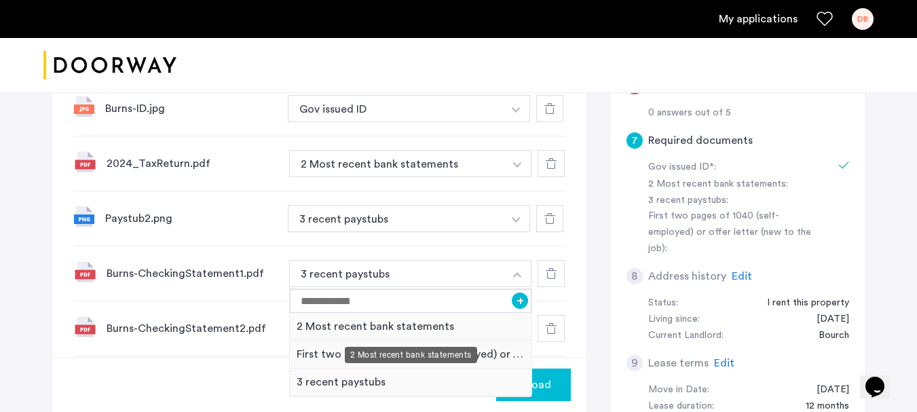
click at [320, 325] on div "2 Most recent bank statements" at bounding box center [411, 327] width 242 height 28
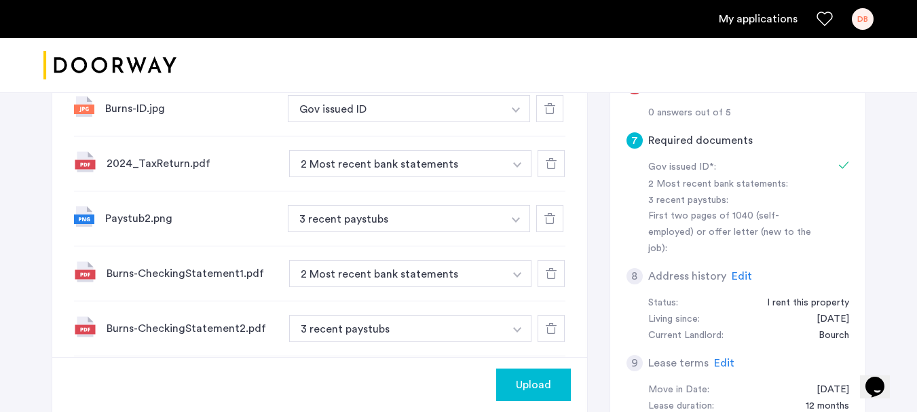
click at [520, 330] on img "button" at bounding box center [517, 329] width 8 height 5
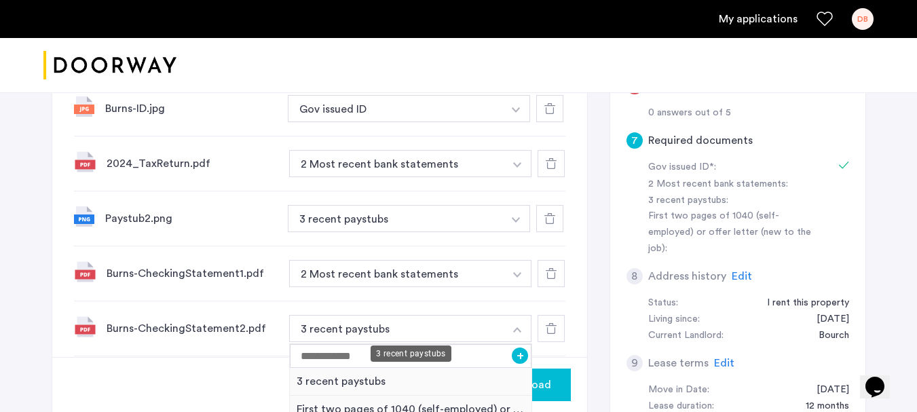
scroll to position [475, 0]
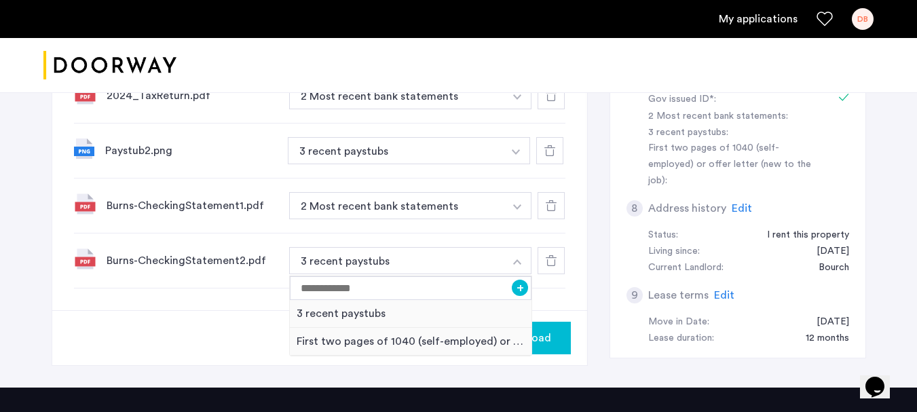
click at [212, 322] on div "Upload" at bounding box center [319, 337] width 535 height 55
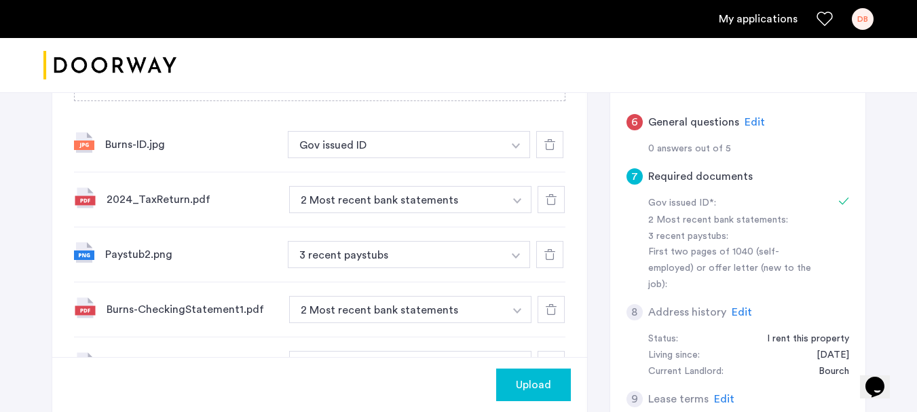
scroll to position [407, 0]
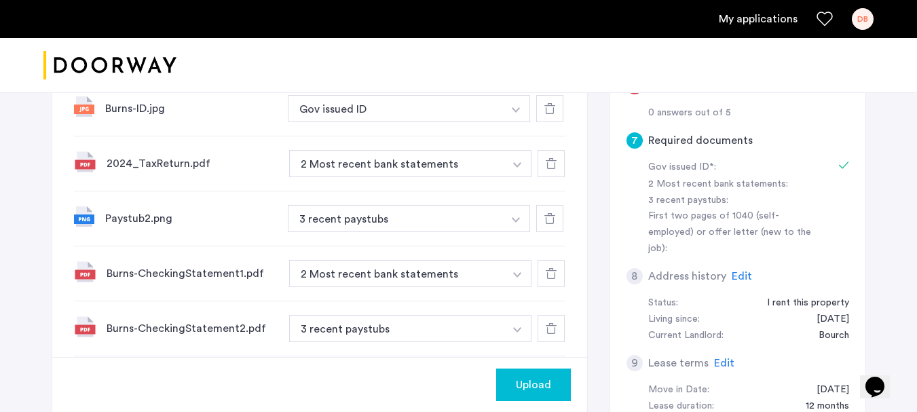
click at [516, 162] on img "button" at bounding box center [517, 164] width 8 height 5
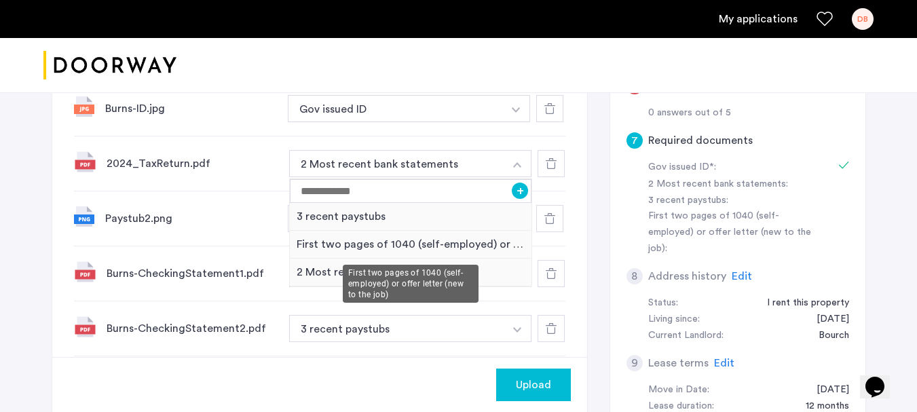
click at [450, 240] on div "First two pages of 1040 (self-employed) or offer letter (new to the job)" at bounding box center [411, 245] width 242 height 28
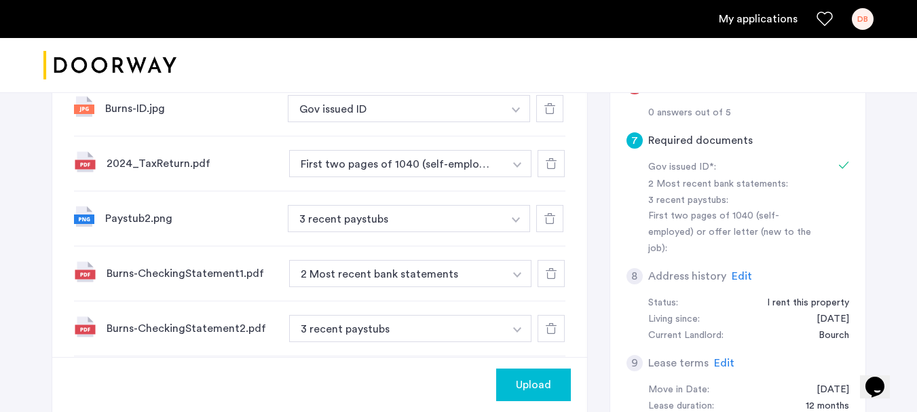
click at [518, 328] on img "button" at bounding box center [517, 329] width 8 height 5
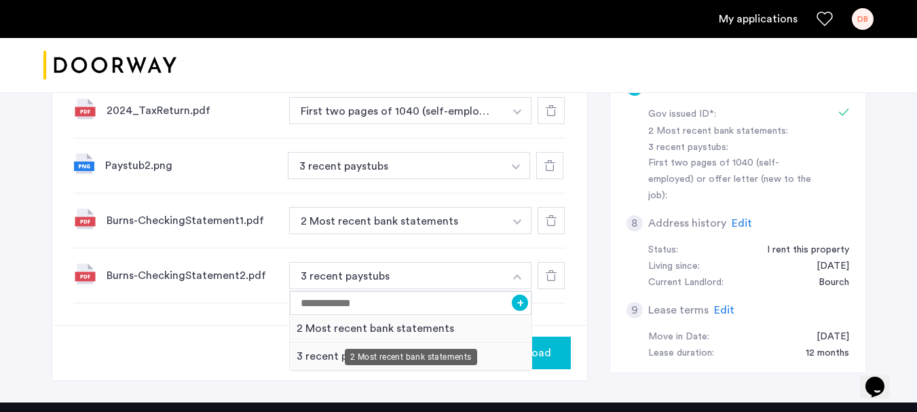
scroll to position [475, 0]
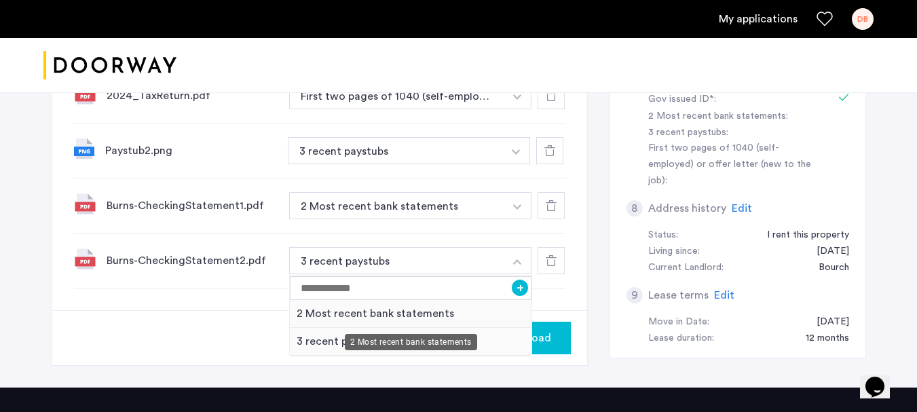
click at [421, 314] on div "2 Most recent bank statements" at bounding box center [411, 314] width 242 height 28
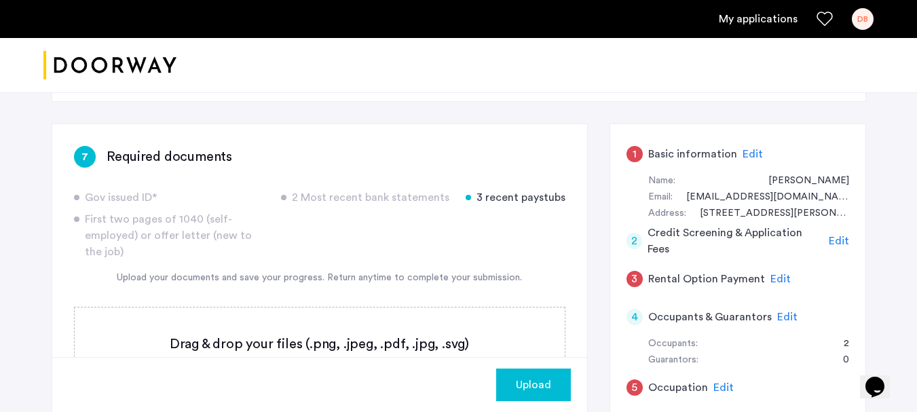
scroll to position [136, 0]
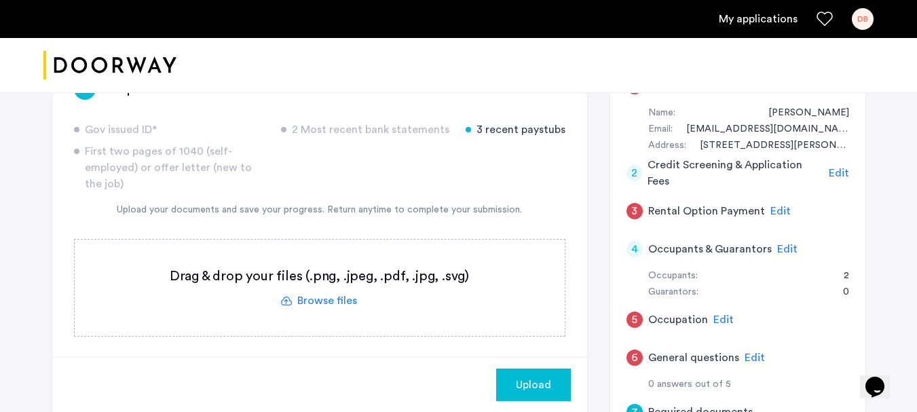
click at [328, 300] on label at bounding box center [320, 288] width 490 height 96
click at [0, 0] on input "file" at bounding box center [0, 0] width 0 height 0
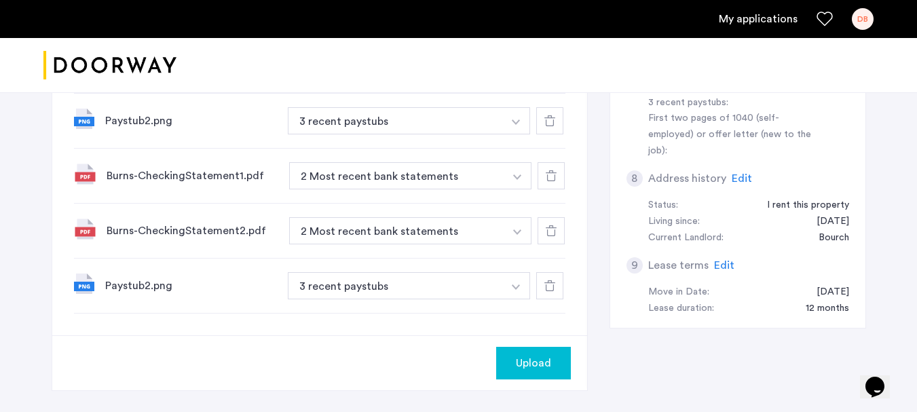
scroll to position [475, 0]
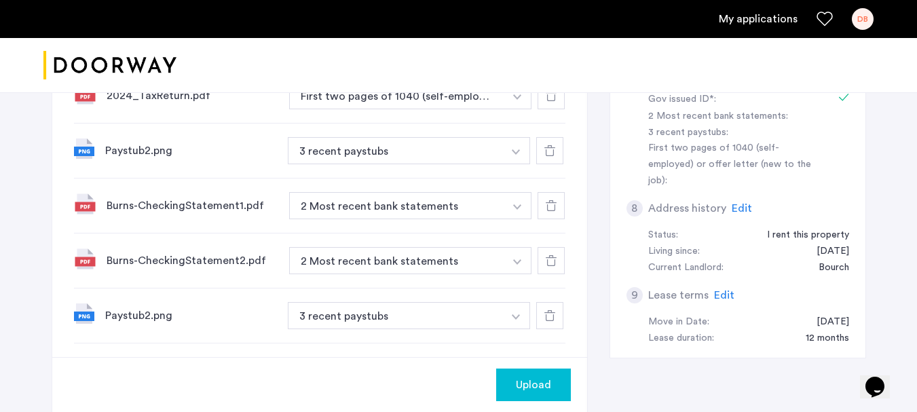
click at [549, 151] on icon at bounding box center [549, 150] width 11 height 11
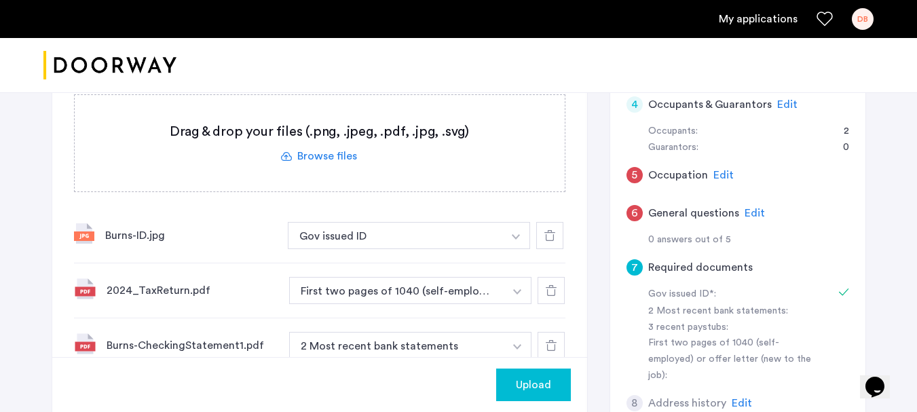
scroll to position [271, 0]
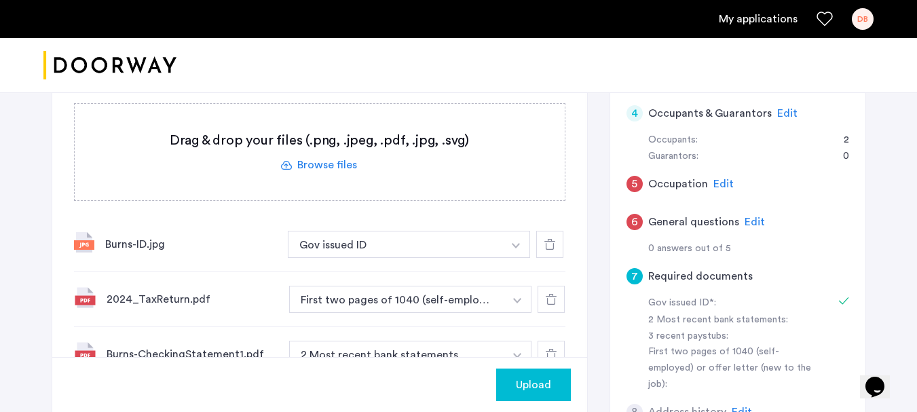
click at [323, 168] on label at bounding box center [320, 152] width 490 height 96
click at [0, 0] on input "file" at bounding box center [0, 0] width 0 height 0
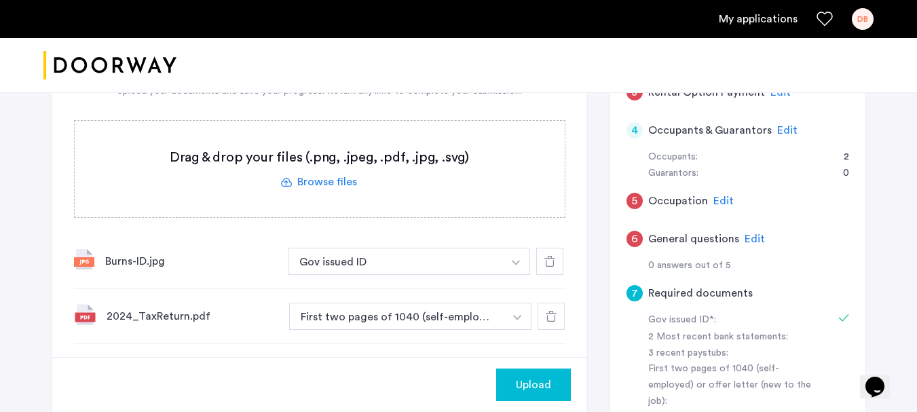
scroll to position [204, 0]
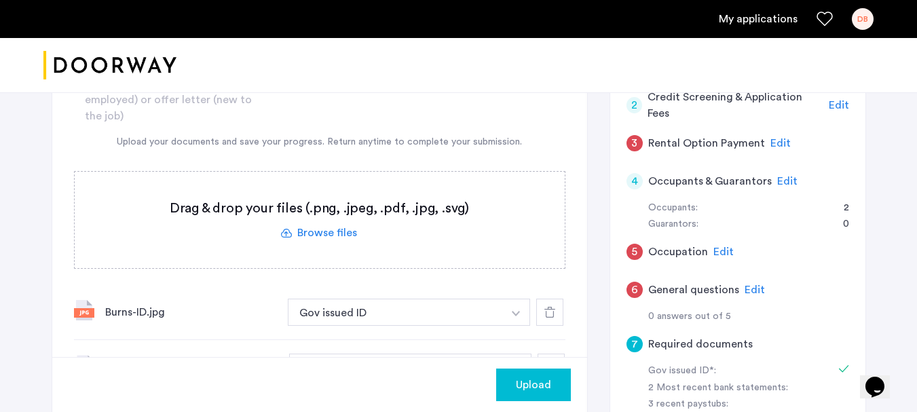
click at [332, 231] on label at bounding box center [320, 220] width 490 height 96
click at [0, 0] on input "file" at bounding box center [0, 0] width 0 height 0
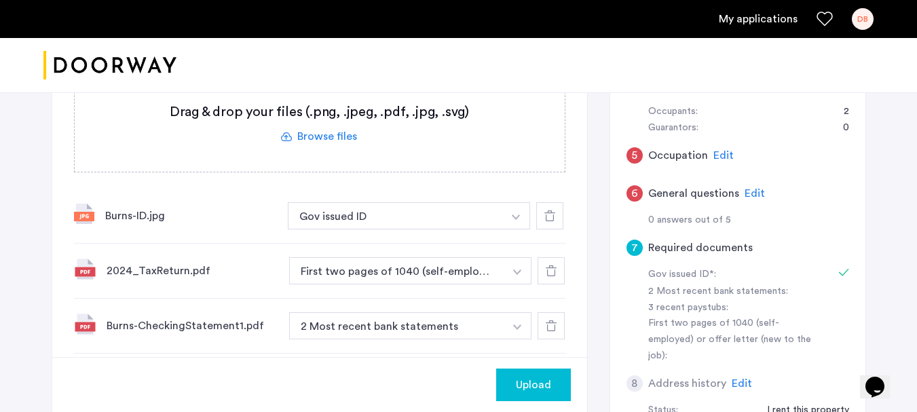
scroll to position [271, 0]
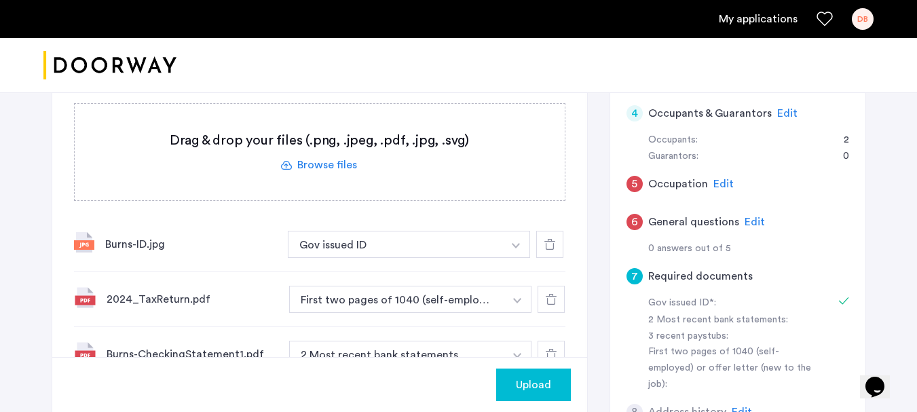
click at [526, 380] on span "Upload" at bounding box center [533, 385] width 35 height 16
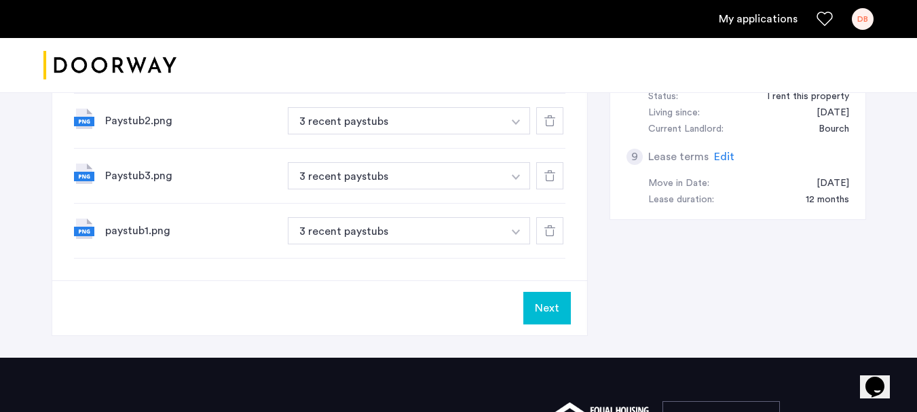
scroll to position [611, 0]
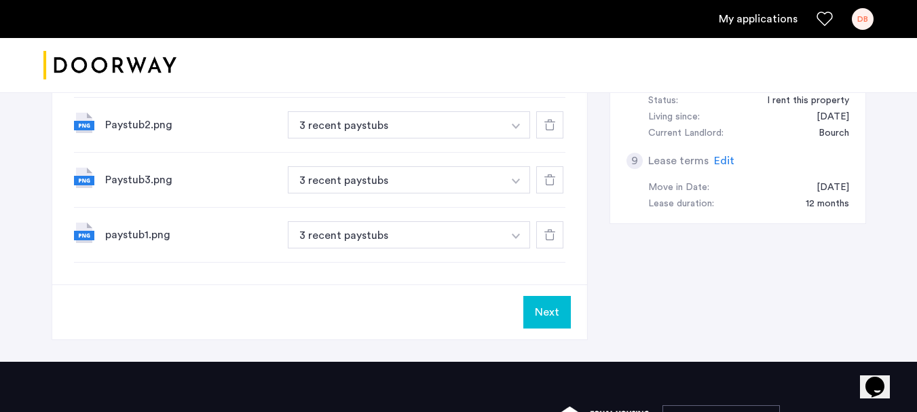
click at [554, 313] on button "Next" at bounding box center [546, 312] width 47 height 33
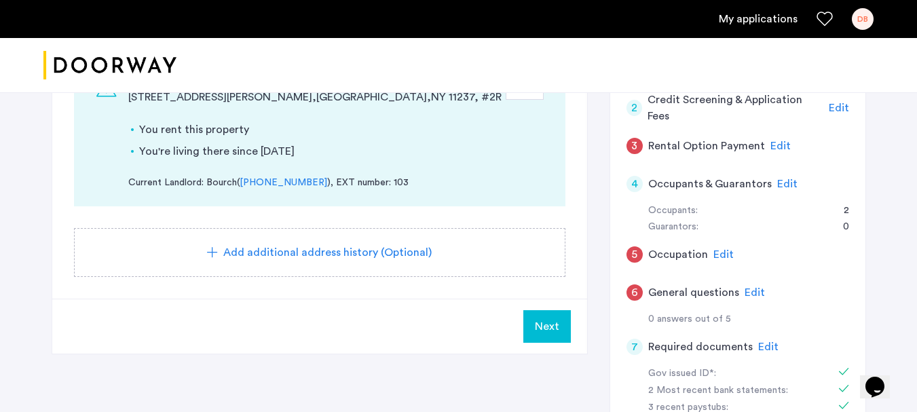
scroll to position [204, 0]
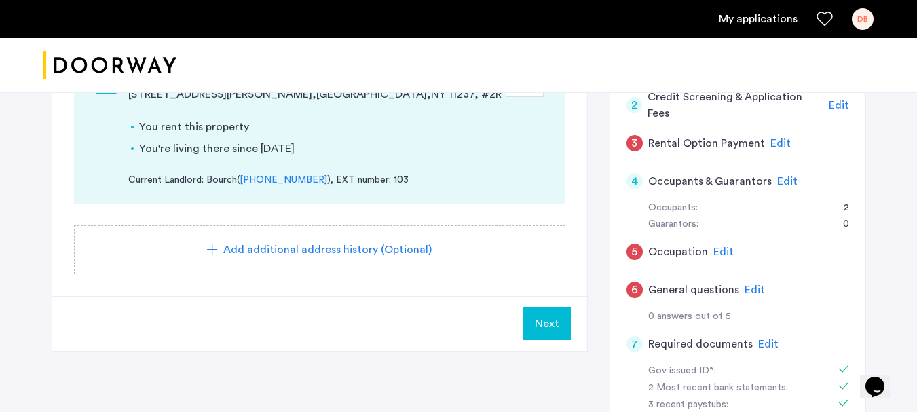
click at [555, 326] on span "Next" at bounding box center [547, 324] width 24 height 16
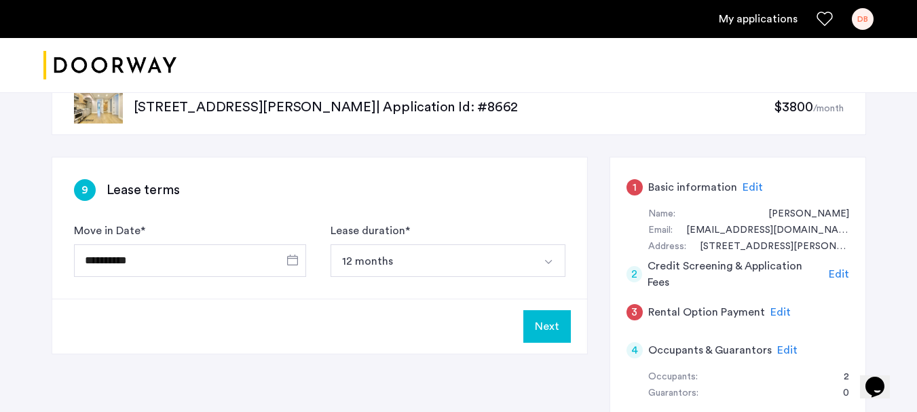
scroll to position [68, 0]
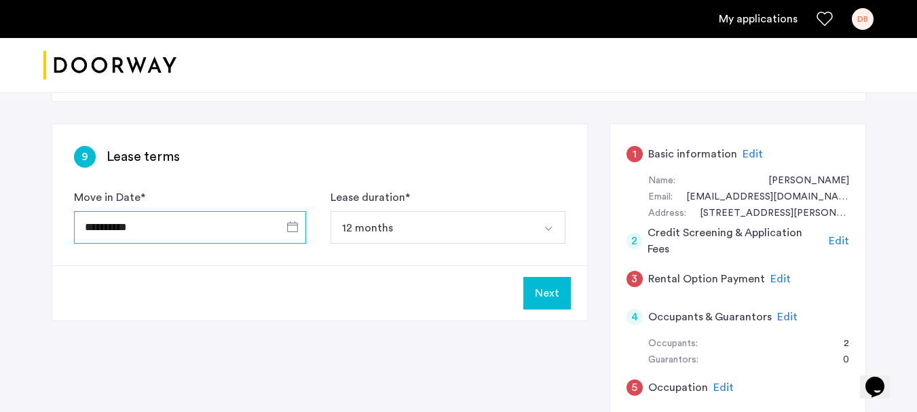
click at [225, 227] on input "**********" at bounding box center [190, 227] width 232 height 33
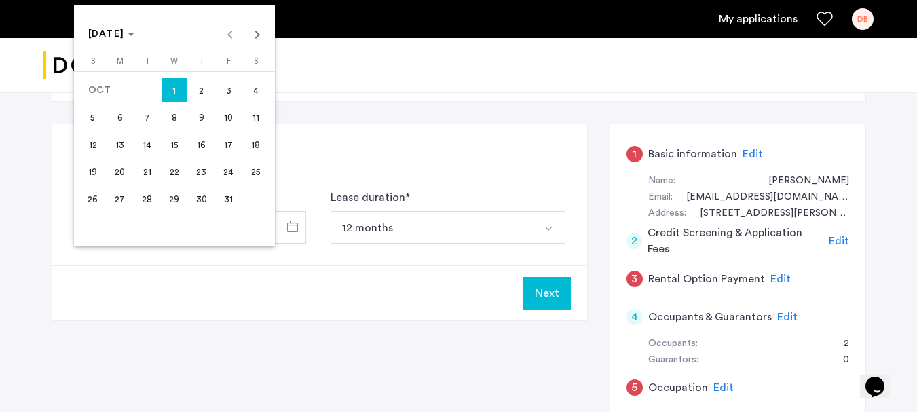
click at [229, 33] on div "[DATE] [DATE]" at bounding box center [174, 33] width 194 height 27
click at [0, 246] on div at bounding box center [458, 206] width 917 height 412
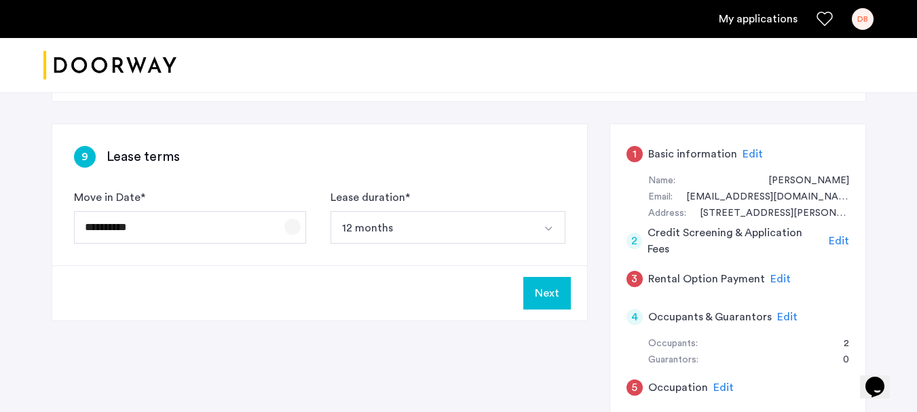
click at [298, 225] on span "Open calendar" at bounding box center [292, 226] width 33 height 33
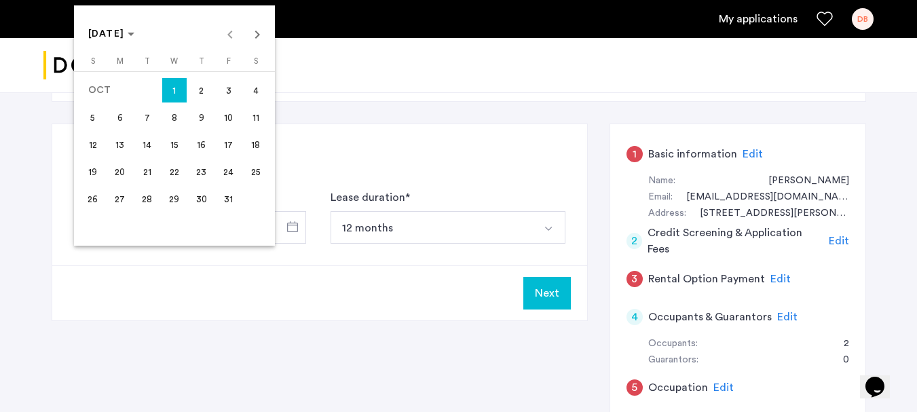
click at [231, 37] on div "[DATE] [DATE]" at bounding box center [174, 33] width 194 height 27
click at [30, 151] on div at bounding box center [458, 206] width 917 height 412
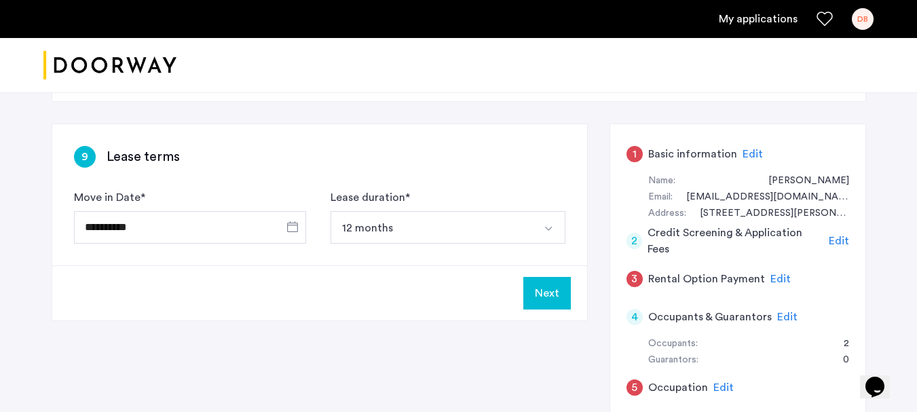
click at [391, 226] on button "12 months" at bounding box center [431, 227] width 203 height 33
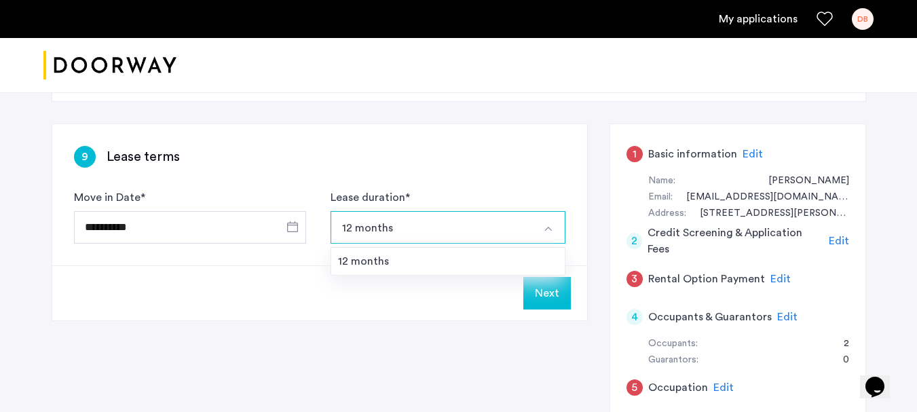
click at [392, 226] on button "12 months" at bounding box center [431, 227] width 203 height 33
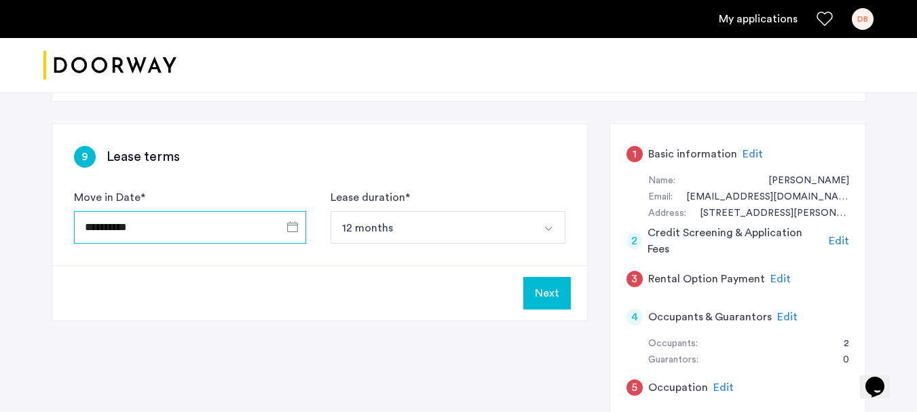
click at [115, 221] on input "**********" at bounding box center [190, 227] width 232 height 33
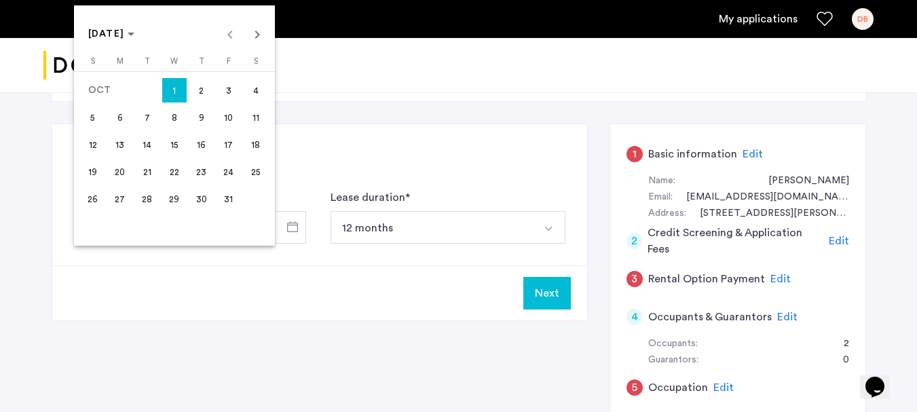
click at [232, 34] on div "[DATE] [DATE]" at bounding box center [174, 33] width 194 height 27
click at [124, 36] on span "[DATE]" at bounding box center [106, 33] width 37 height 9
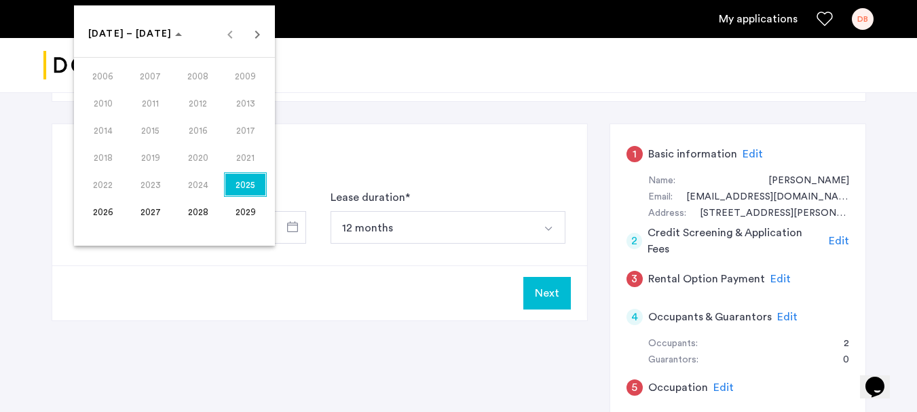
click at [243, 180] on span "2025" at bounding box center [245, 184] width 43 height 24
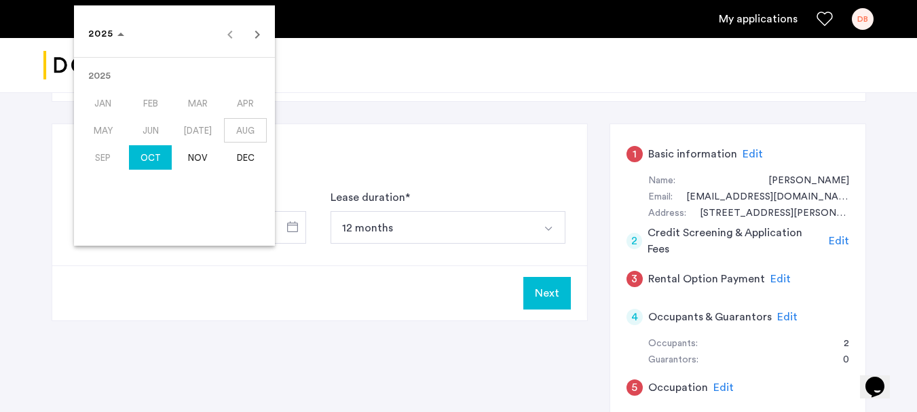
click at [96, 159] on span "SEP" at bounding box center [102, 157] width 43 height 24
click at [1, 196] on div at bounding box center [458, 206] width 917 height 412
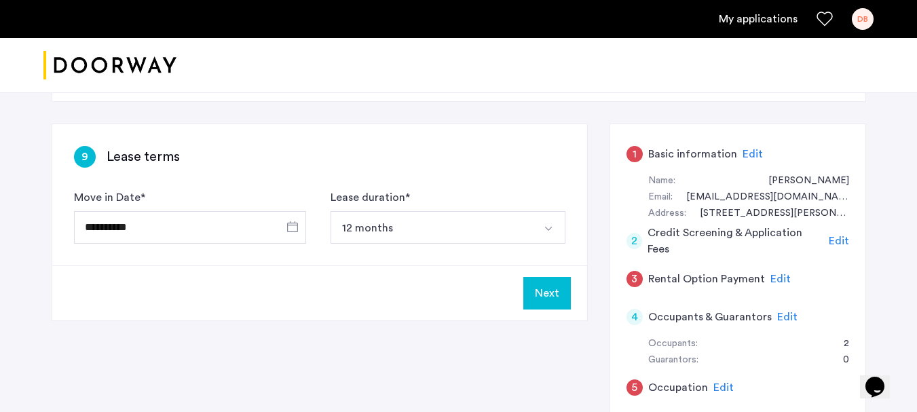
click at [558, 292] on button "Next" at bounding box center [546, 293] width 47 height 33
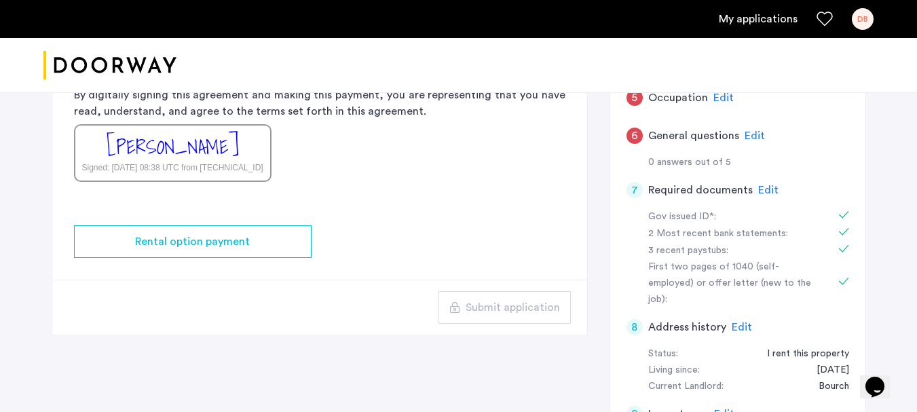
scroll to position [271, 0]
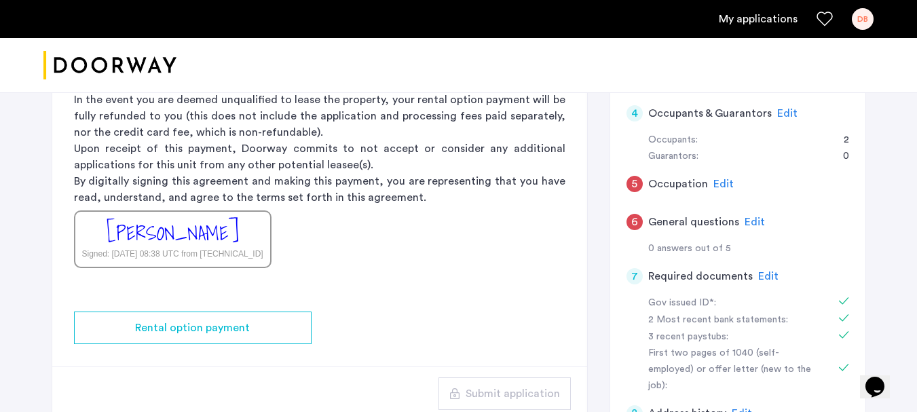
click at [757, 216] on span "Edit" at bounding box center [754, 221] width 20 height 11
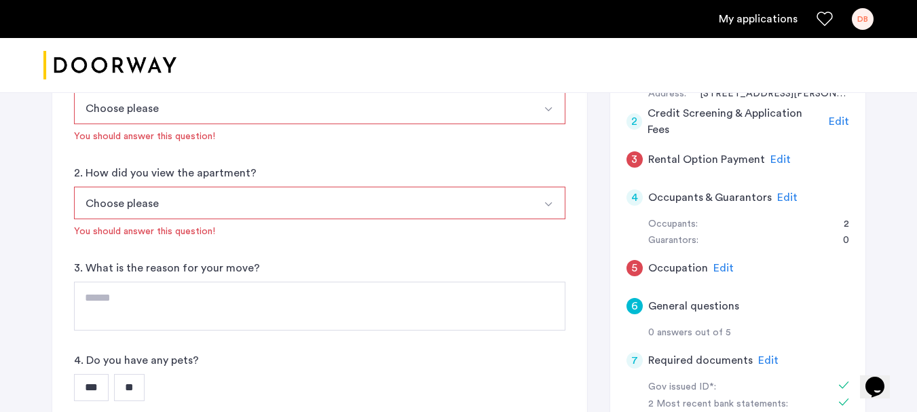
scroll to position [204, 0]
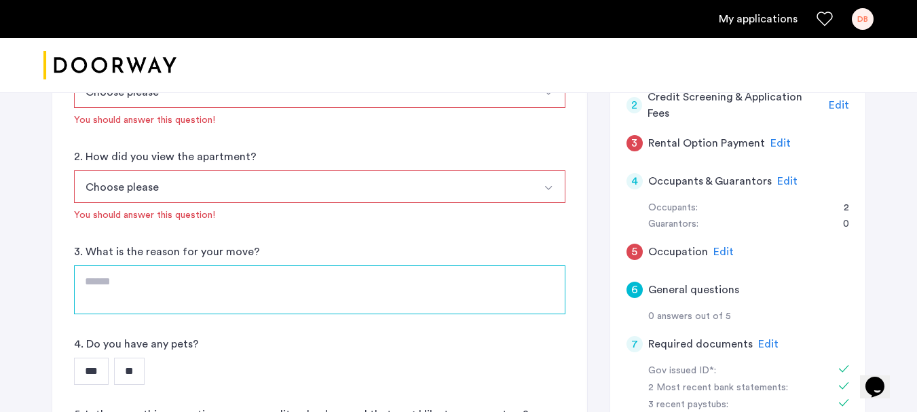
click at [131, 288] on textarea at bounding box center [319, 289] width 491 height 49
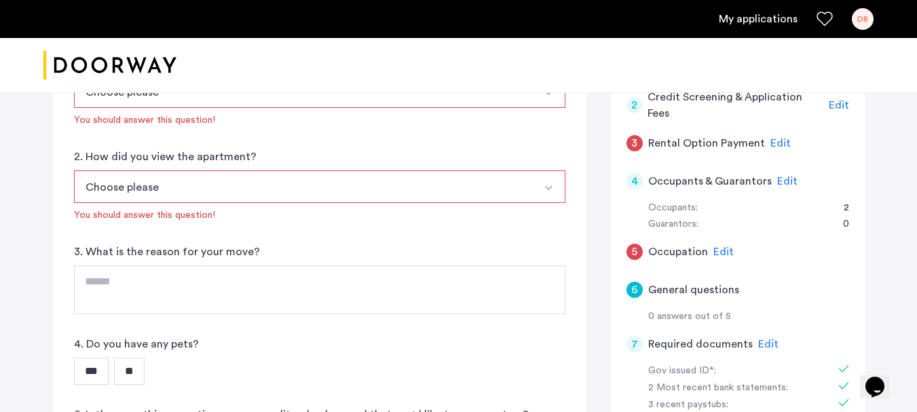
click at [94, 368] on input "***" at bounding box center [91, 371] width 35 height 27
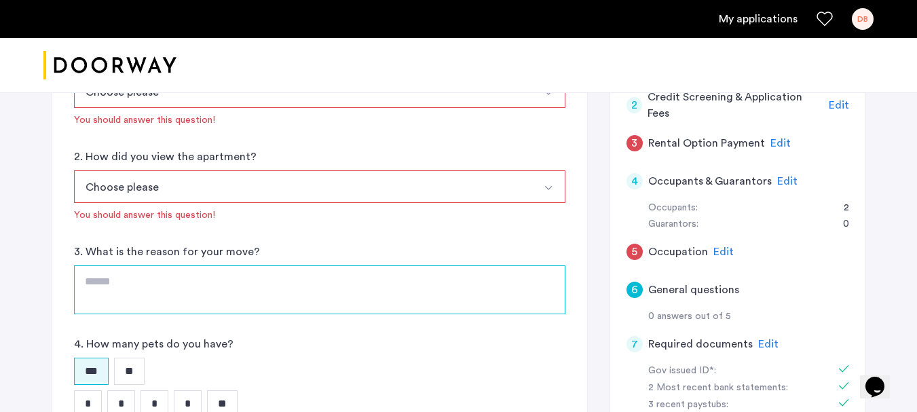
click at [117, 280] on textarea at bounding box center [319, 289] width 491 height 49
type textarea "*"
click at [131, 282] on textarea "**********" at bounding box center [319, 289] width 491 height 49
drag, startPoint x: 154, startPoint y: 282, endPoint x: 161, endPoint y: 282, distance: 7.5
click at [155, 282] on textarea "**********" at bounding box center [319, 289] width 491 height 49
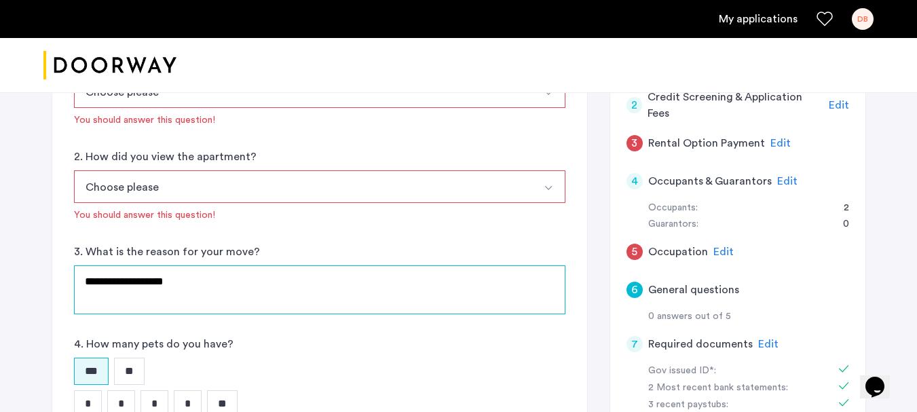
click at [160, 281] on textarea "**********" at bounding box center [319, 289] width 491 height 49
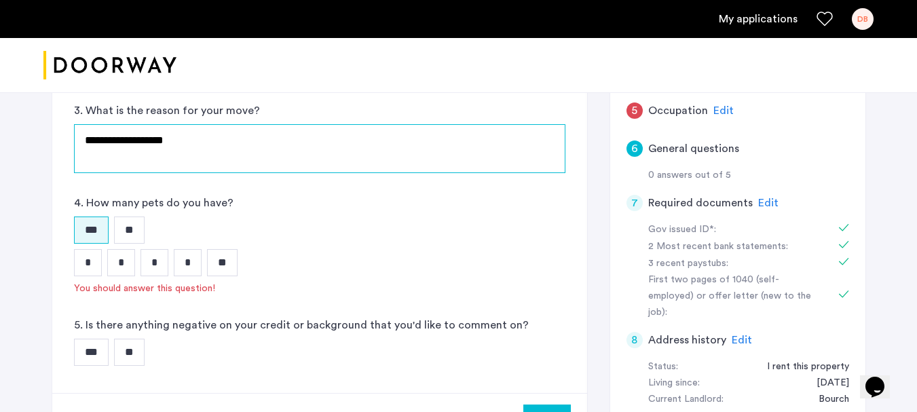
scroll to position [407, 0]
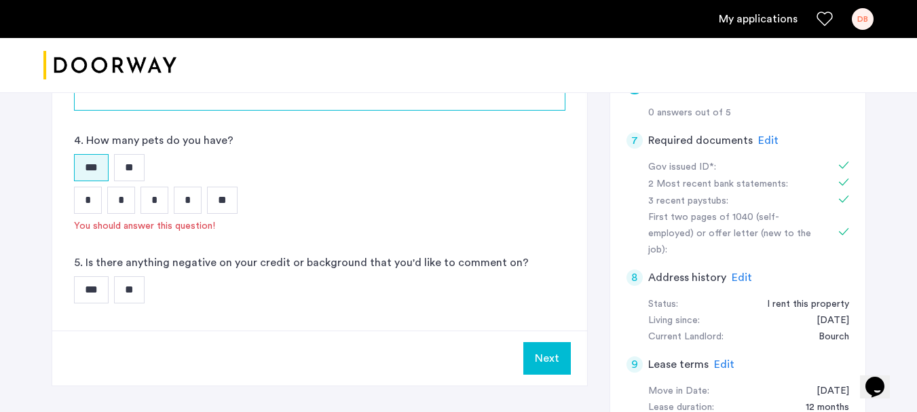
type textarea "**********"
click at [83, 201] on input "*" at bounding box center [88, 200] width 28 height 27
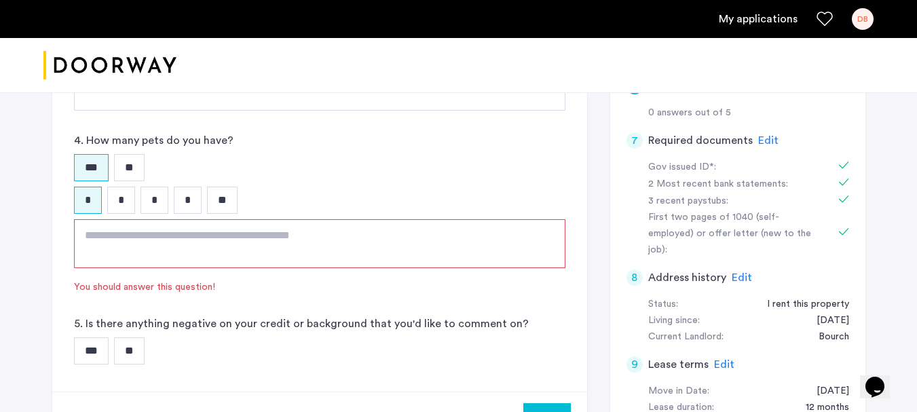
click at [120, 237] on textarea at bounding box center [319, 243] width 491 height 49
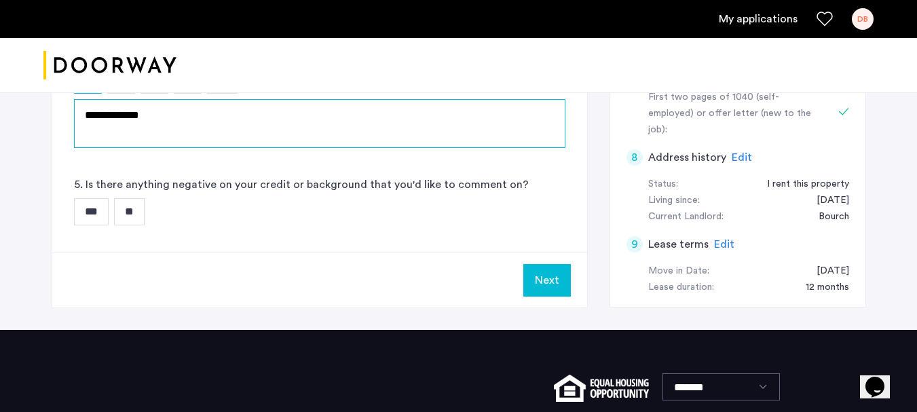
scroll to position [543, 0]
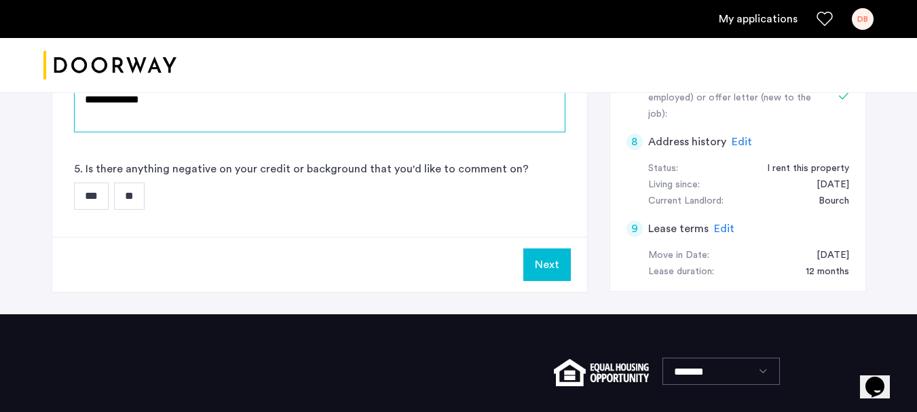
type textarea "**********"
click at [136, 195] on input "**" at bounding box center [129, 196] width 31 height 27
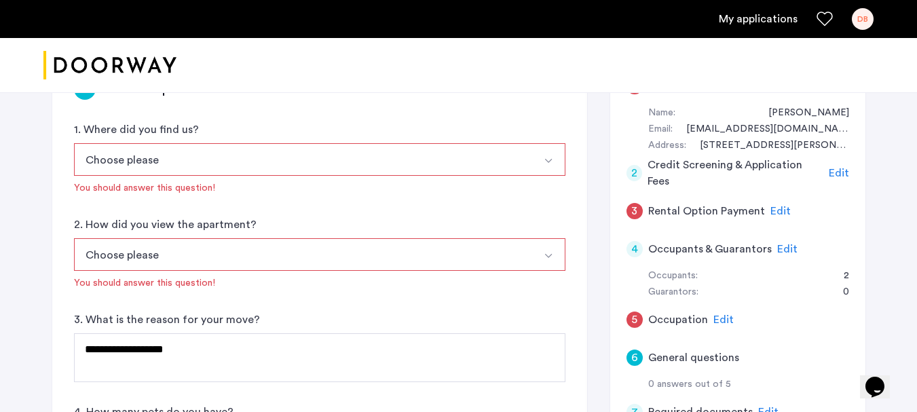
scroll to position [68, 0]
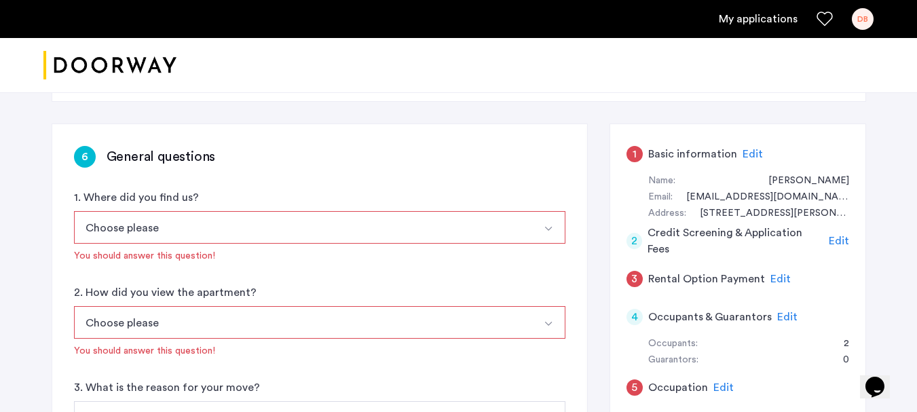
click at [544, 227] on img "Select option" at bounding box center [548, 228] width 11 height 11
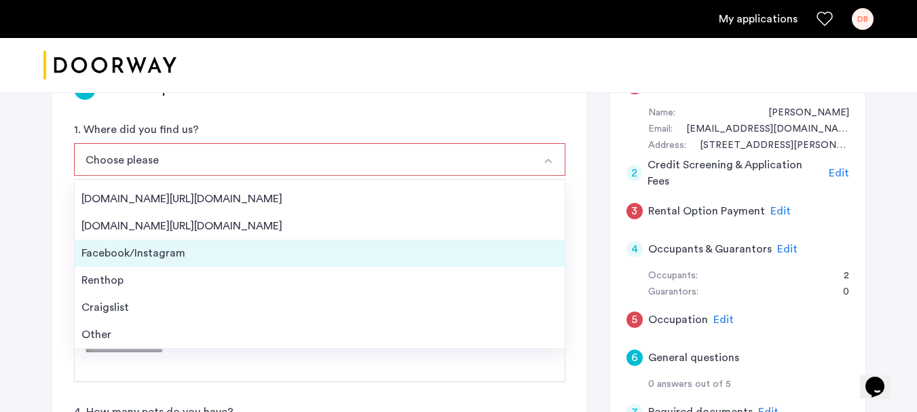
scroll to position [0, 0]
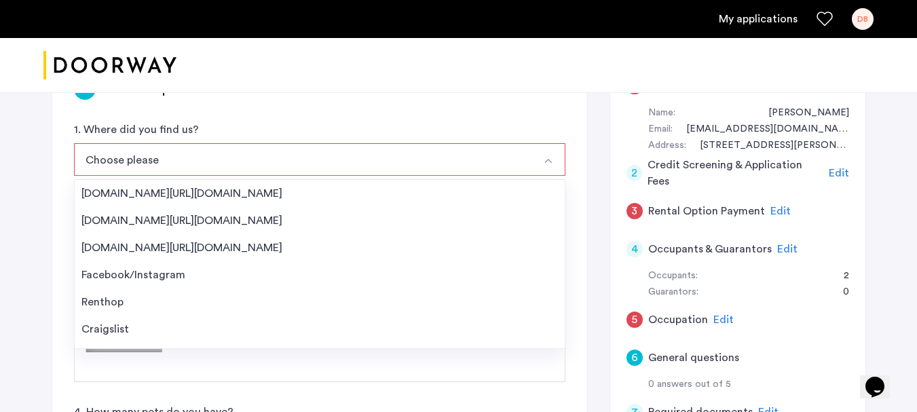
click at [13, 247] on div "**********" at bounding box center [458, 339] width 917 height 765
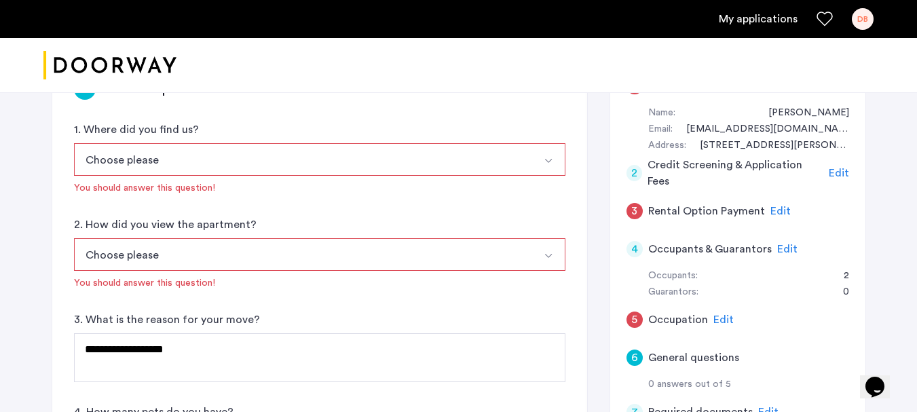
click at [171, 255] on button "Choose please" at bounding box center [303, 254] width 459 height 33
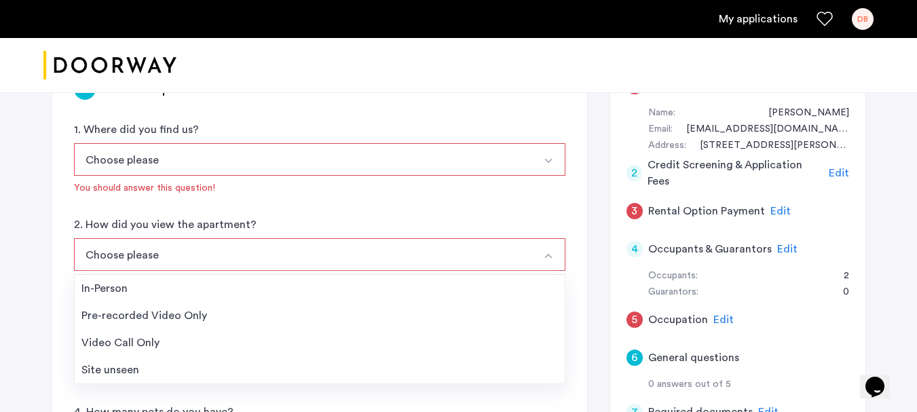
click at [18, 231] on div "**********" at bounding box center [458, 339] width 917 height 765
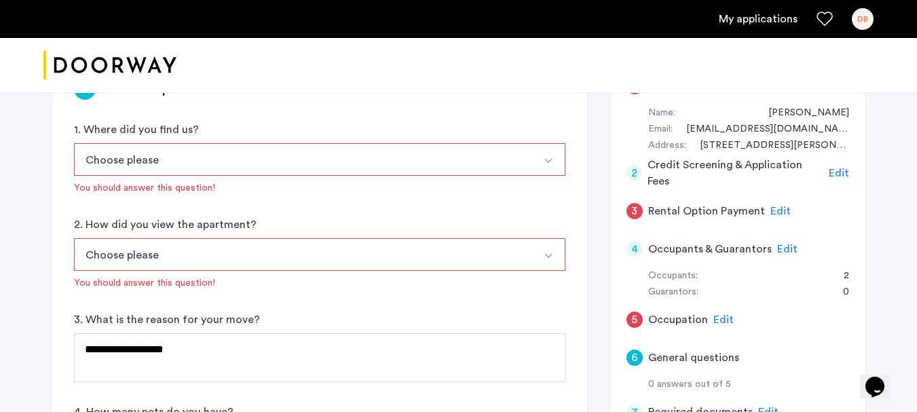
click at [165, 325] on label "3. What is the reason for your move?" at bounding box center [167, 319] width 186 height 16
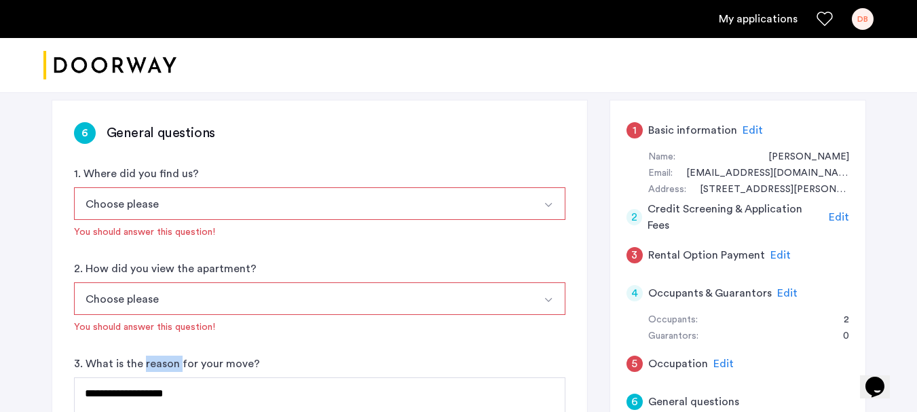
scroll to position [68, 0]
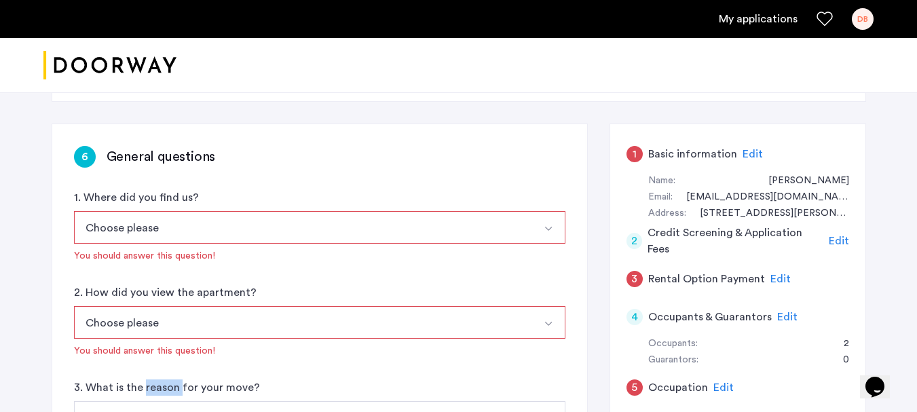
click at [127, 225] on button "Choose please" at bounding box center [303, 227] width 459 height 33
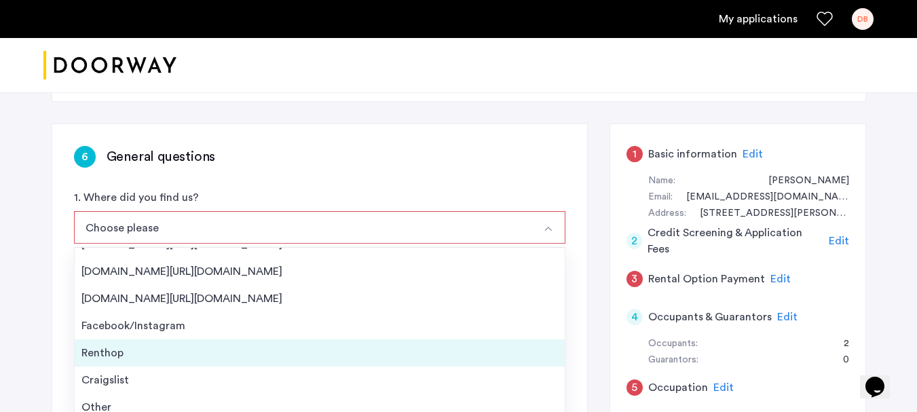
scroll to position [22, 0]
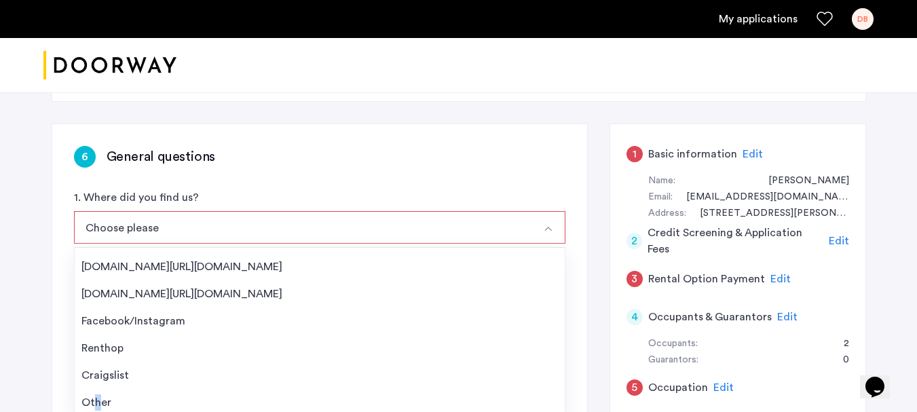
click at [97, 405] on div "**********" at bounding box center [319, 418] width 535 height 588
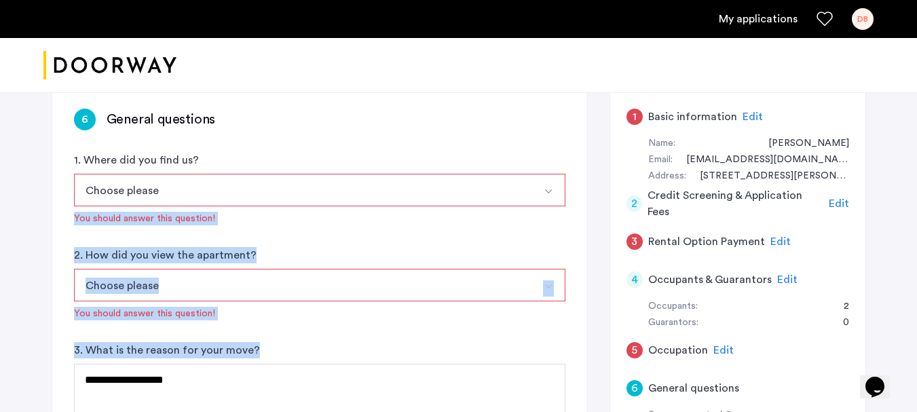
click at [139, 195] on button "Choose please" at bounding box center [303, 190] width 459 height 33
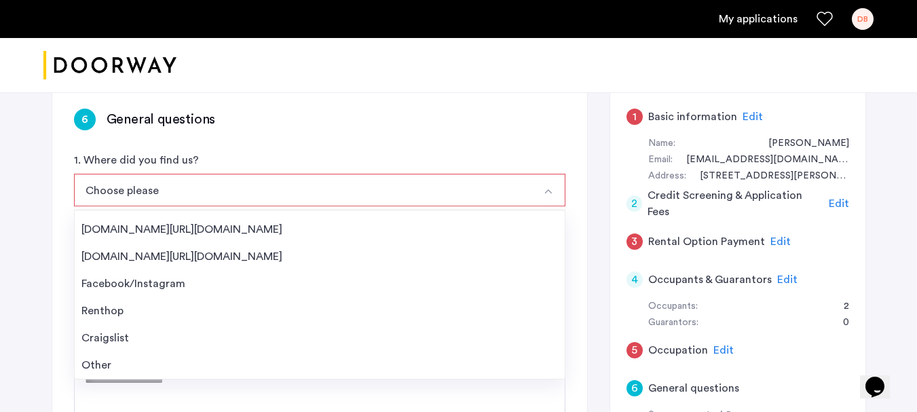
click at [39, 214] on div "**********" at bounding box center [458, 369] width 855 height 765
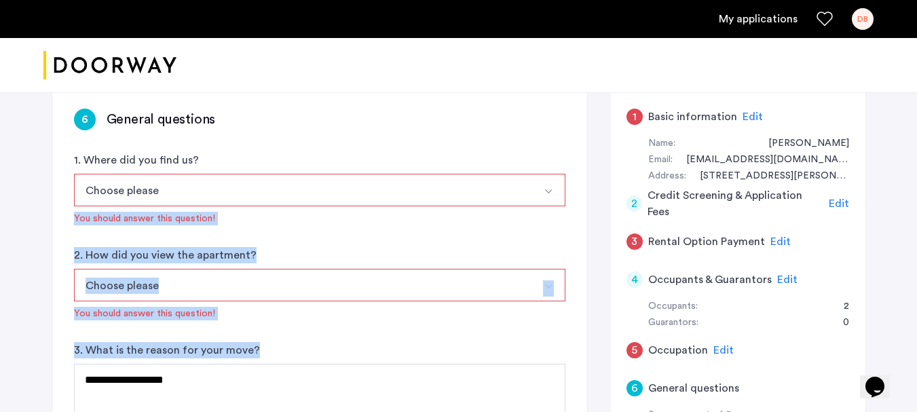
click at [4, 224] on div "**********" at bounding box center [458, 369] width 917 height 765
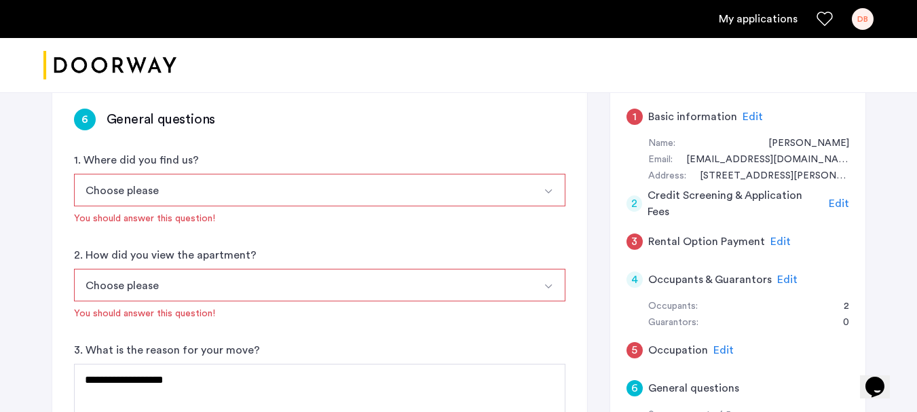
click at [104, 181] on button "Choose please" at bounding box center [303, 190] width 459 height 33
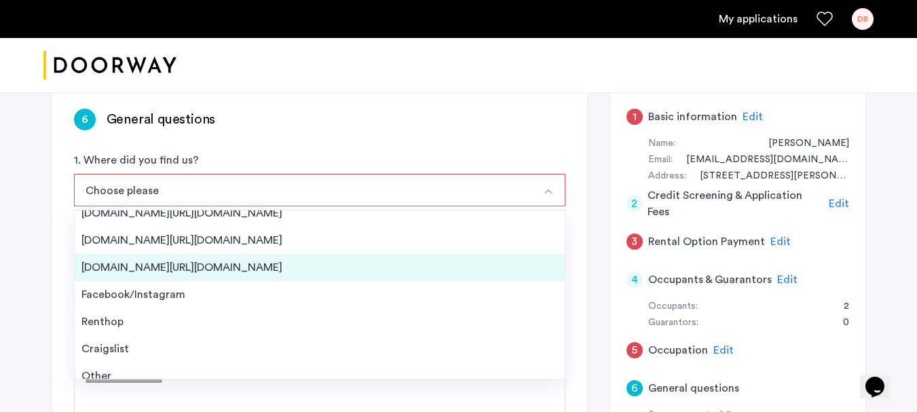
scroll to position [0, 0]
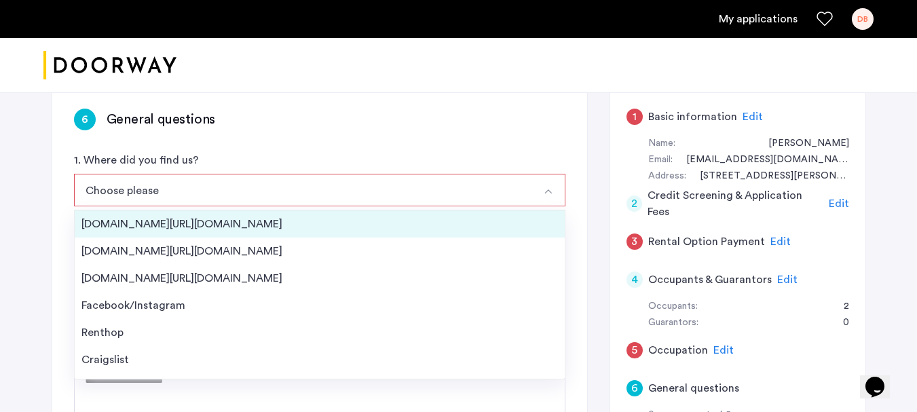
click at [136, 232] on li "[DOMAIN_NAME][URL][DOMAIN_NAME]" at bounding box center [320, 223] width 490 height 27
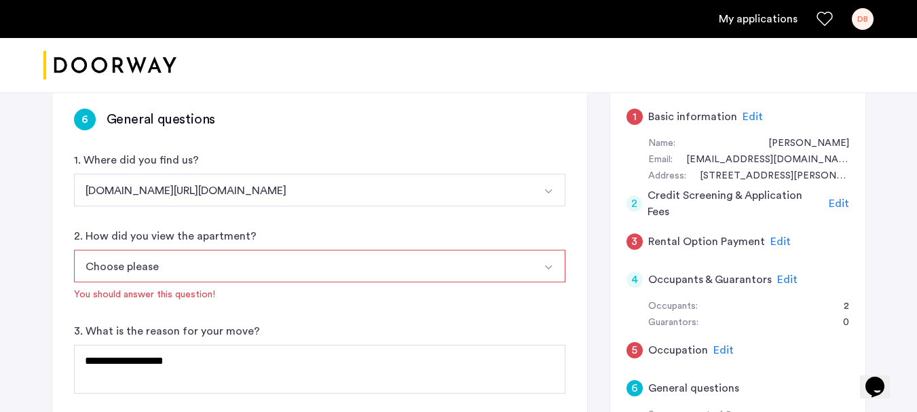
click at [144, 269] on button "Choose please" at bounding box center [303, 266] width 459 height 33
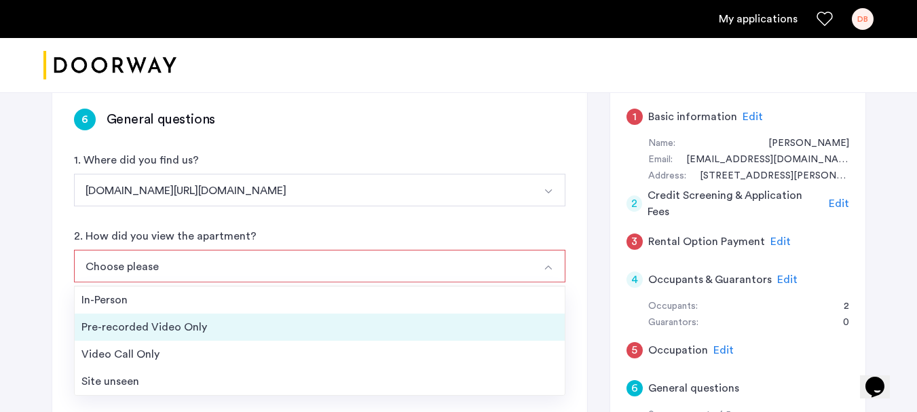
click at [143, 321] on div "Pre-recorded Video Only" at bounding box center [319, 327] width 476 height 16
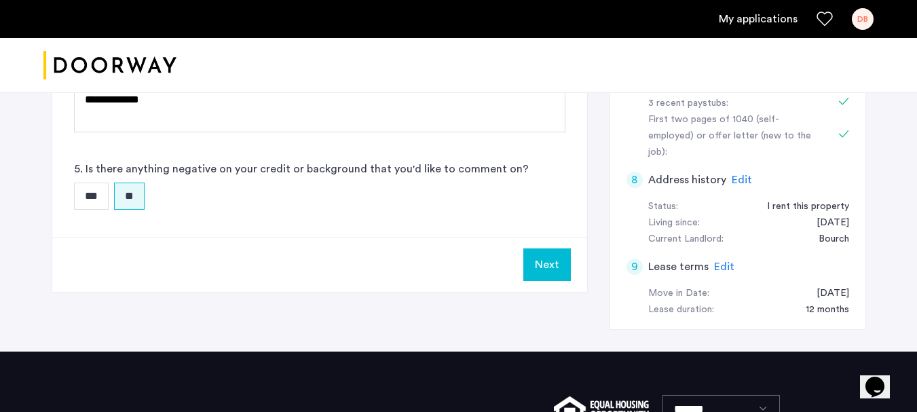
scroll to position [512, 0]
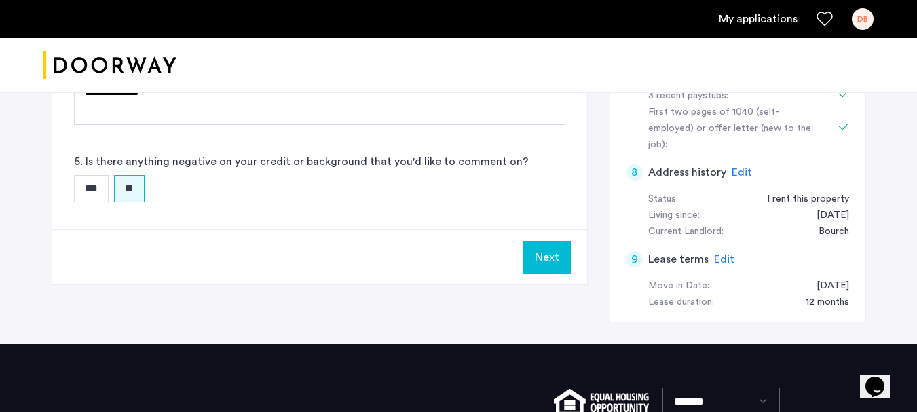
click at [545, 248] on button "Next" at bounding box center [546, 257] width 47 height 33
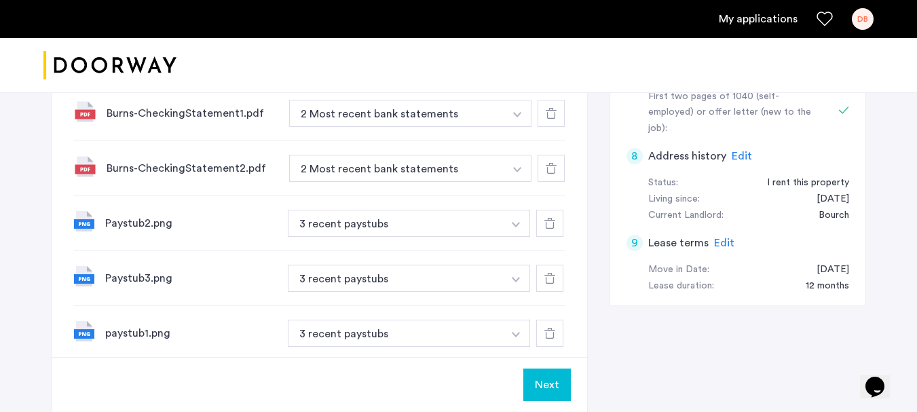
scroll to position [0, 0]
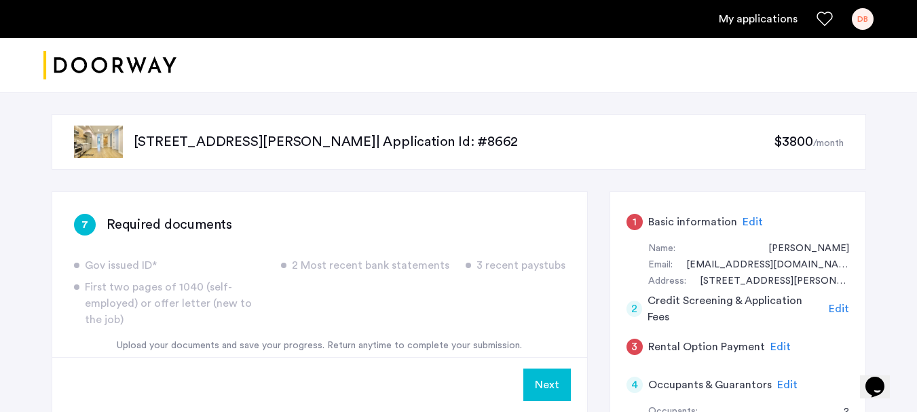
click at [554, 386] on button "Next" at bounding box center [546, 384] width 47 height 33
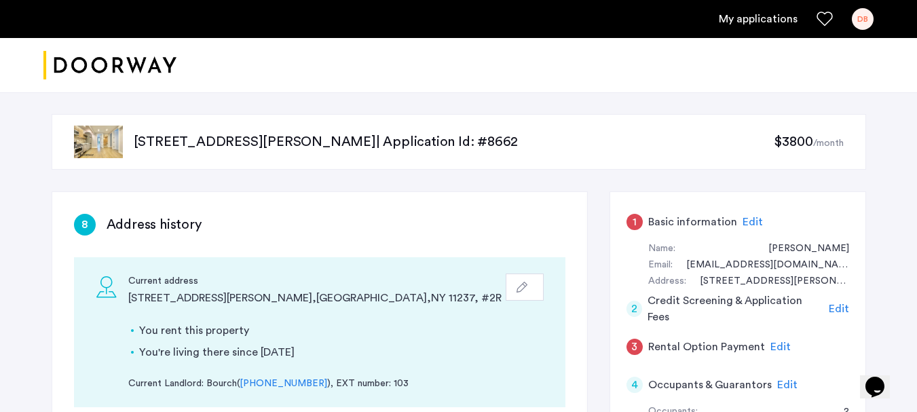
click at [749, 223] on span "Edit" at bounding box center [752, 221] width 20 height 11
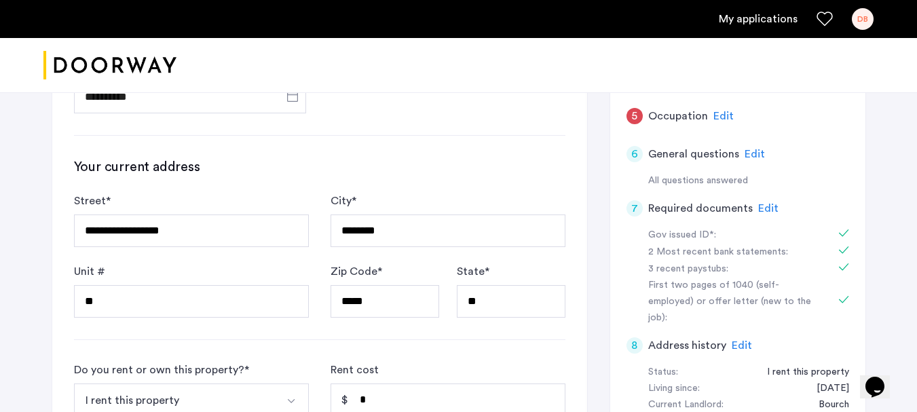
scroll to position [543, 0]
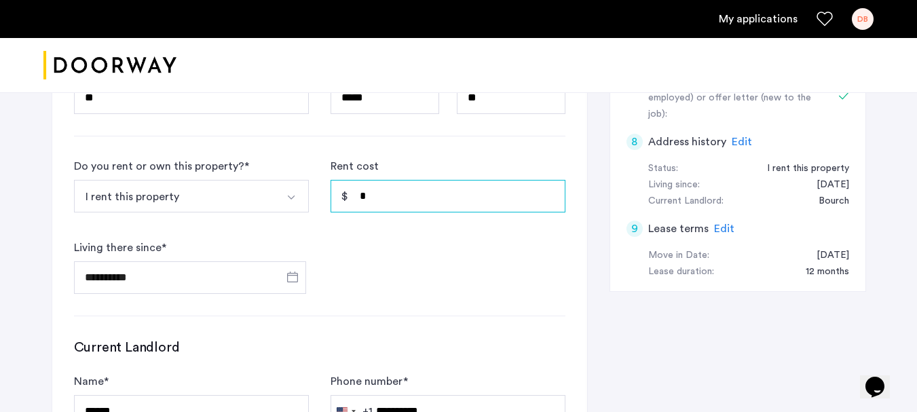
click at [422, 189] on input "*" at bounding box center [447, 196] width 235 height 33
type input "*****"
click at [58, 243] on div "**********" at bounding box center [319, 95] width 535 height 892
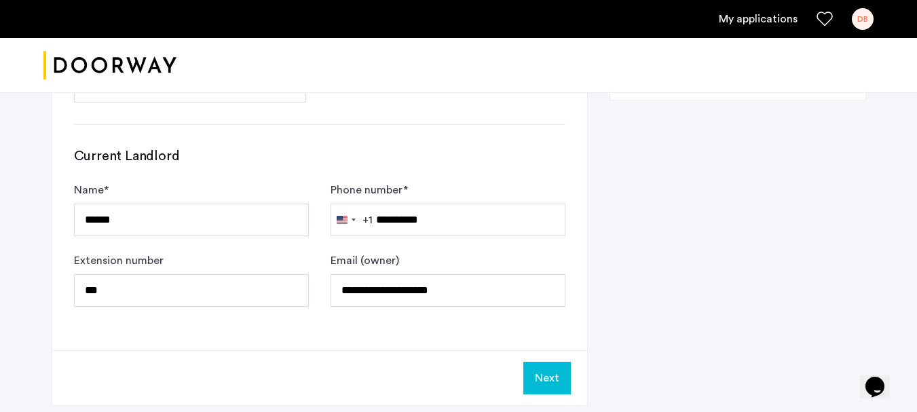
scroll to position [746, 0]
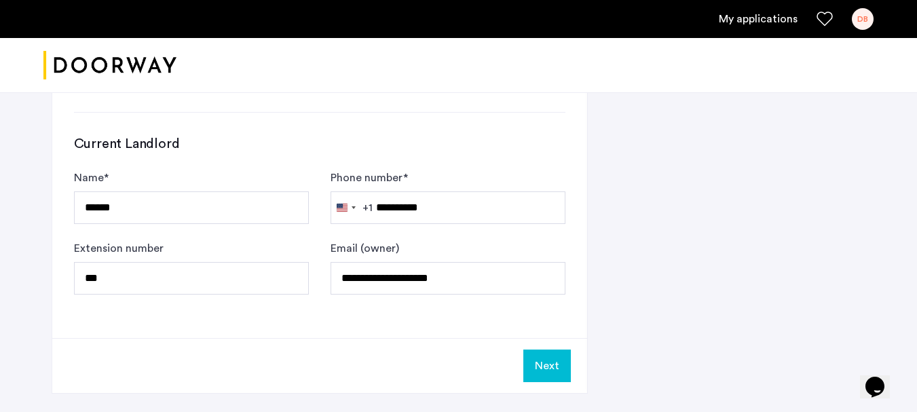
click at [560, 360] on button "Next" at bounding box center [546, 365] width 47 height 33
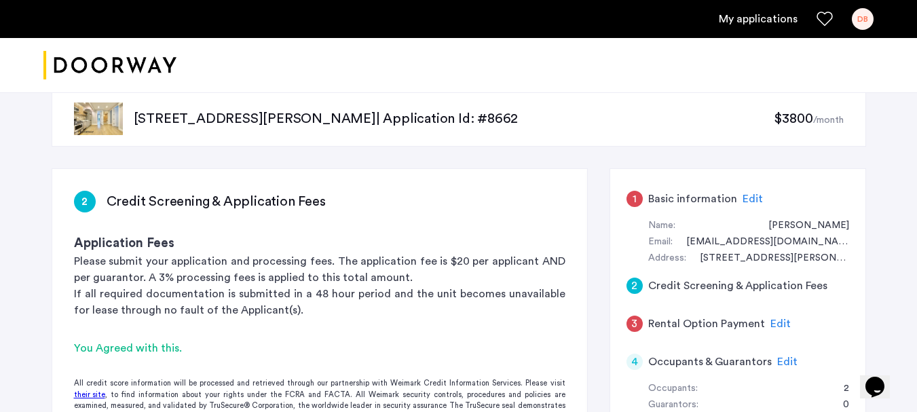
scroll to position [0, 0]
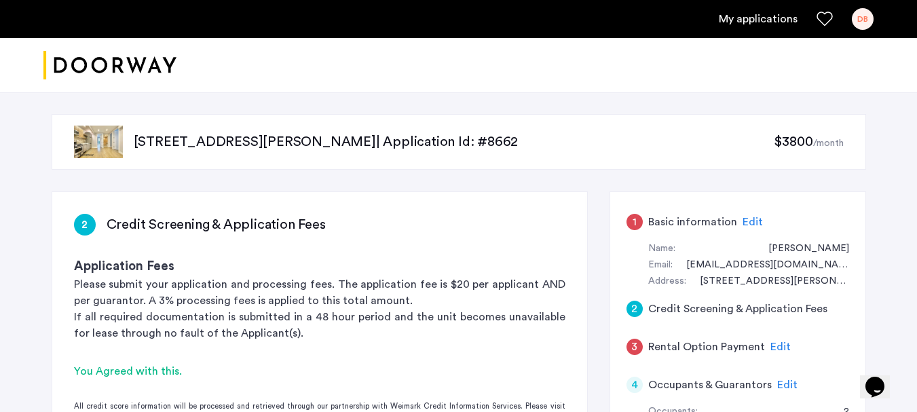
click at [744, 222] on span "Edit" at bounding box center [752, 221] width 20 height 11
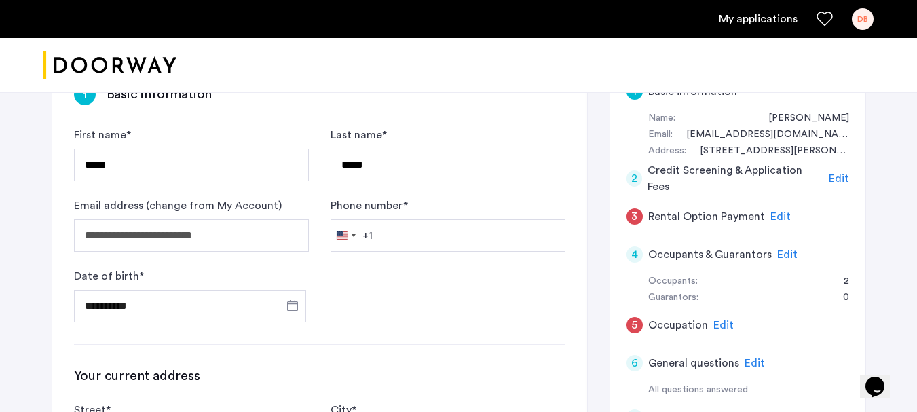
scroll to position [136, 0]
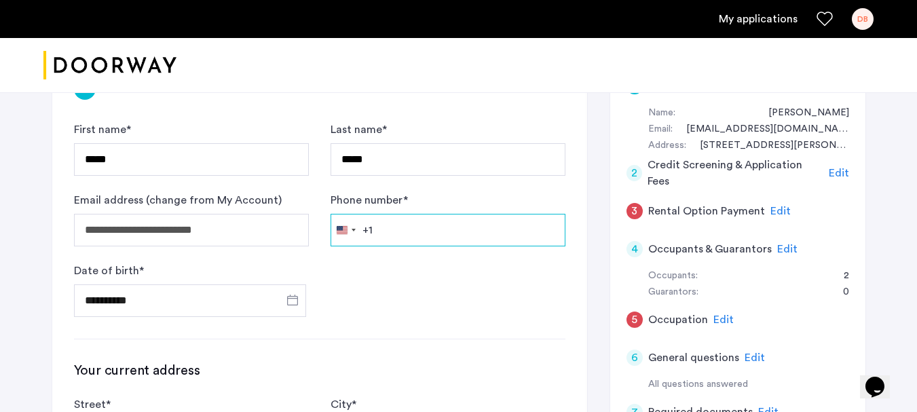
click at [427, 225] on input "Phone number *" at bounding box center [447, 230] width 235 height 33
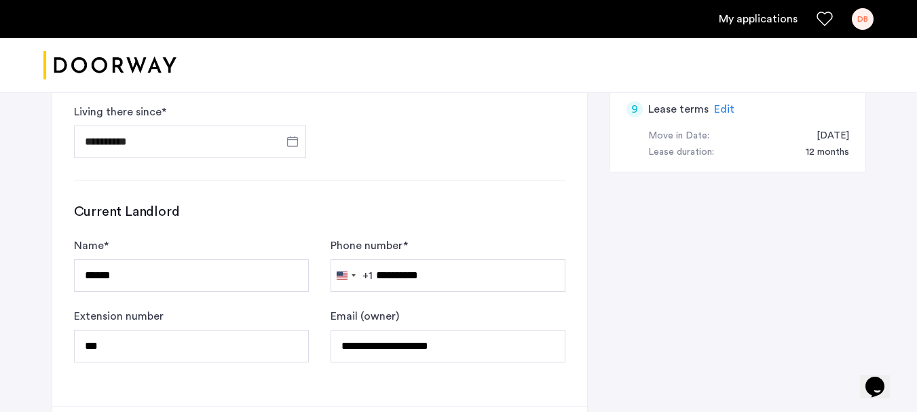
scroll to position [882, 0]
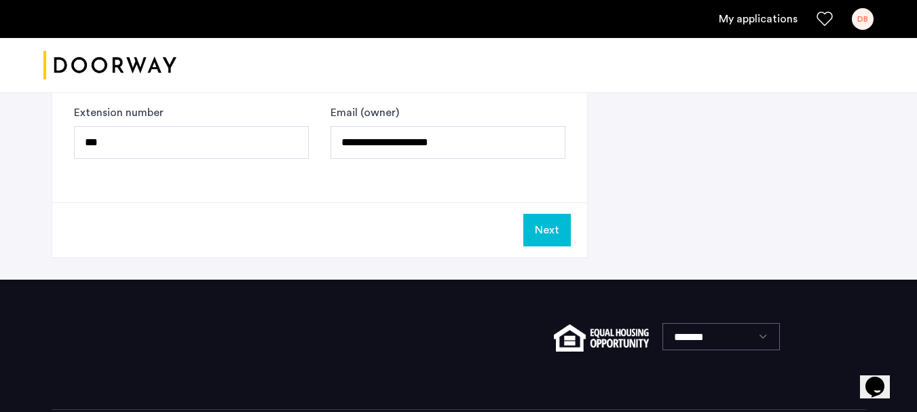
type input "**********"
click at [553, 227] on button "Next" at bounding box center [546, 230] width 47 height 33
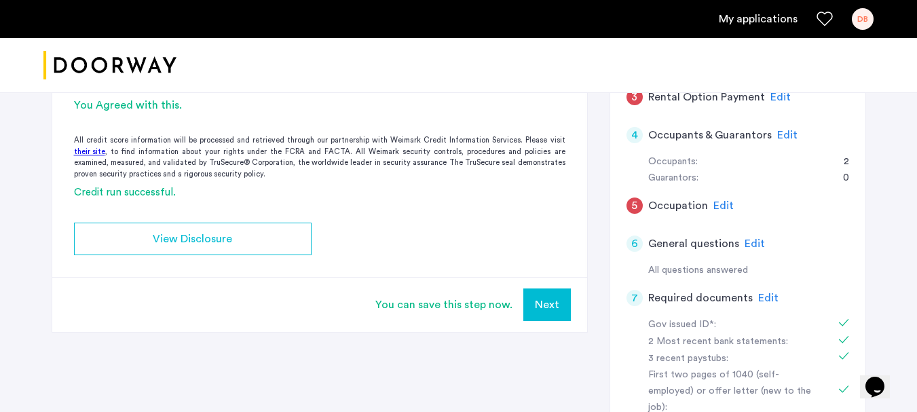
scroll to position [271, 0]
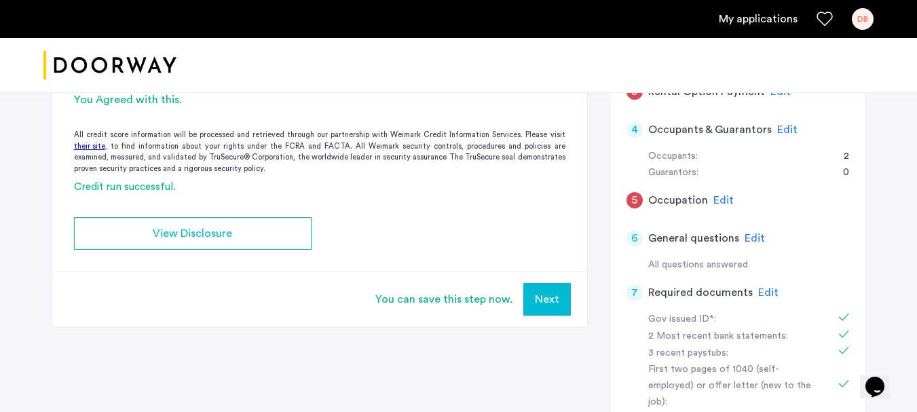
click at [719, 203] on span "Edit" at bounding box center [723, 200] width 20 height 11
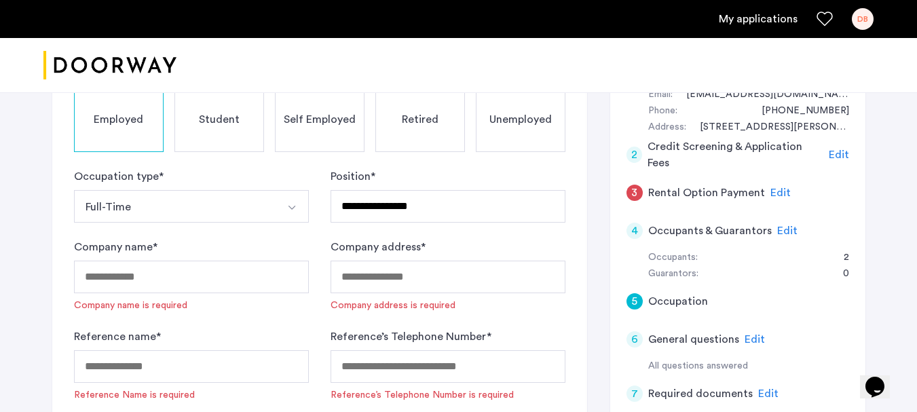
scroll to position [204, 0]
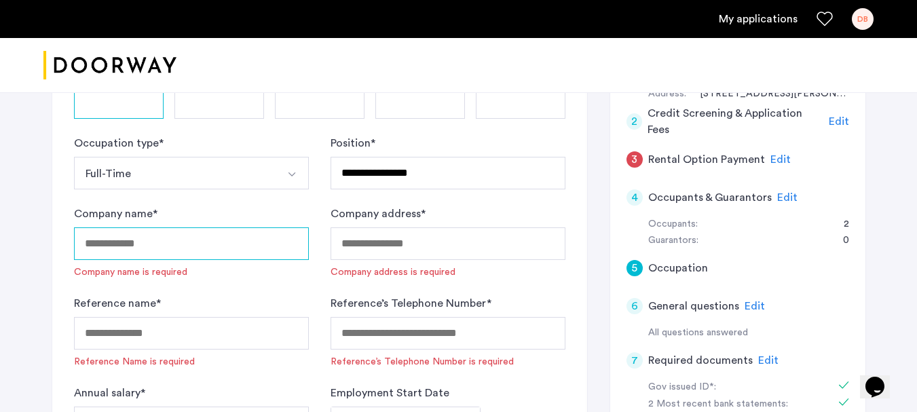
click at [166, 251] on input "Company name *" at bounding box center [191, 243] width 235 height 33
type input "**********"
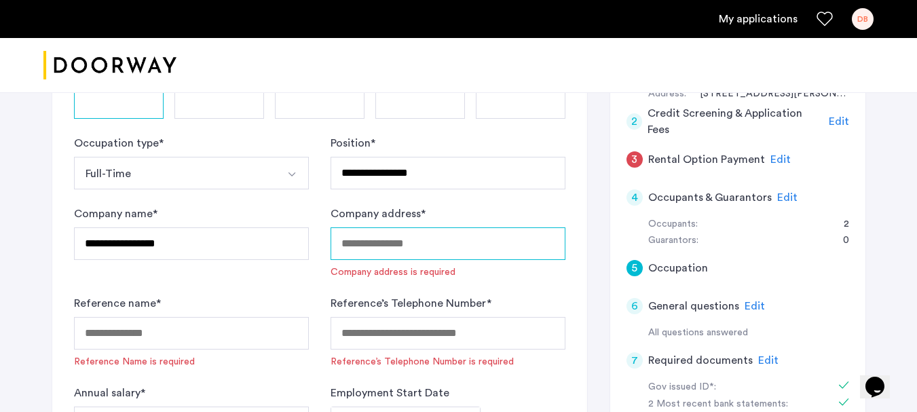
click at [384, 235] on input "Company address *" at bounding box center [447, 243] width 235 height 33
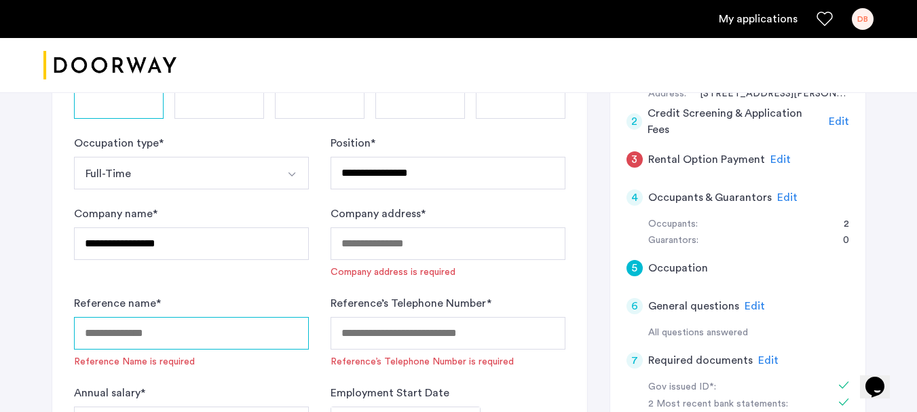
click at [115, 331] on input "Reference name *" at bounding box center [191, 333] width 235 height 33
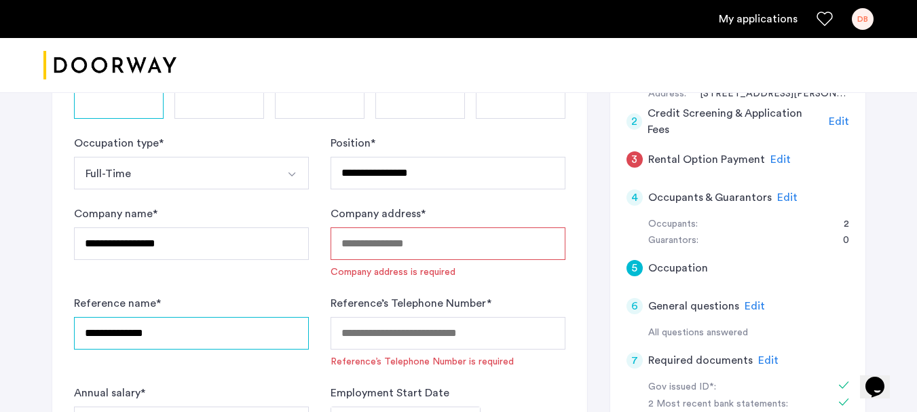
type input "**********"
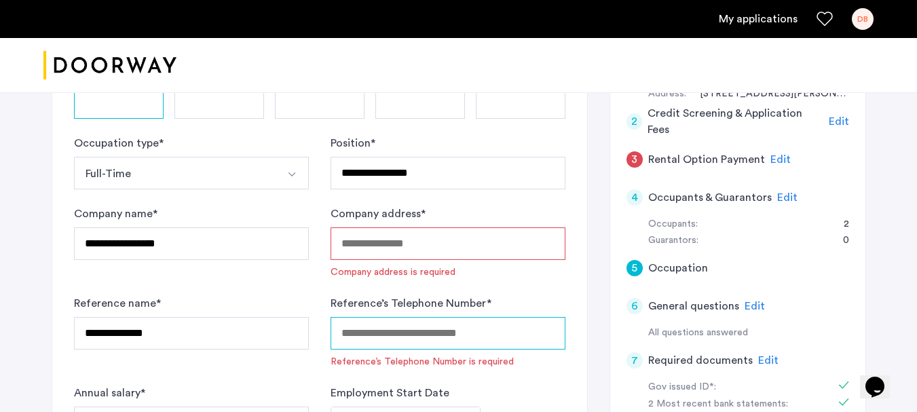
click at [369, 332] on input "Reference’s Telephone Number *" at bounding box center [447, 333] width 235 height 33
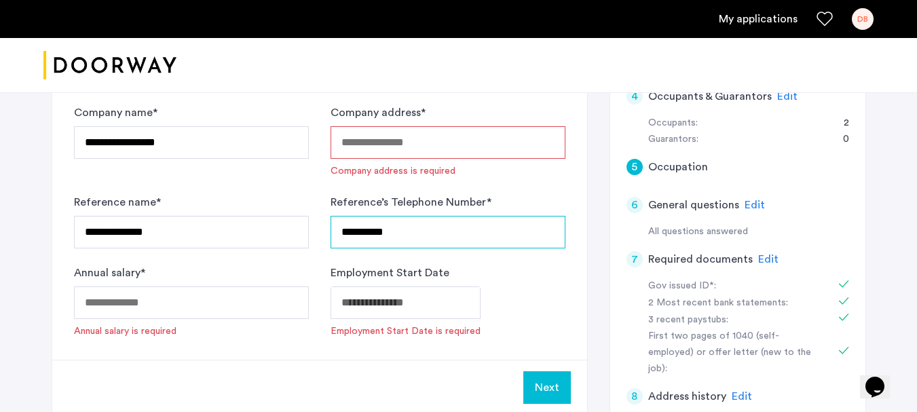
scroll to position [339, 0]
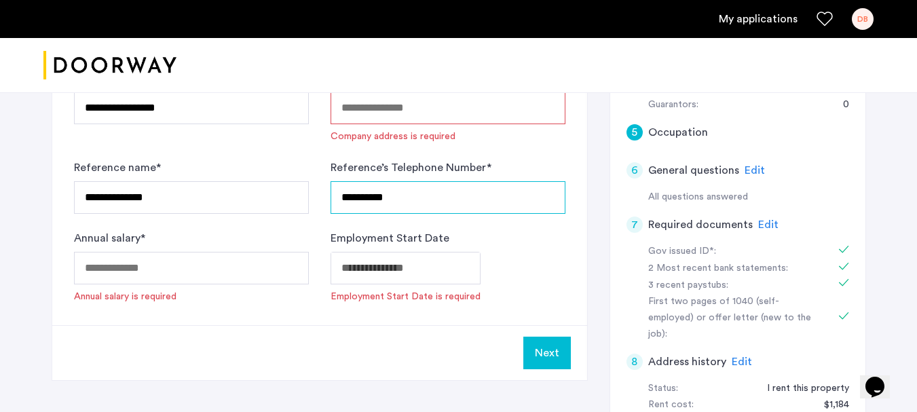
type input "**********"
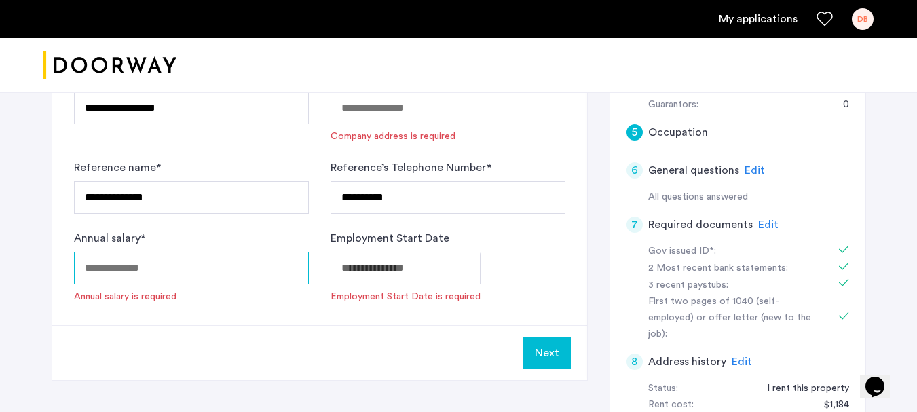
click at [174, 258] on input "Annual salary *" at bounding box center [191, 268] width 235 height 33
type input "*****"
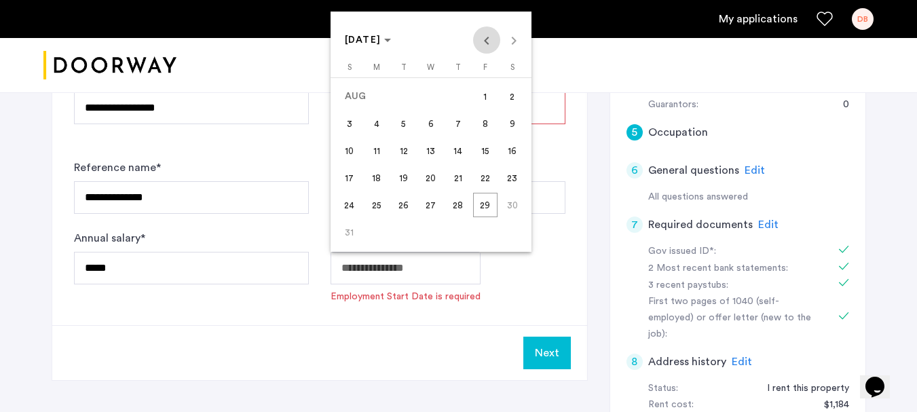
click at [487, 46] on span "Previous month" at bounding box center [486, 39] width 27 height 27
click at [488, 45] on span "Previous month" at bounding box center [486, 39] width 27 height 27
click at [462, 96] on span "1" at bounding box center [458, 96] width 24 height 24
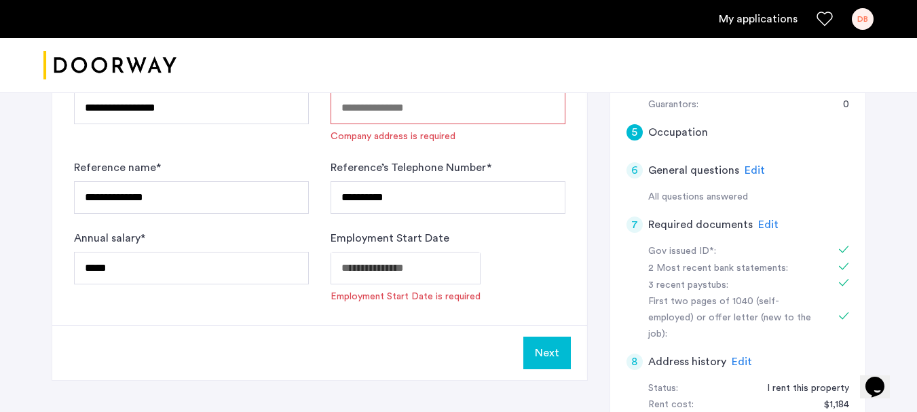
type input "**********"
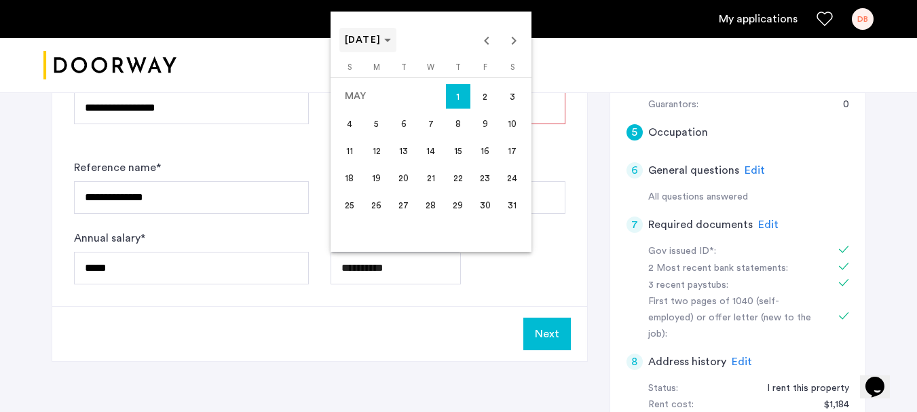
click at [385, 45] on span "[DATE]" at bounding box center [368, 41] width 47 height 12
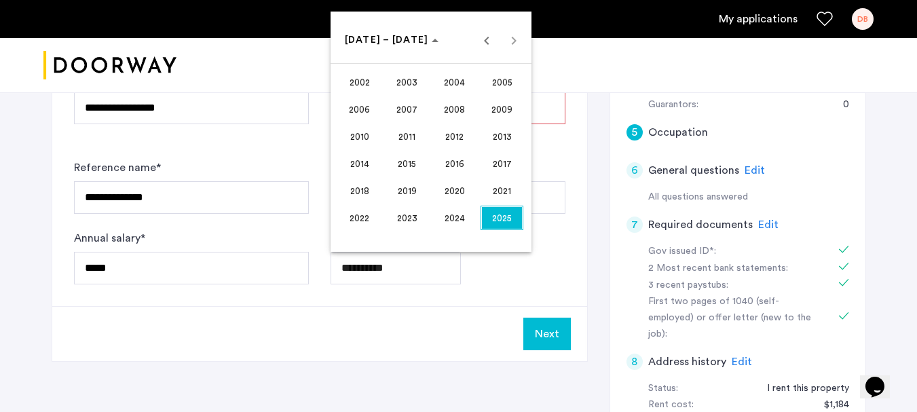
click at [407, 210] on span "2023" at bounding box center [406, 218] width 43 height 24
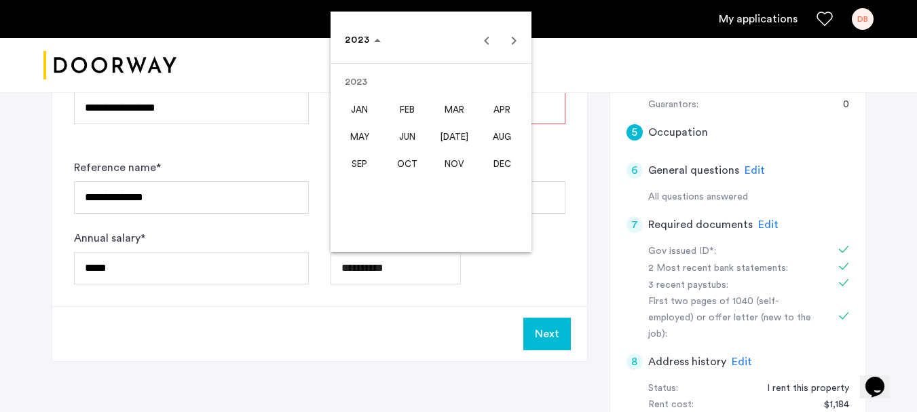
click at [406, 321] on div at bounding box center [458, 206] width 917 height 412
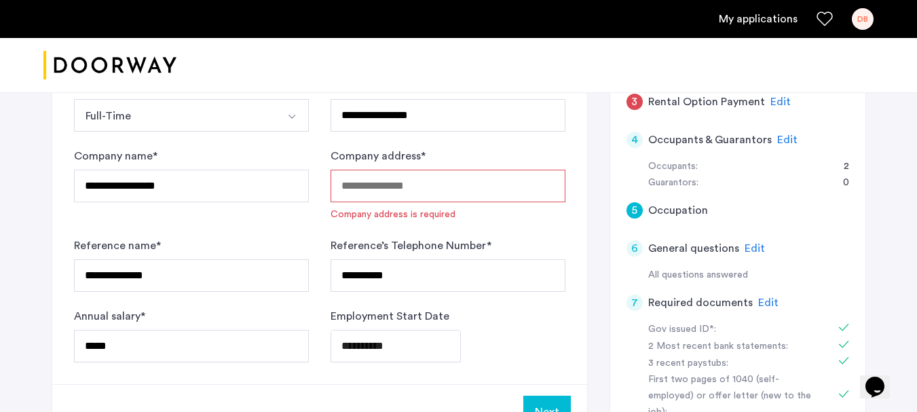
scroll to position [204, 0]
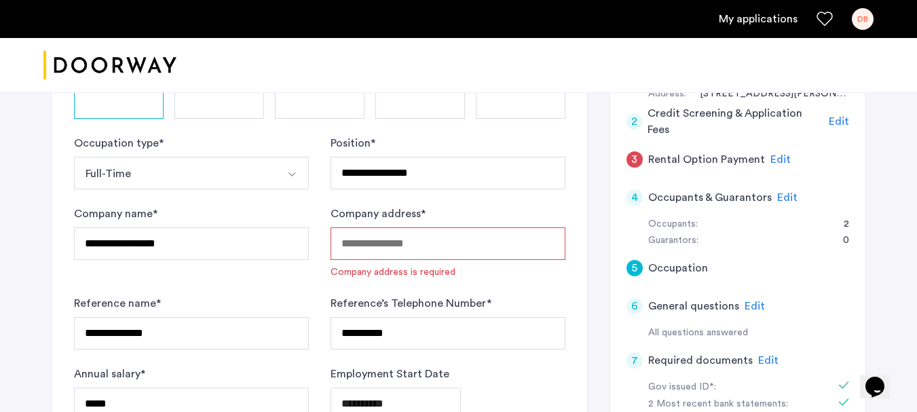
click at [459, 246] on input "Company address *" at bounding box center [447, 243] width 235 height 33
click at [365, 240] on input "Company address *" at bounding box center [447, 243] width 235 height 33
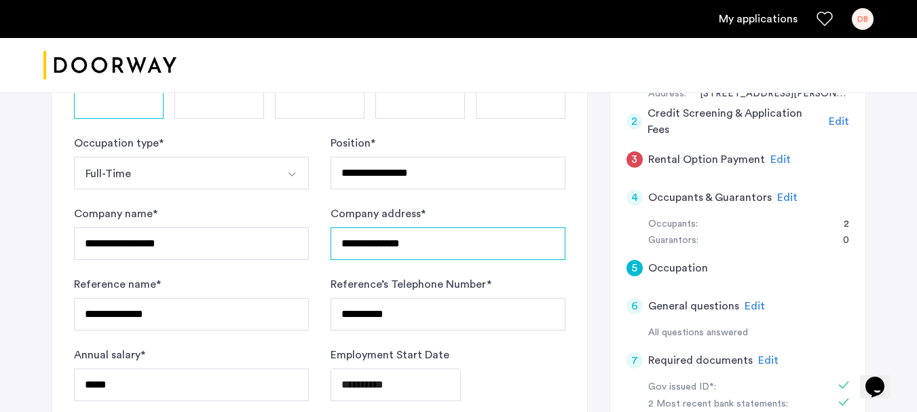
type input "**********"
click at [20, 246] on div "**********" at bounding box center [458, 287] width 917 height 797
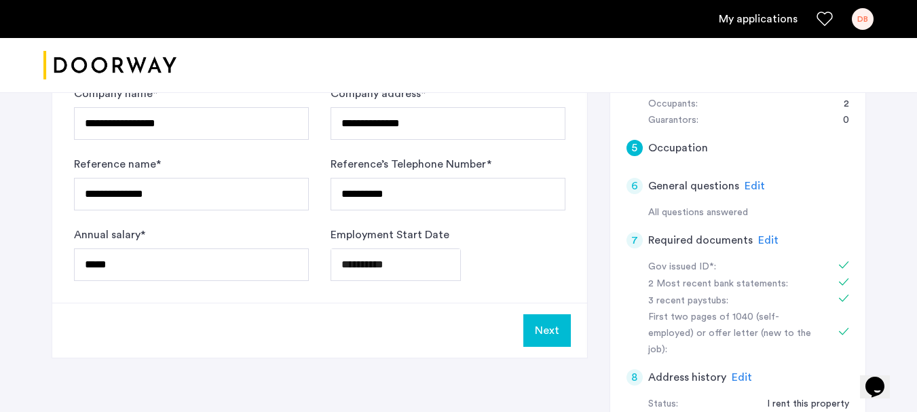
scroll to position [339, 0]
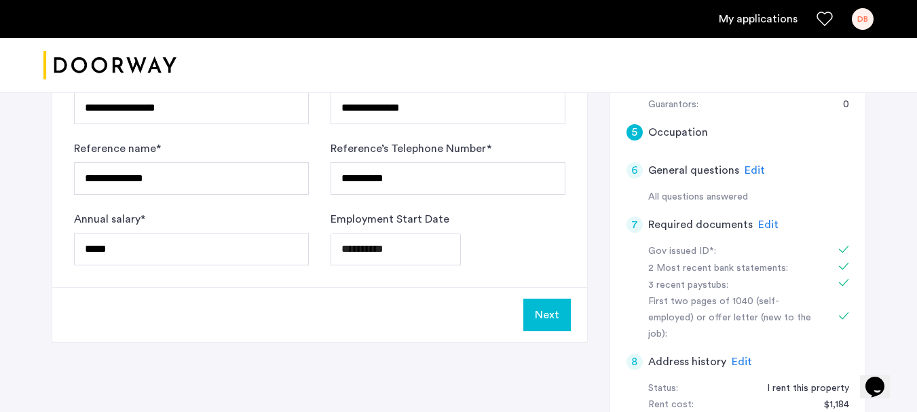
click at [548, 312] on button "Next" at bounding box center [546, 315] width 47 height 33
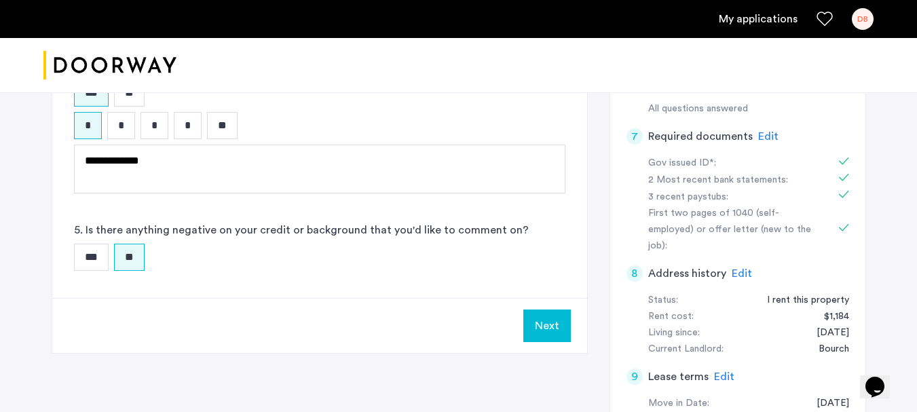
scroll to position [543, 0]
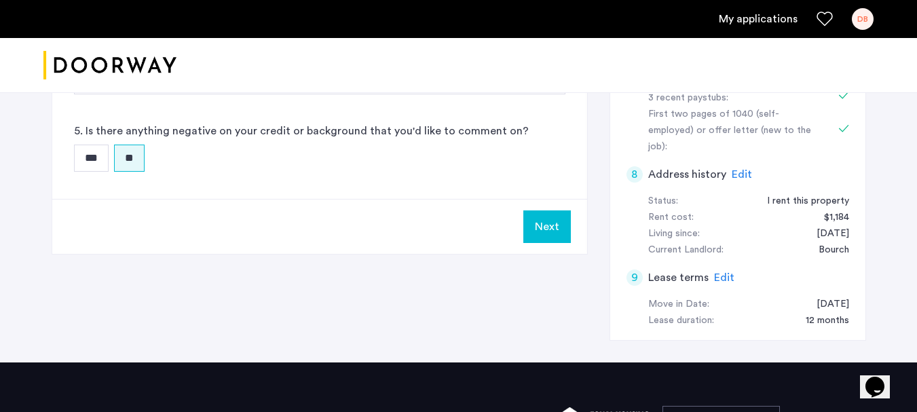
click at [560, 224] on button "Next" at bounding box center [546, 226] width 47 height 33
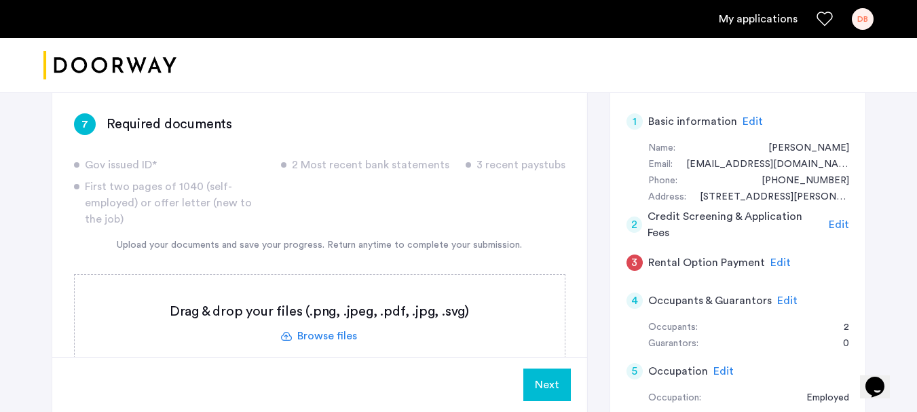
scroll to position [68, 0]
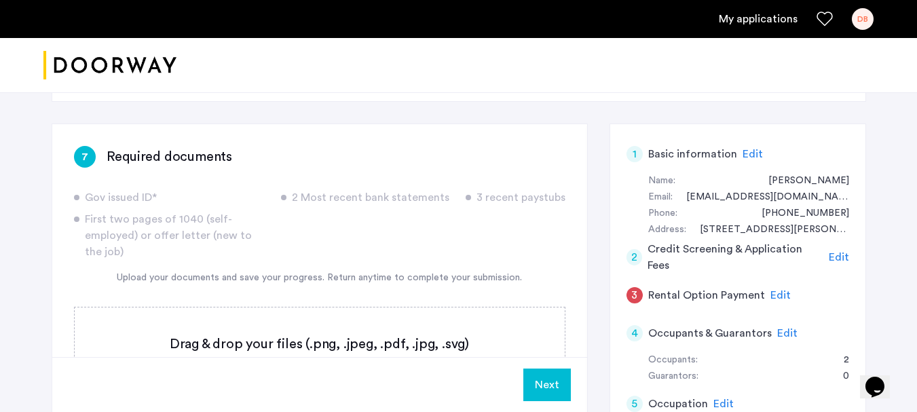
click at [774, 294] on span "Edit" at bounding box center [780, 295] width 20 height 11
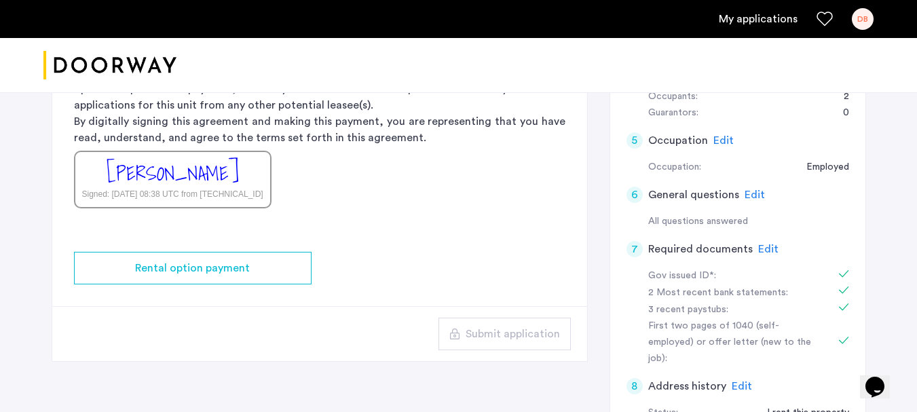
scroll to position [339, 0]
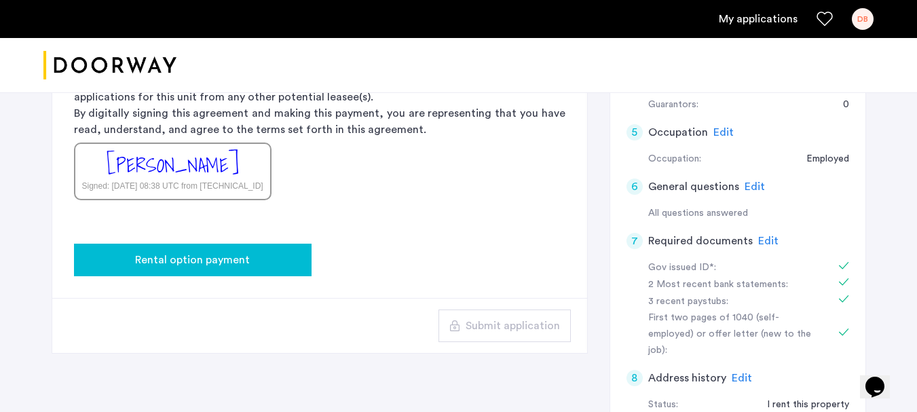
click at [183, 262] on span "Rental option payment" at bounding box center [192, 260] width 115 height 16
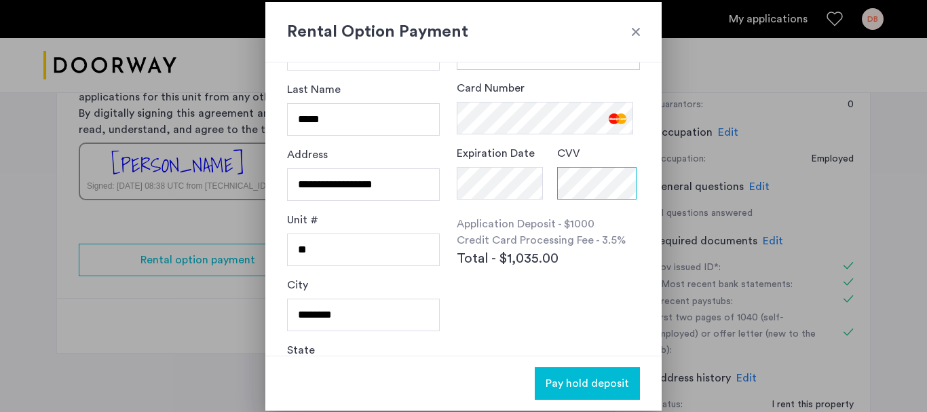
scroll to position [185, 0]
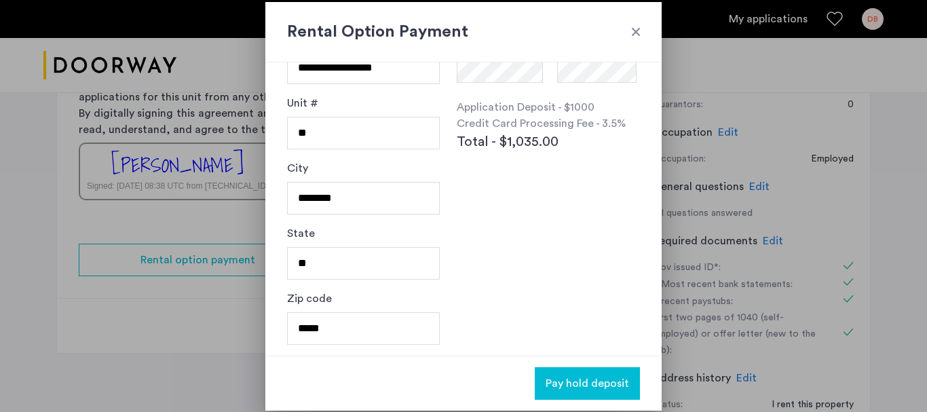
click at [594, 380] on span "Pay hold deposit" at bounding box center [587, 383] width 83 height 16
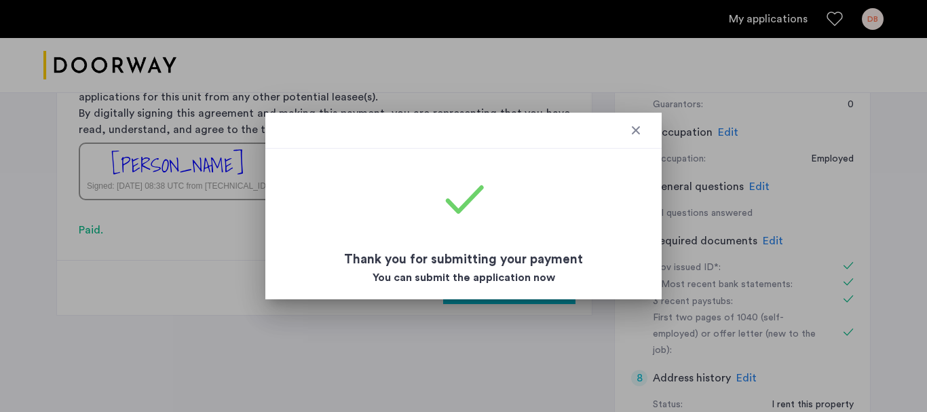
click at [634, 132] on div at bounding box center [636, 130] width 14 height 14
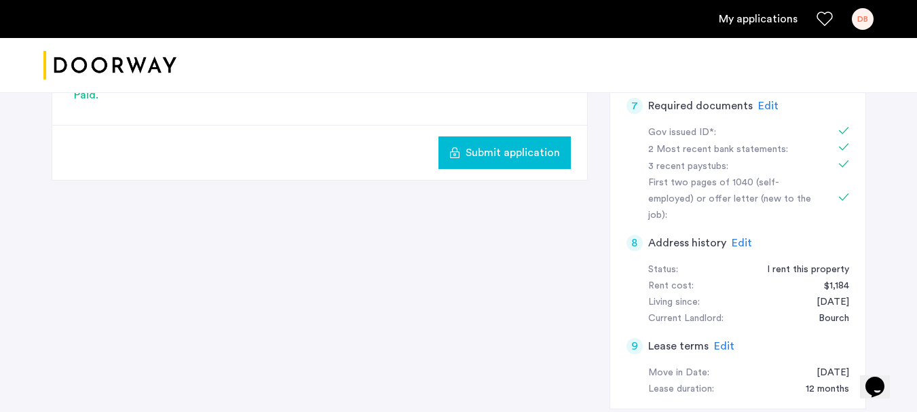
scroll to position [475, 0]
click at [479, 154] on span "Submit application" at bounding box center [512, 152] width 94 height 16
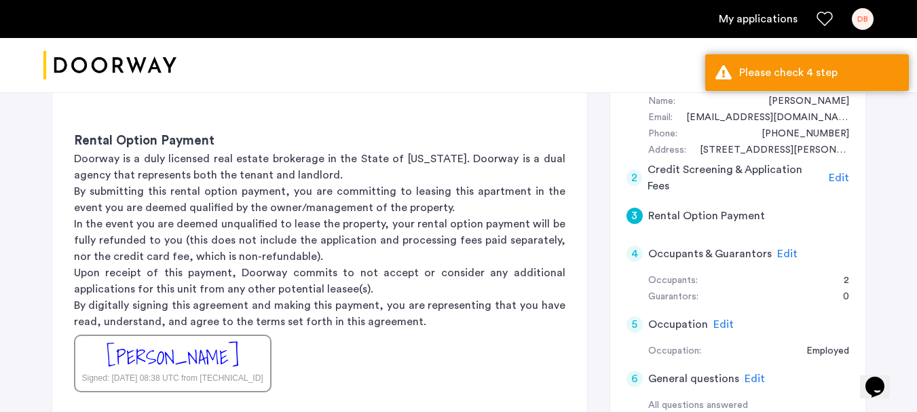
scroll to position [136, 0]
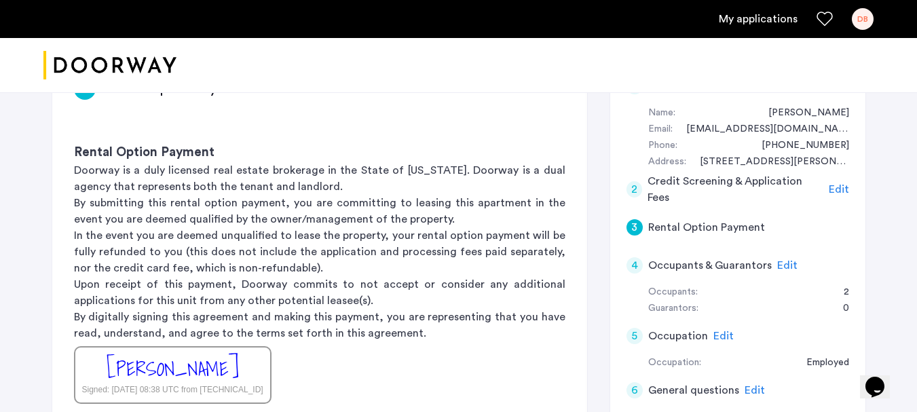
click at [778, 267] on span "Edit" at bounding box center [787, 265] width 20 height 11
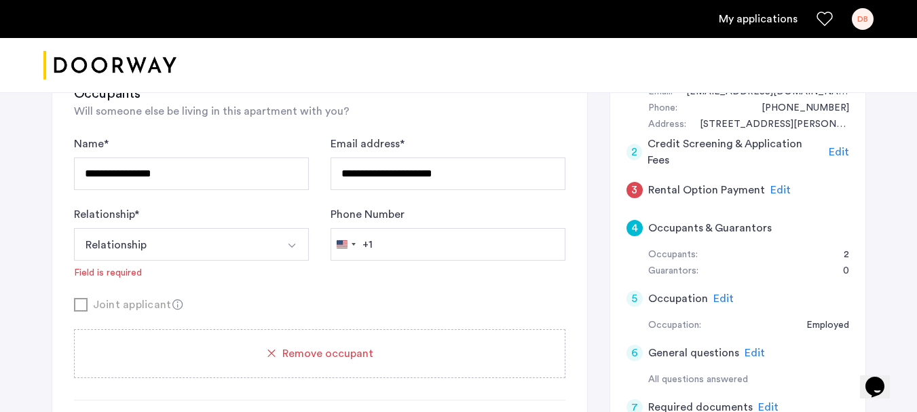
scroll to position [204, 0]
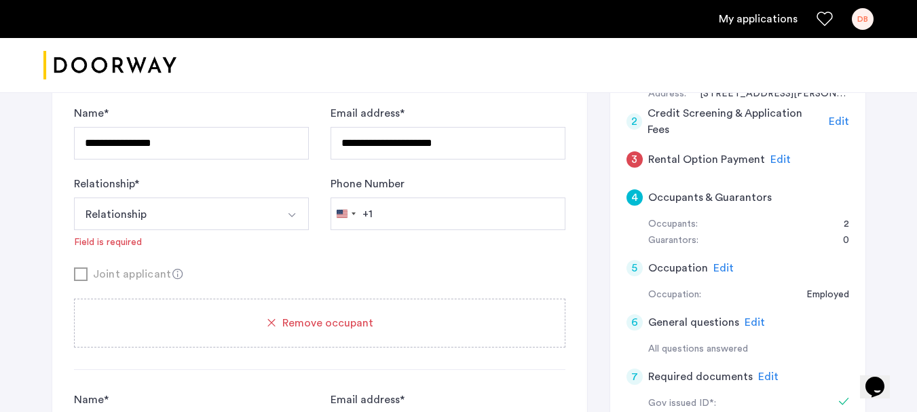
click at [132, 213] on button "Relationship" at bounding box center [175, 213] width 203 height 33
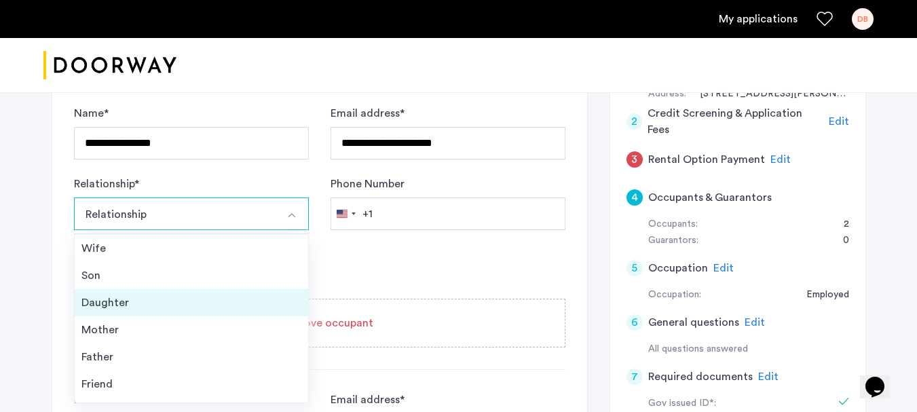
scroll to position [49, 0]
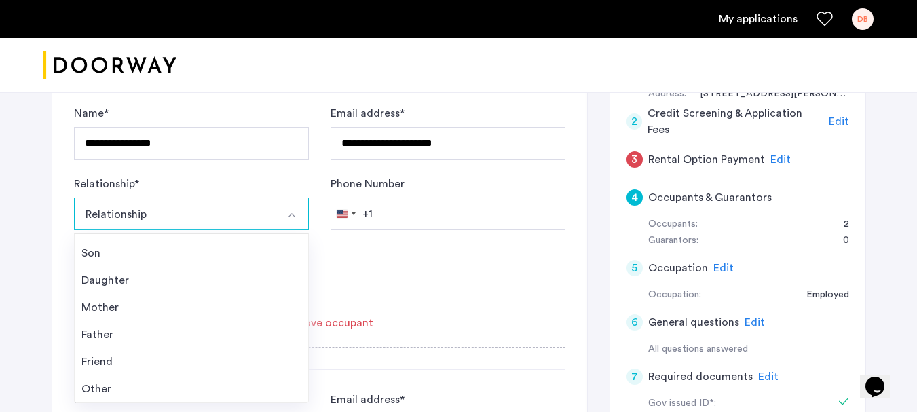
click at [142, 362] on div "Friend" at bounding box center [191, 362] width 220 height 16
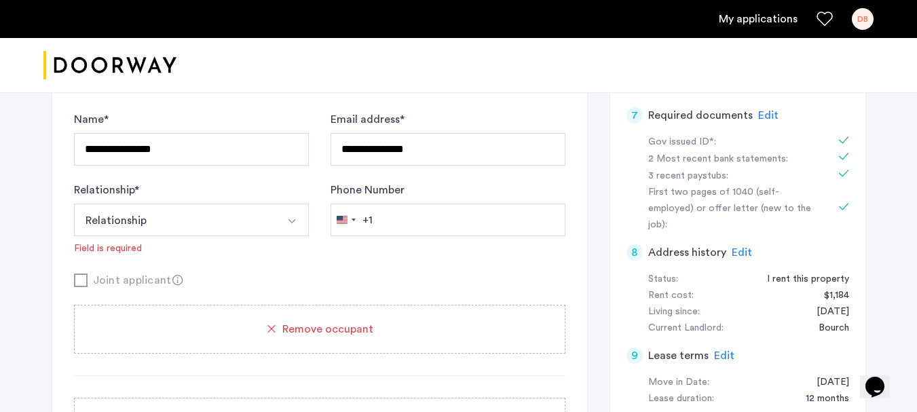
scroll to position [475, 0]
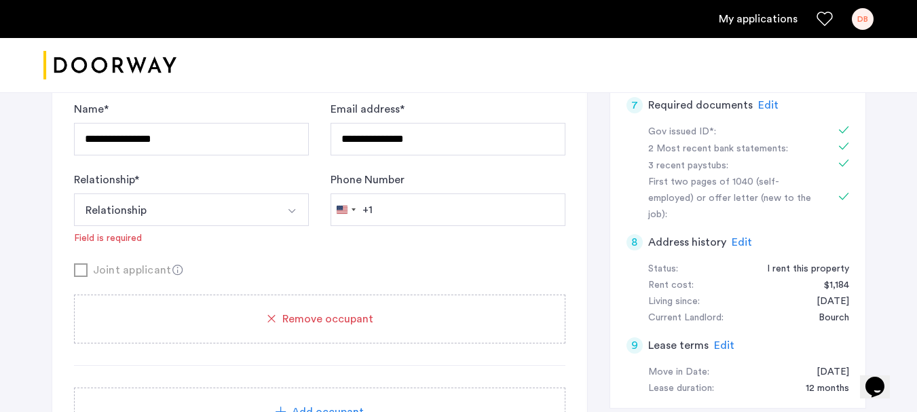
click at [163, 206] on button "Relationship" at bounding box center [175, 209] width 203 height 33
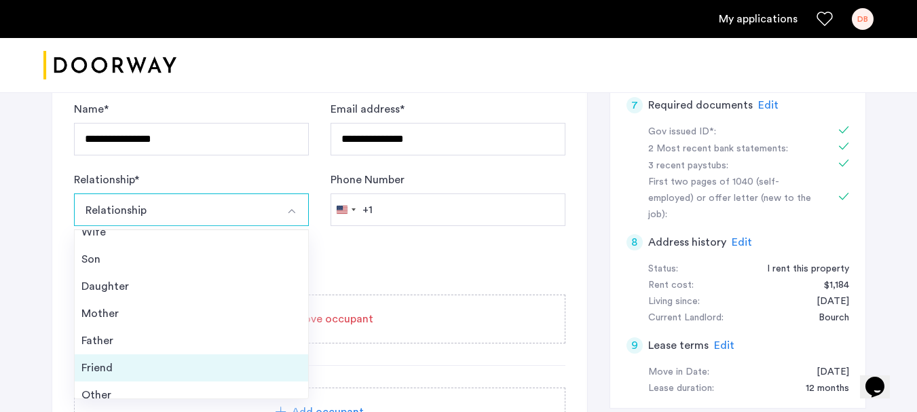
scroll to position [49, 0]
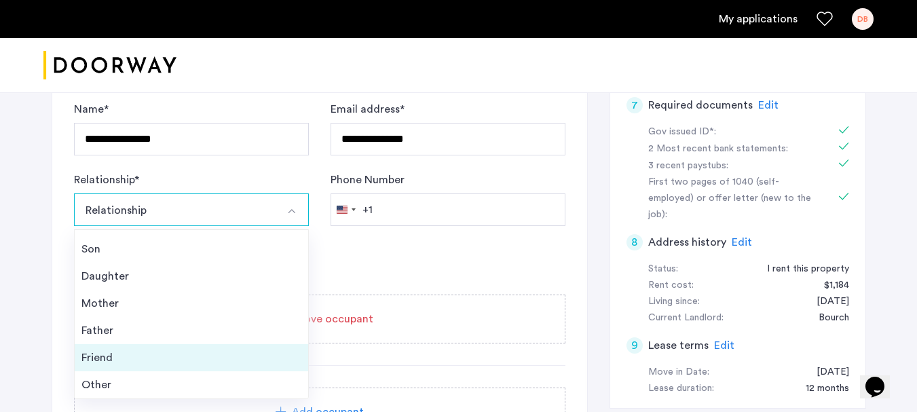
click at [115, 359] on div "Friend" at bounding box center [191, 357] width 220 height 16
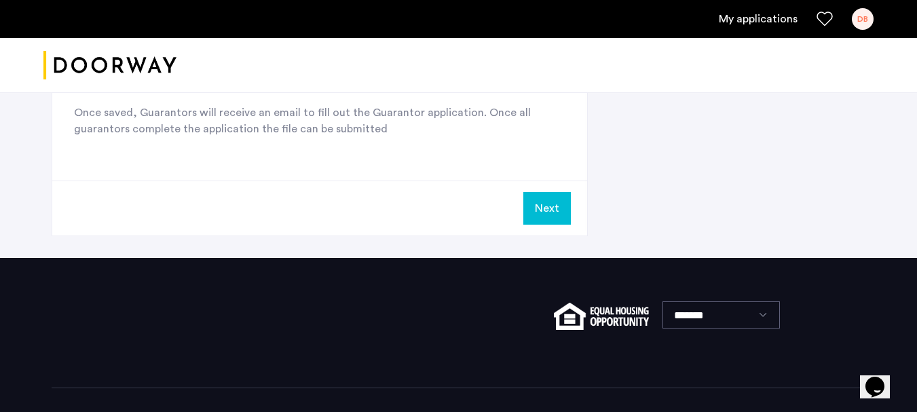
scroll to position [950, 0]
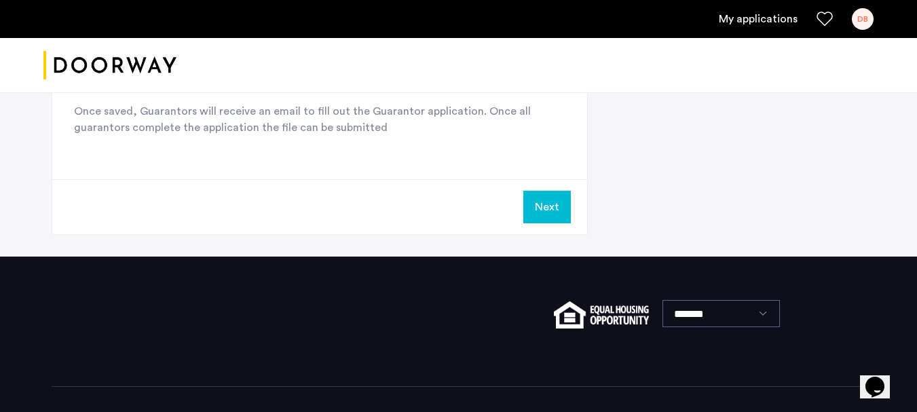
click at [551, 206] on button "Next" at bounding box center [546, 207] width 47 height 33
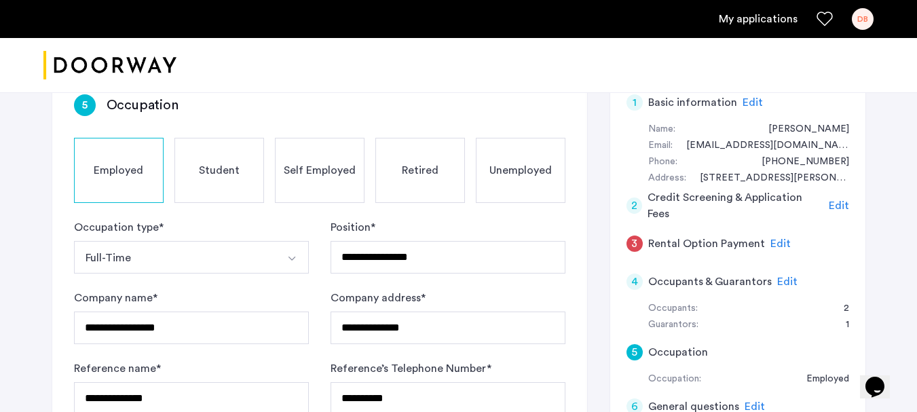
scroll to position [202, 0]
